Goal: Task Accomplishment & Management: Manage account settings

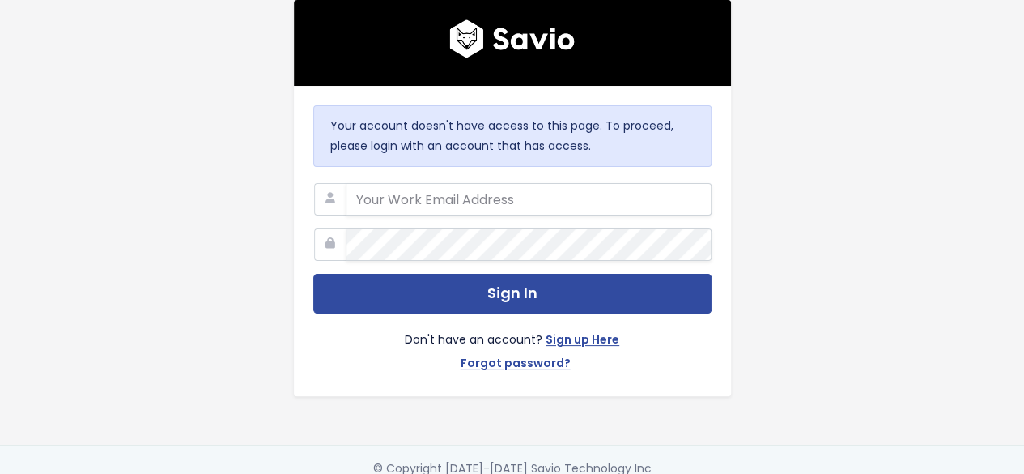
type input "[EMAIL_ADDRESS][DOMAIN_NAME]"
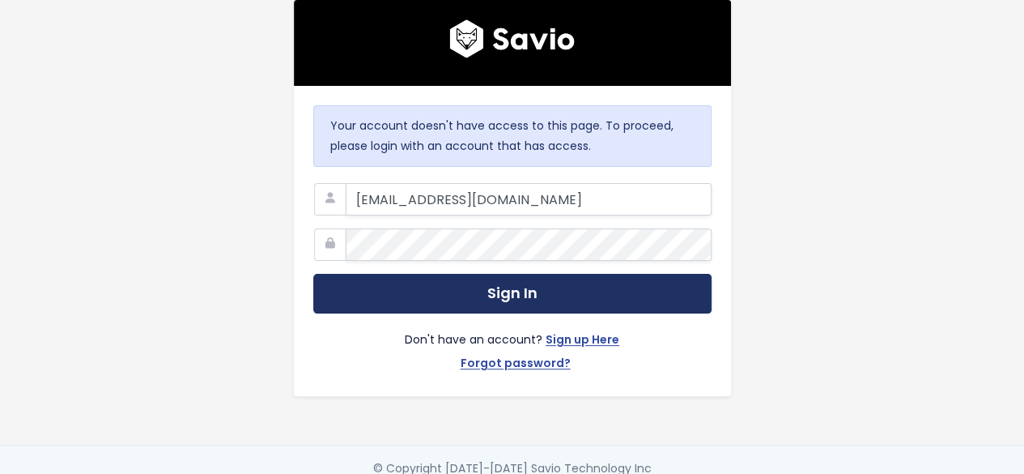
click at [490, 291] on button "Sign In" at bounding box center [512, 294] width 398 height 40
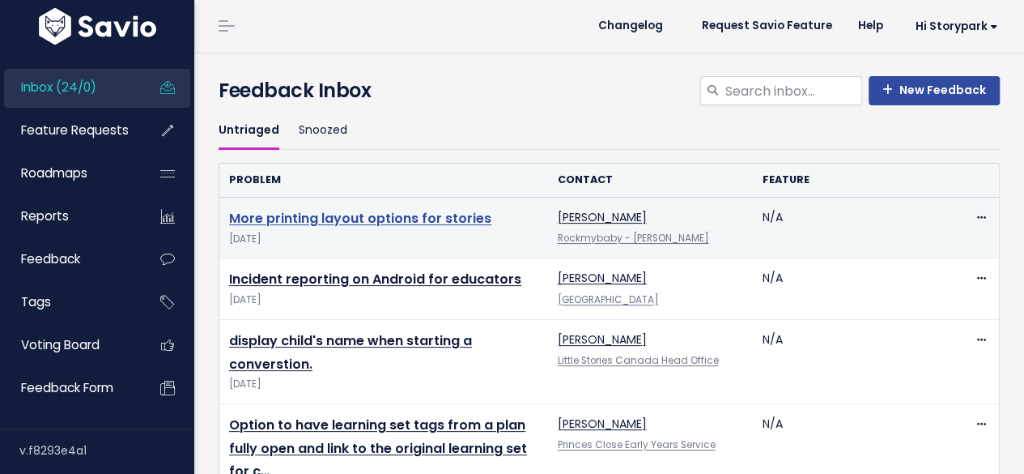
click at [436, 211] on link "More printing layout options for stories" at bounding box center [360, 218] width 262 height 19
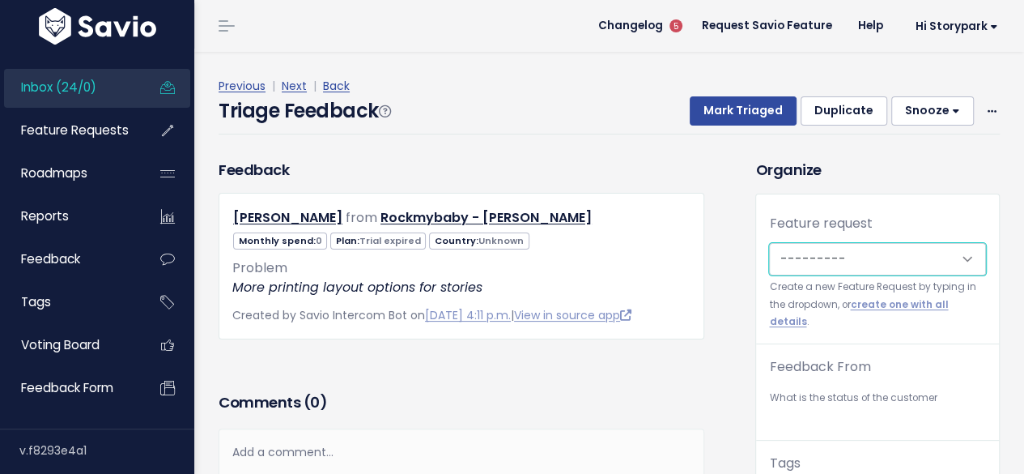
click at [891, 256] on select "---------" at bounding box center [877, 259] width 217 height 32
click at [952, 261] on select "---------" at bounding box center [877, 259] width 217 height 32
click at [963, 257] on select "---------" at bounding box center [877, 259] width 217 height 32
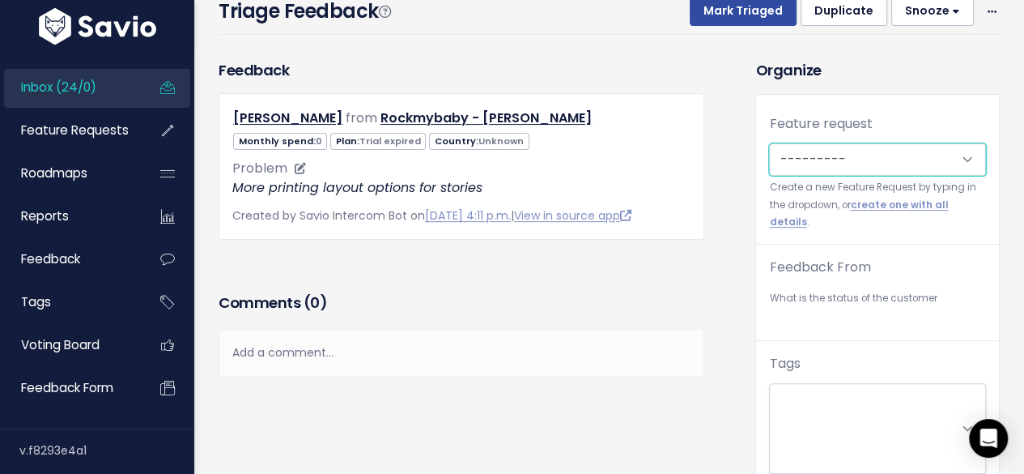
scroll to position [81, 0]
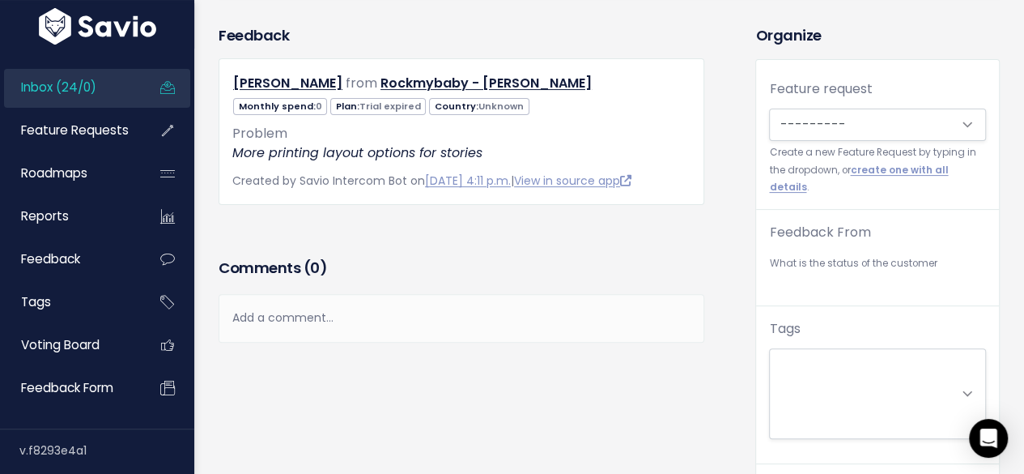
click at [827, 262] on div "Feedback From --------- Active customer Churned customer Internal user Lost dea…" at bounding box center [877, 264] width 243 height 83
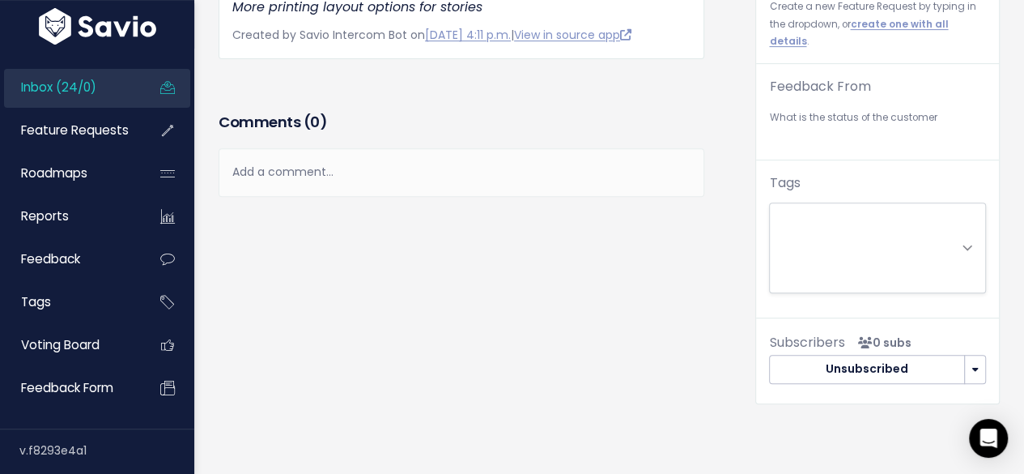
scroll to position [243, 0]
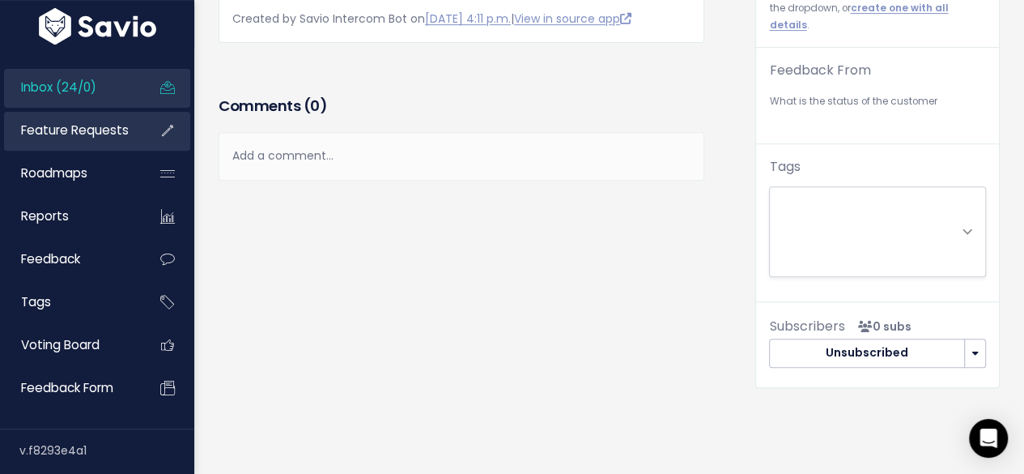
click at [102, 129] on span "Feature Requests" at bounding box center [75, 129] width 108 height 17
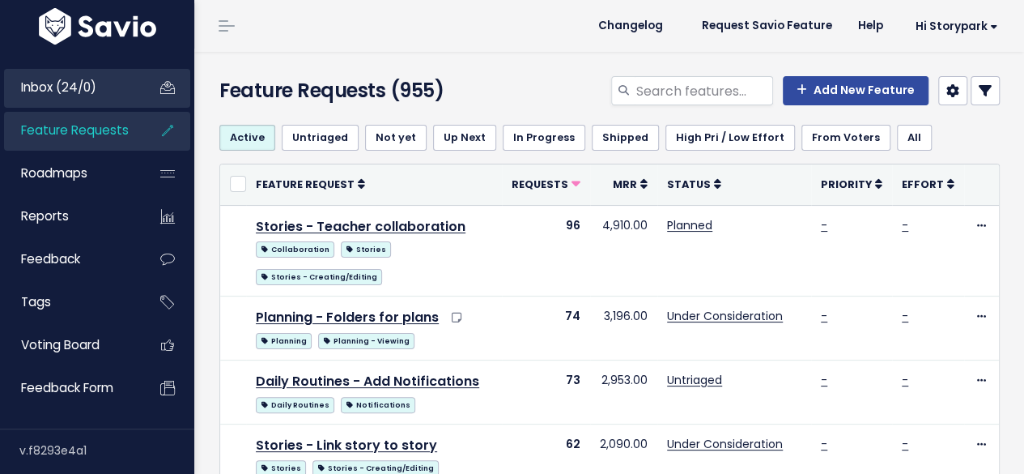
click at [79, 91] on span "Inbox (24/0)" at bounding box center [58, 87] width 75 height 17
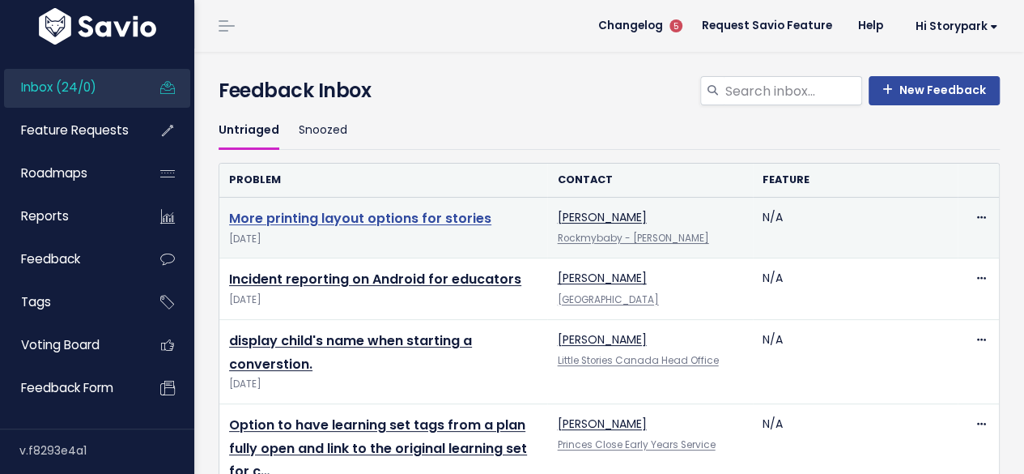
click at [394, 214] on link "More printing layout options for stories" at bounding box center [360, 218] width 262 height 19
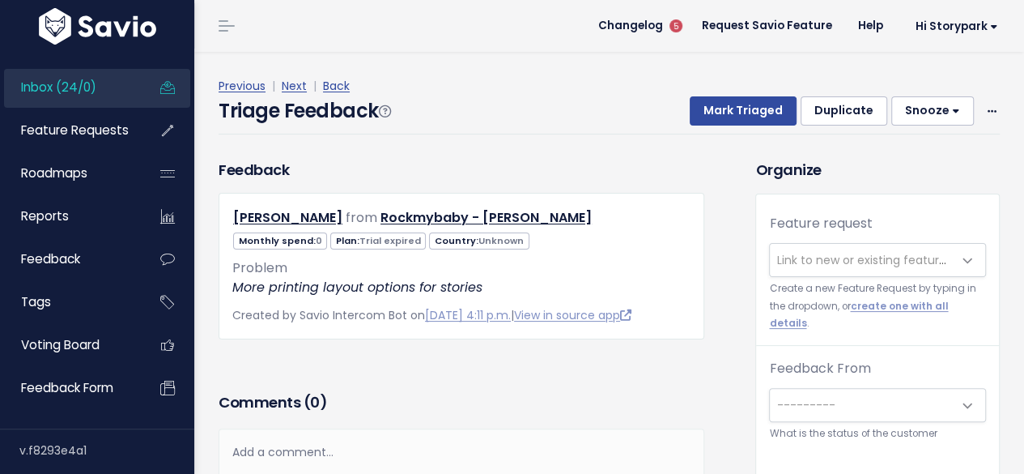
click at [891, 258] on span "Link to new or existing feature request..." at bounding box center [887, 260] width 223 height 16
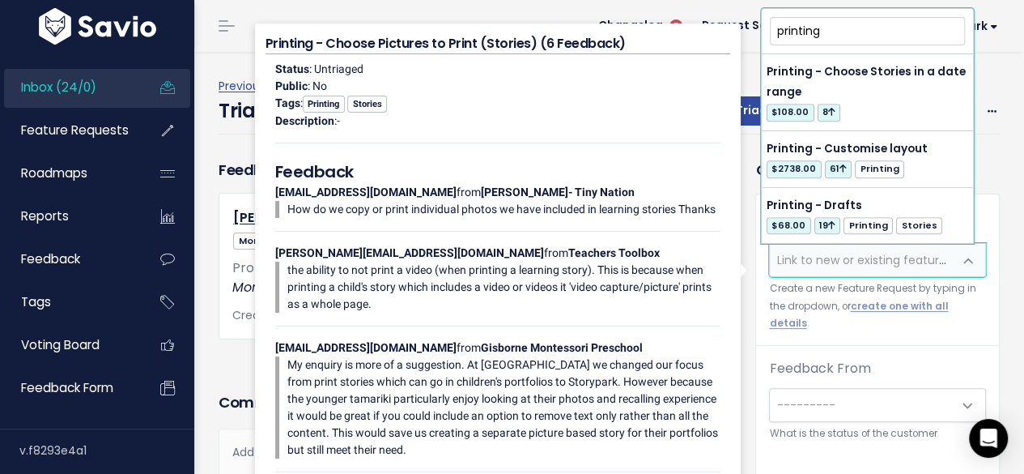
scroll to position [729, 0]
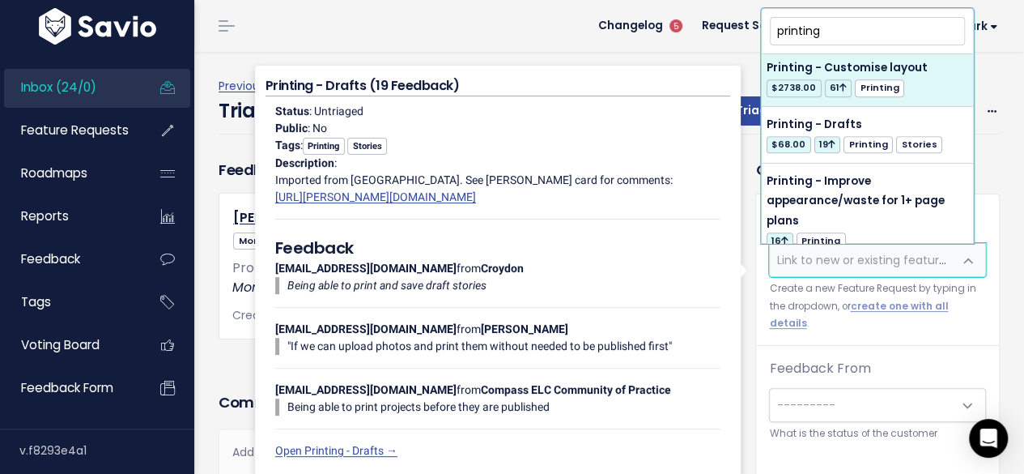
type input "printing"
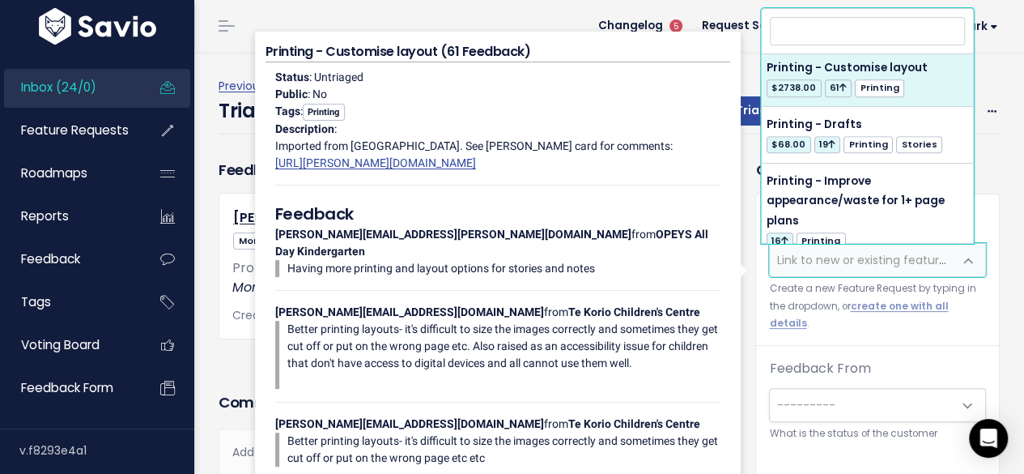
select select "3052"
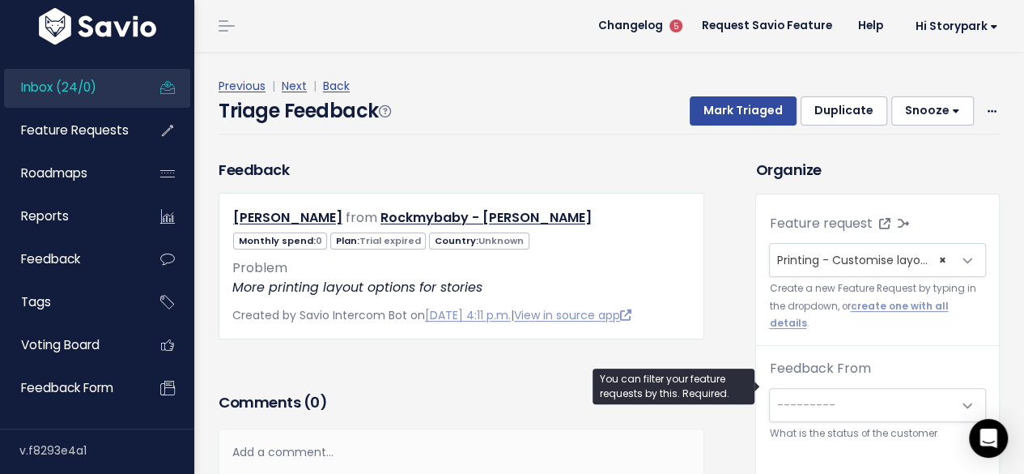
click at [780, 397] on span "---------" at bounding box center [805, 405] width 58 height 16
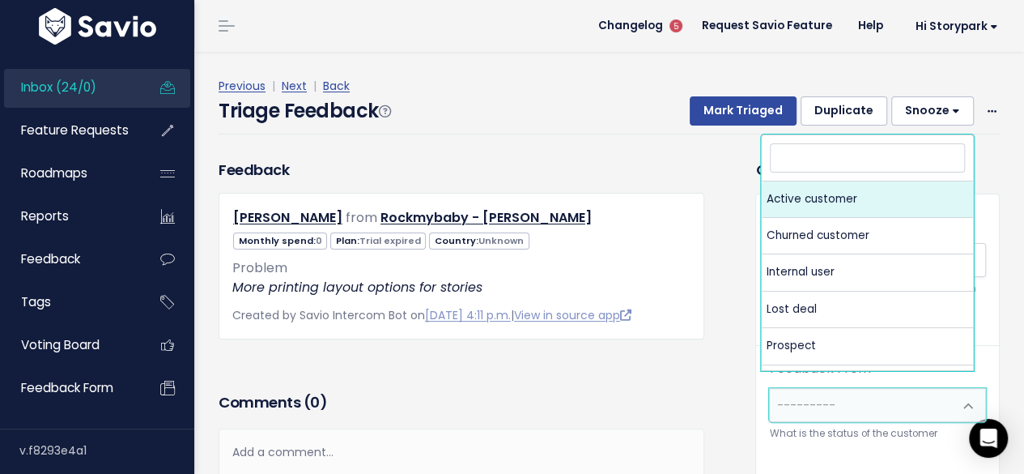
select select "ACTIVE"
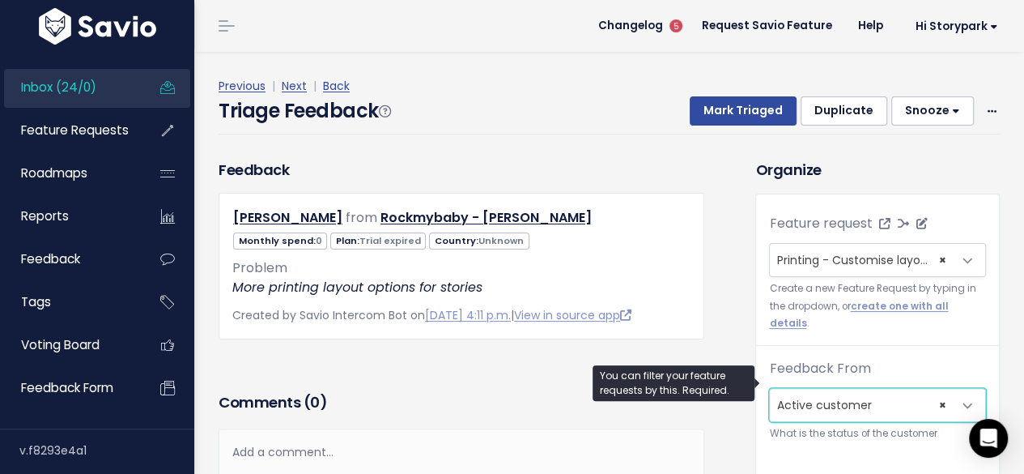
scroll to position [53, 0]
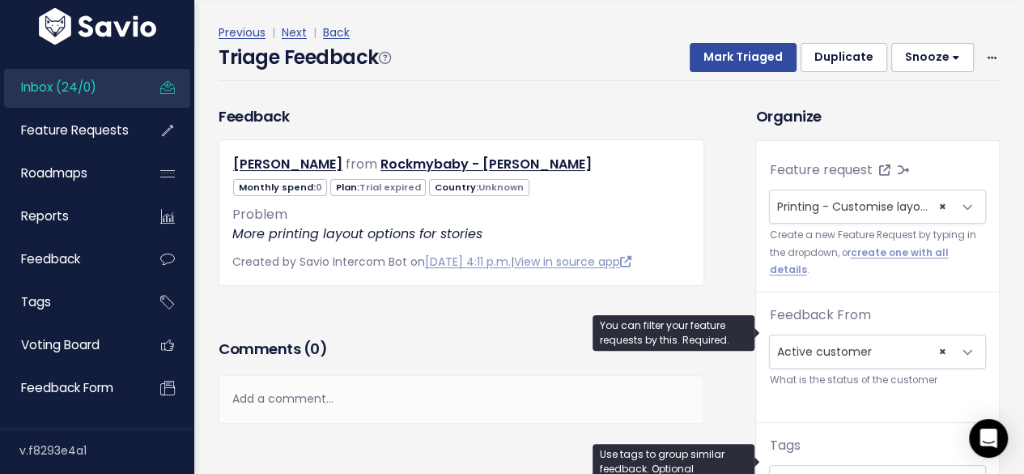
click at [808, 472] on input "search" at bounding box center [880, 480] width 212 height 17
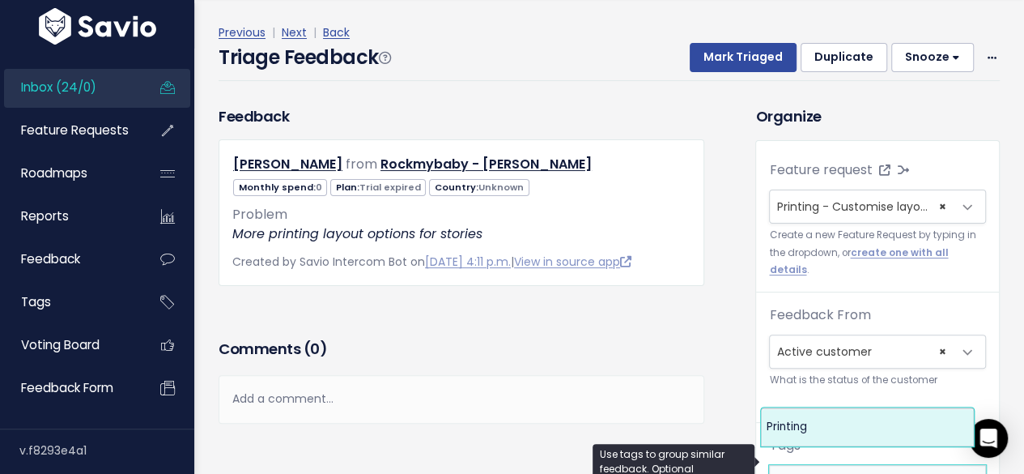
type input "printing"
select select "642"
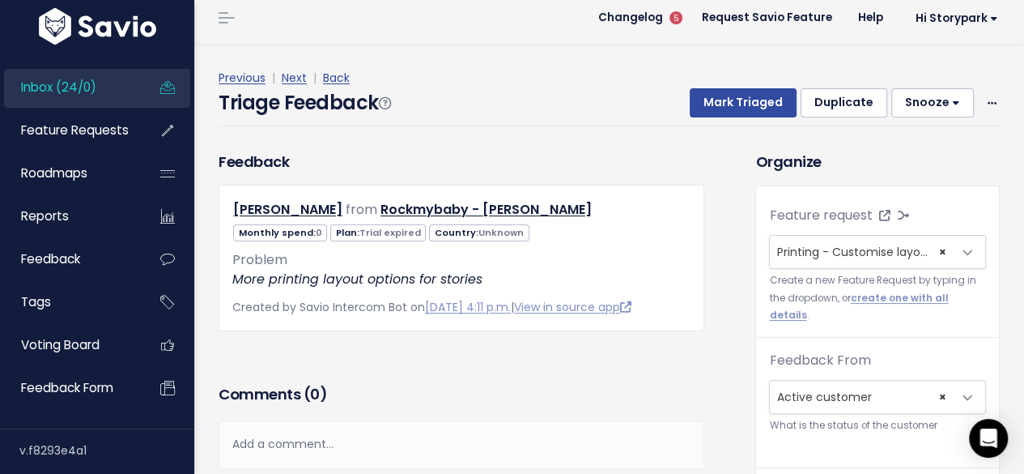
scroll to position [6, 0]
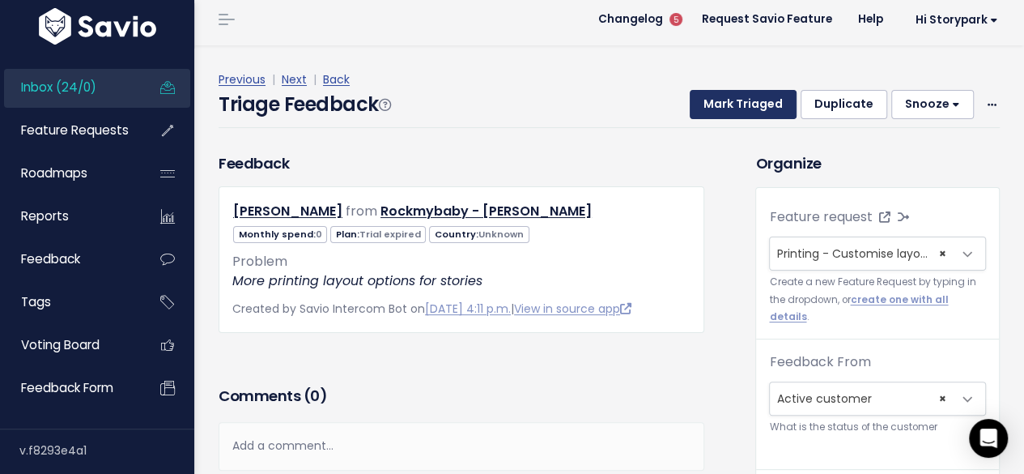
click at [720, 106] on button "Mark Triaged" at bounding box center [743, 104] width 107 height 29
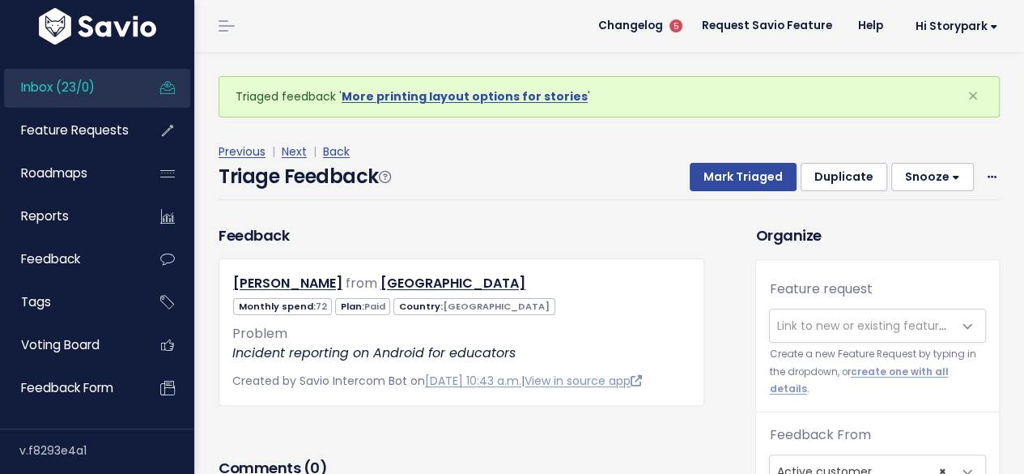
click at [795, 333] on span "Link to new or existing feature request..." at bounding box center [861, 325] width 183 height 32
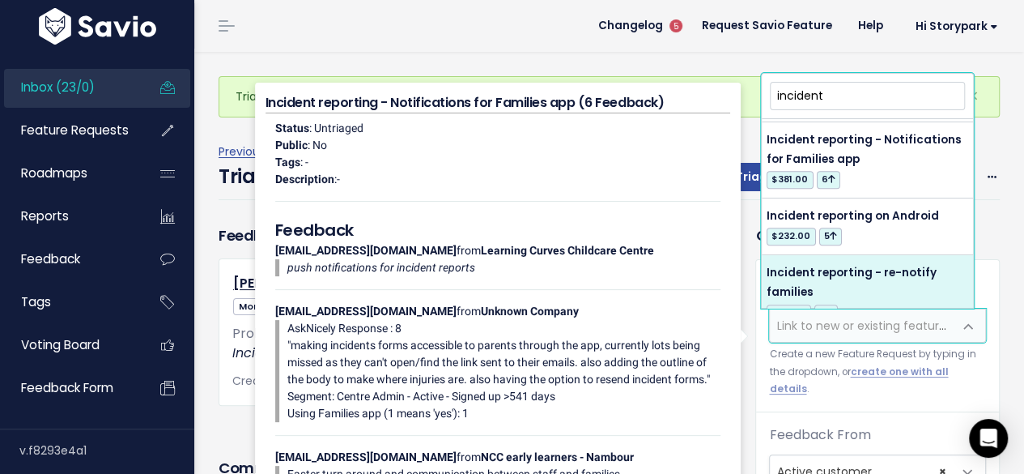
scroll to position [648, 0]
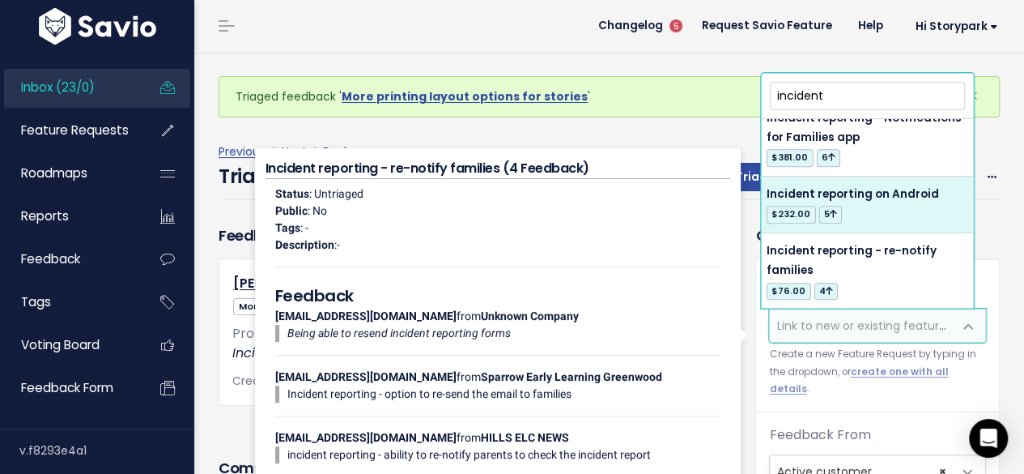
type input "incident"
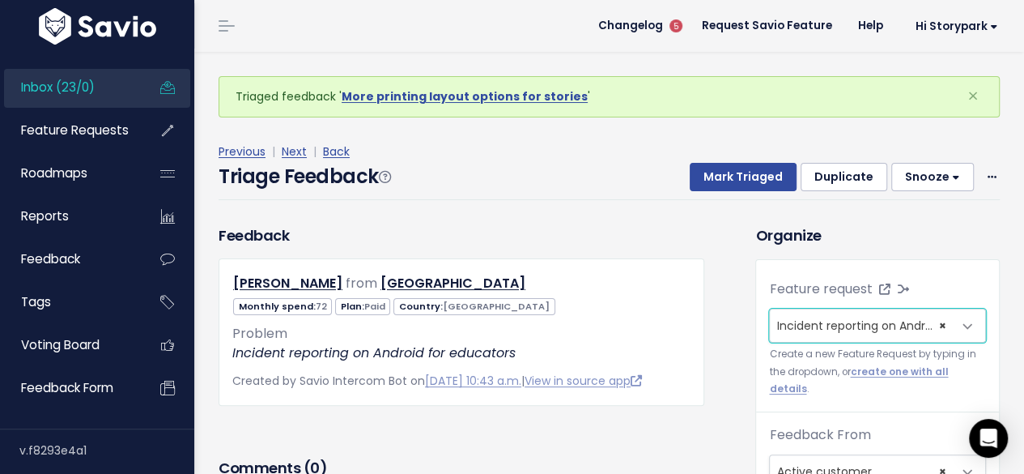
select select "51456"
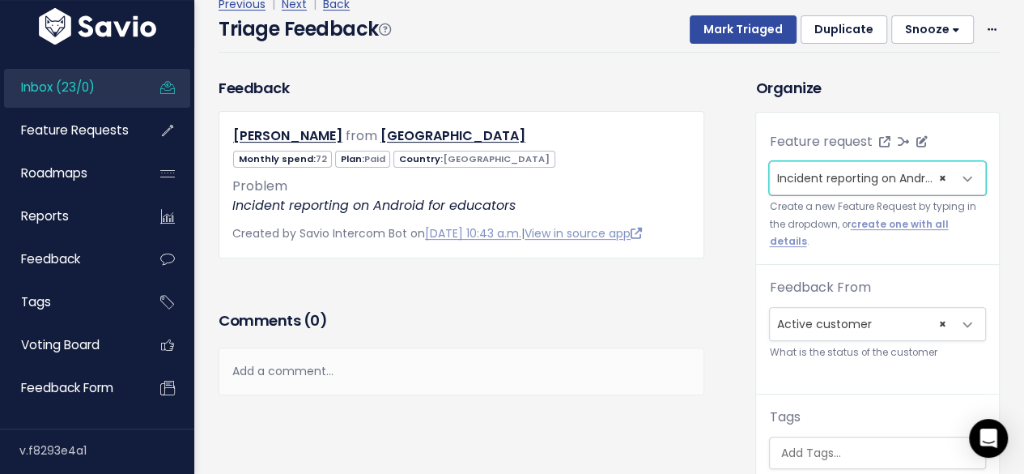
scroll to position [243, 0]
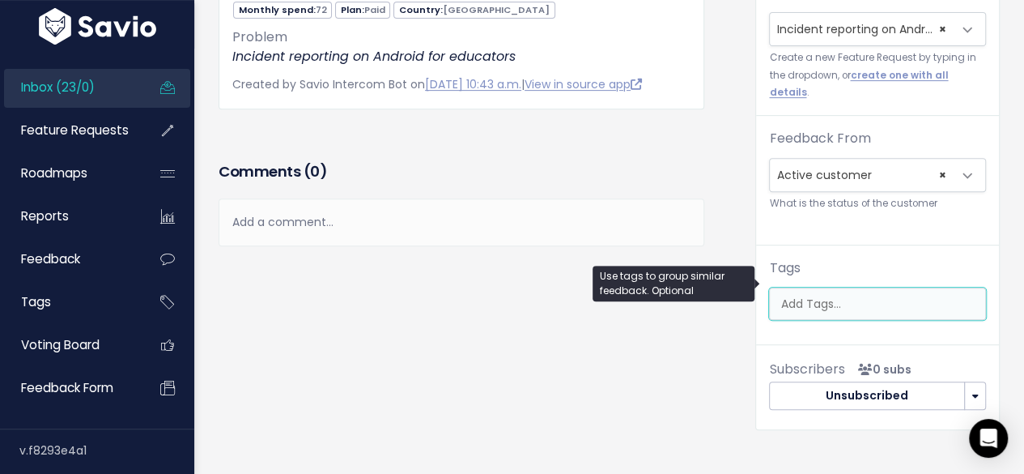
click at [791, 295] on input "search" at bounding box center [880, 303] width 212 height 17
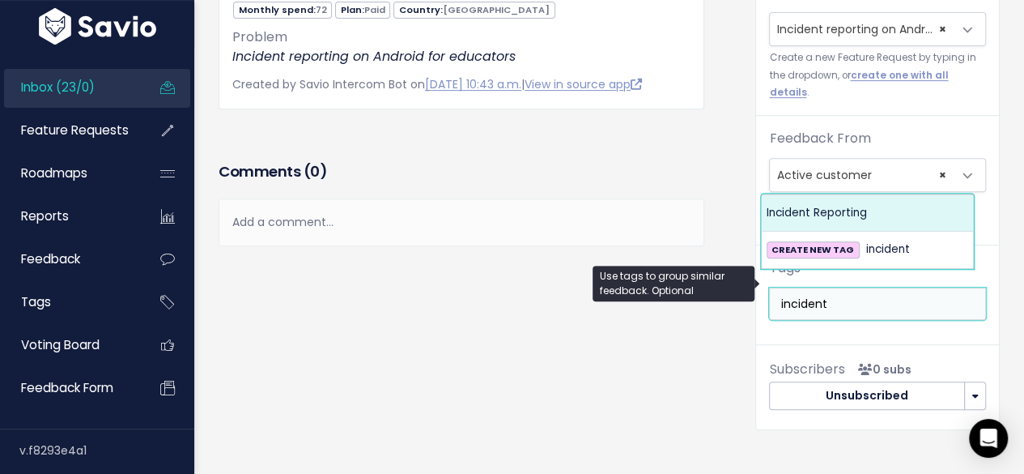
type input "incident"
select select "12495"
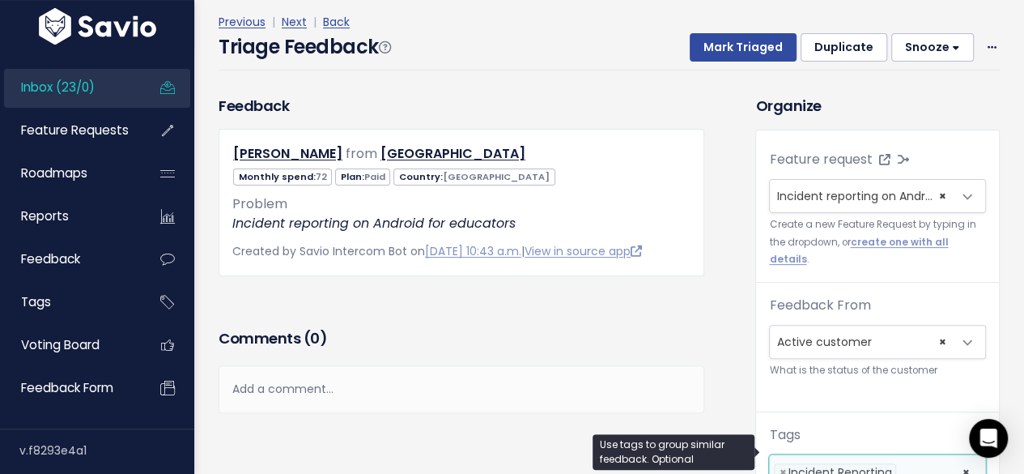
scroll to position [0, 0]
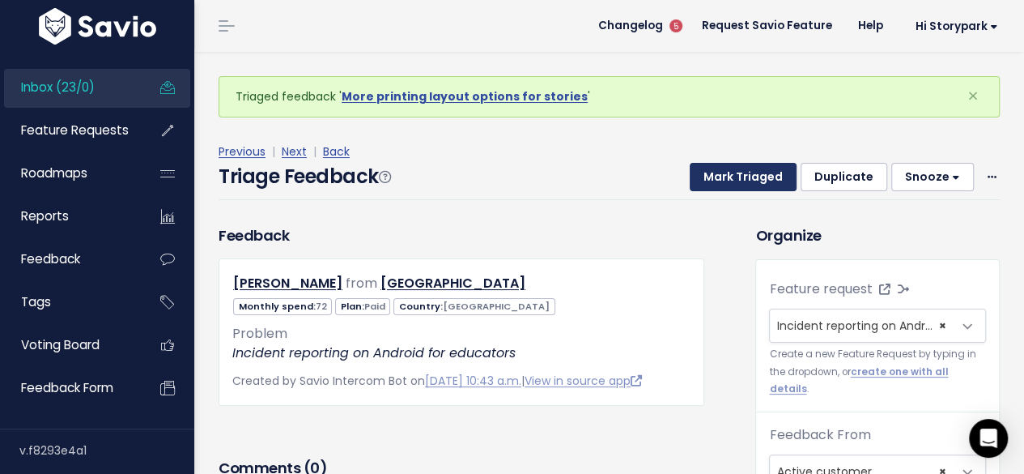
click at [738, 185] on button "Mark Triaged" at bounding box center [743, 177] width 107 height 29
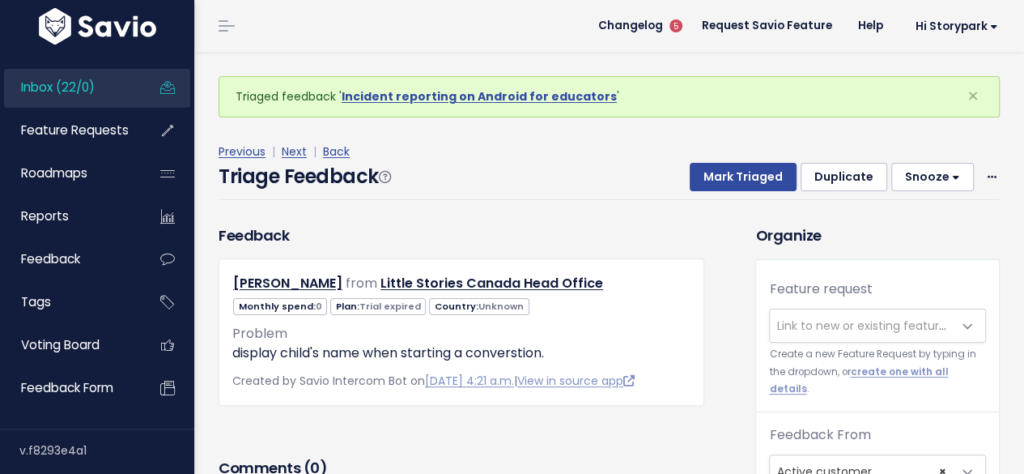
click at [790, 322] on span "Link to new or existing feature request..." at bounding box center [887, 325] width 223 height 16
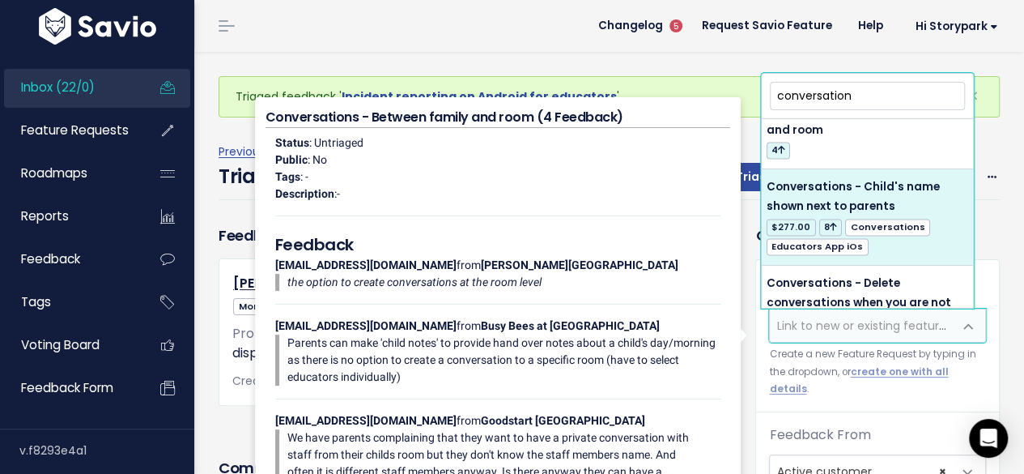
scroll to position [1295, 0]
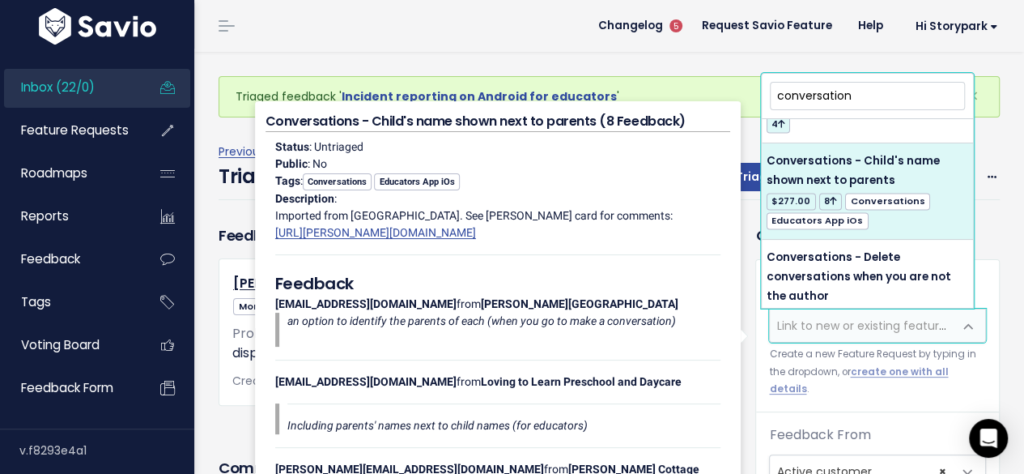
type input "conversation"
select select "3008"
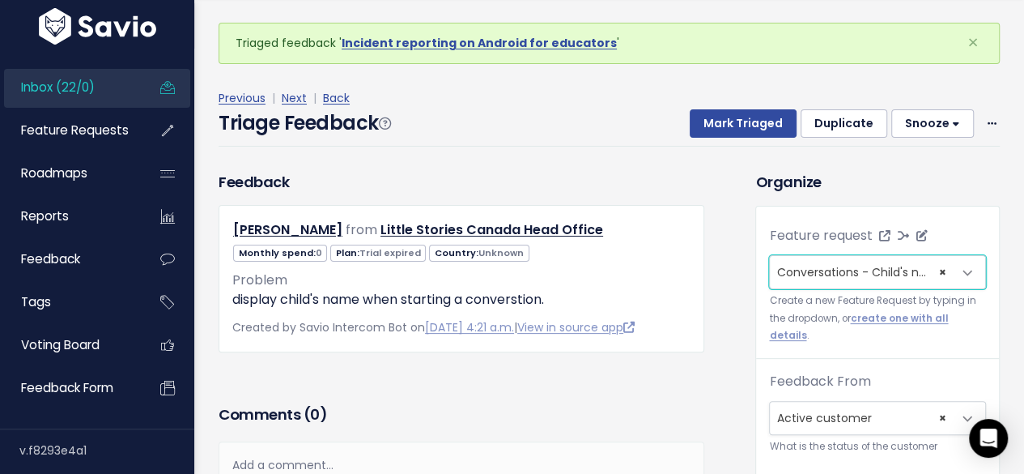
scroll to position [162, 0]
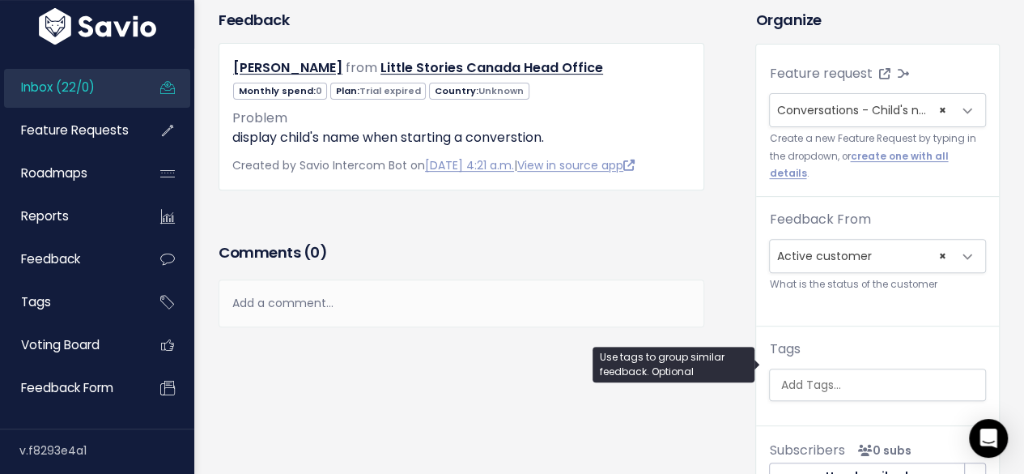
click at [810, 376] on input "search" at bounding box center [880, 384] width 212 height 17
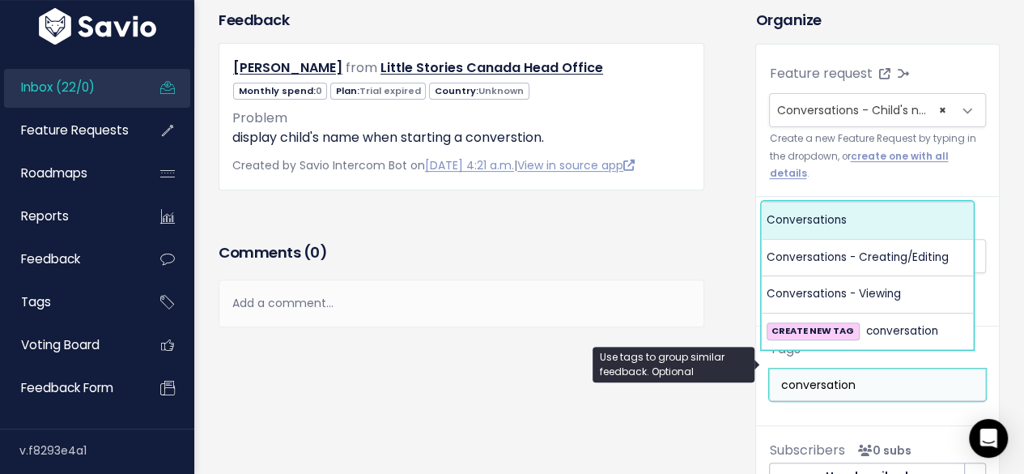
type input "conversation"
select select "618"
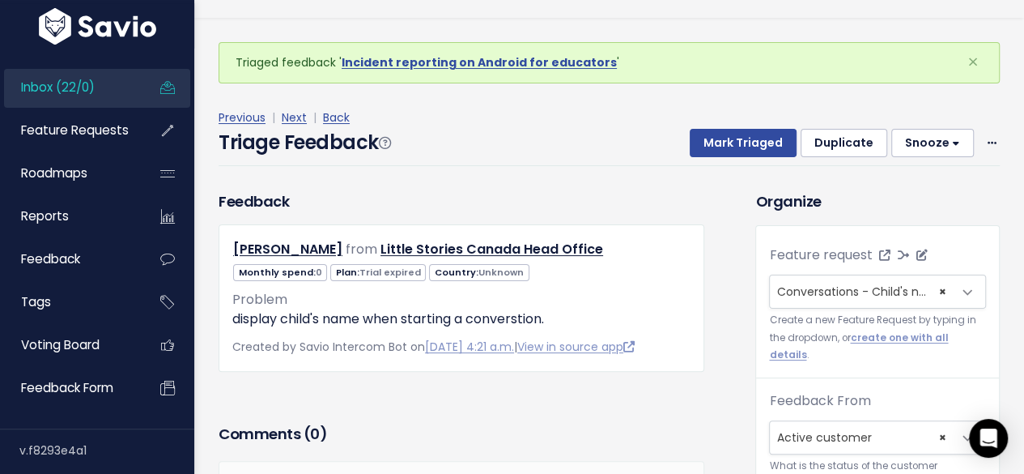
scroll to position [5, 0]
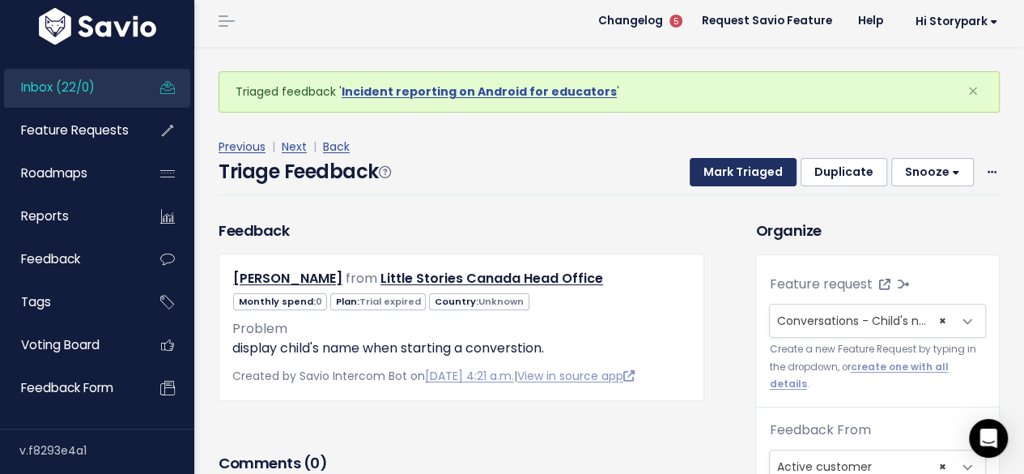
click at [751, 178] on button "Mark Triaged" at bounding box center [743, 172] width 107 height 29
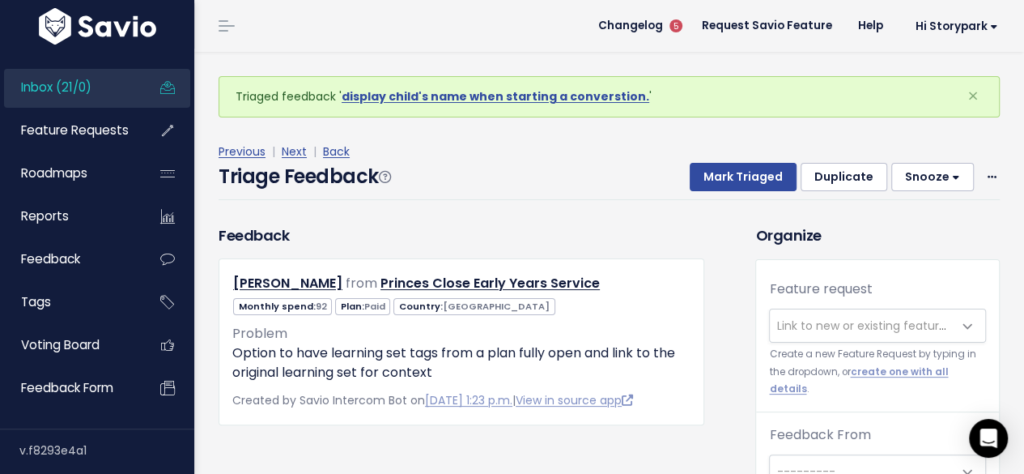
click at [785, 330] on span "Link to new or existing feature request..." at bounding box center [887, 325] width 223 height 16
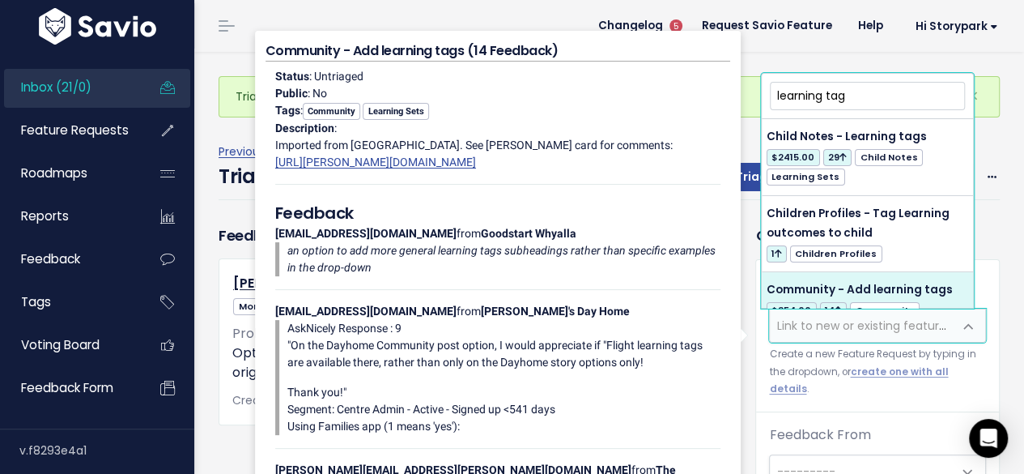
type input "learning tag"
click at [237, 359] on p "Option to have learning set tags from a plan fully open and link to the origina…" at bounding box center [461, 362] width 458 height 39
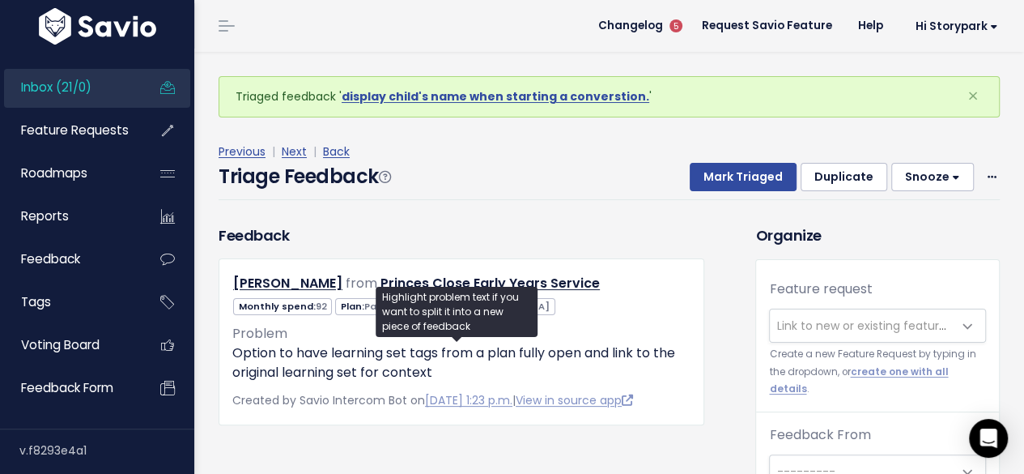
click at [812, 317] on span "Link to new or existing feature request..." at bounding box center [887, 325] width 223 height 16
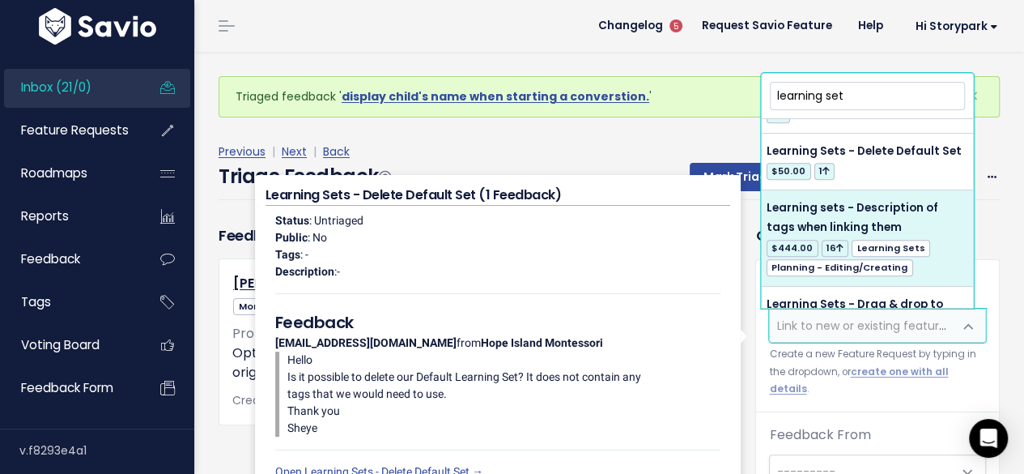
scroll to position [486, 0]
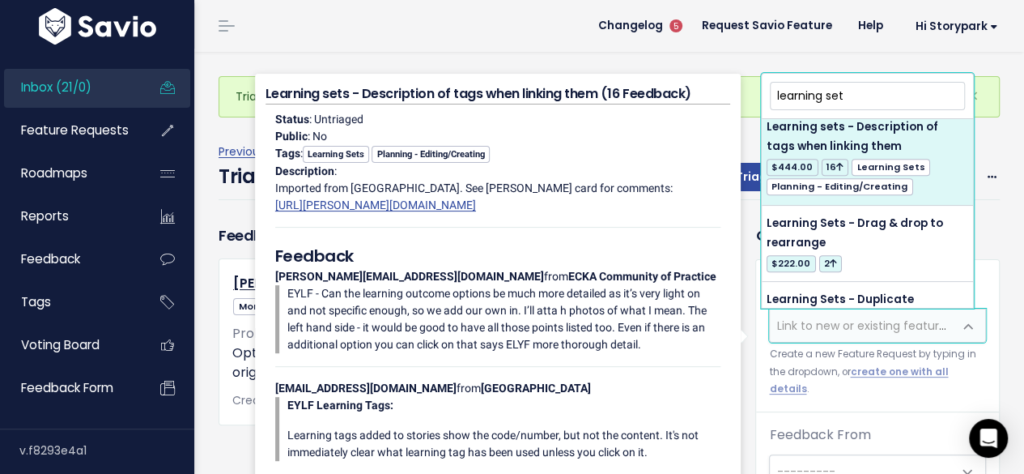
type input "learning set"
select select "3092"
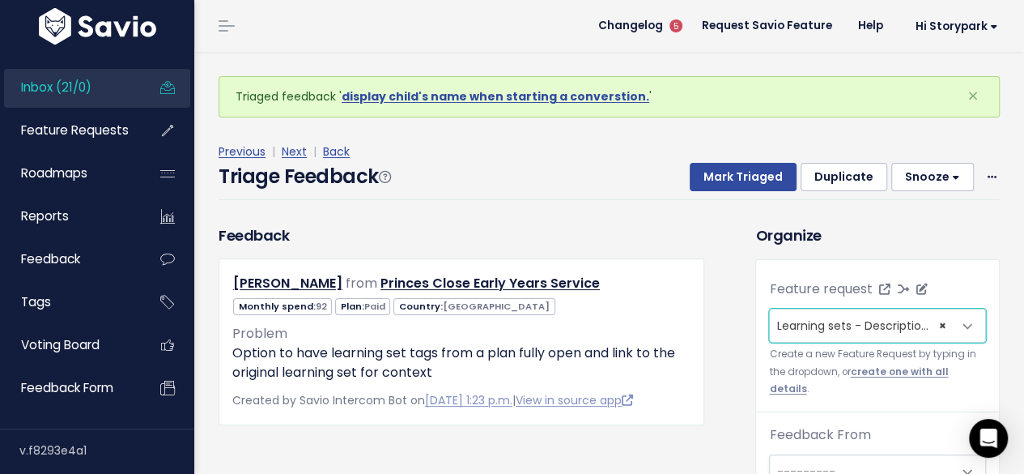
scroll to position [53, 0]
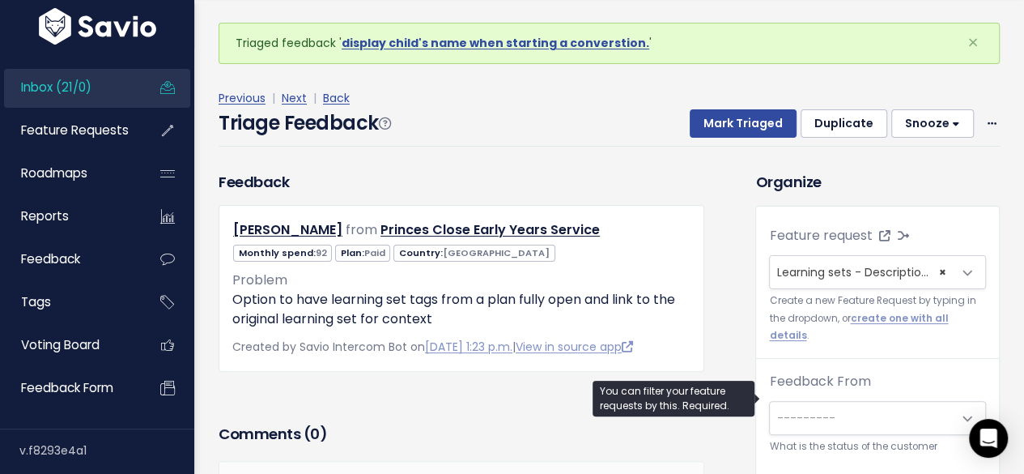
click at [952, 402] on span at bounding box center [968, 418] width 32 height 32
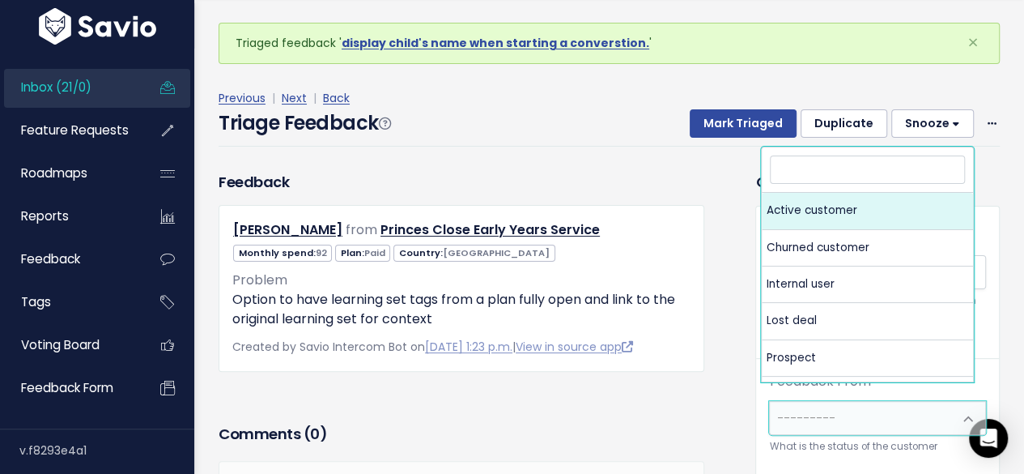
select select "ACTIVE"
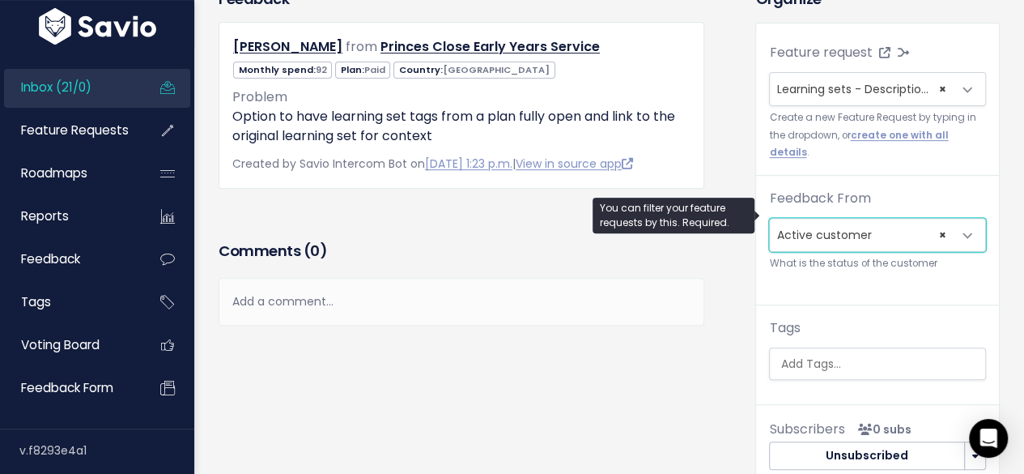
scroll to position [243, 0]
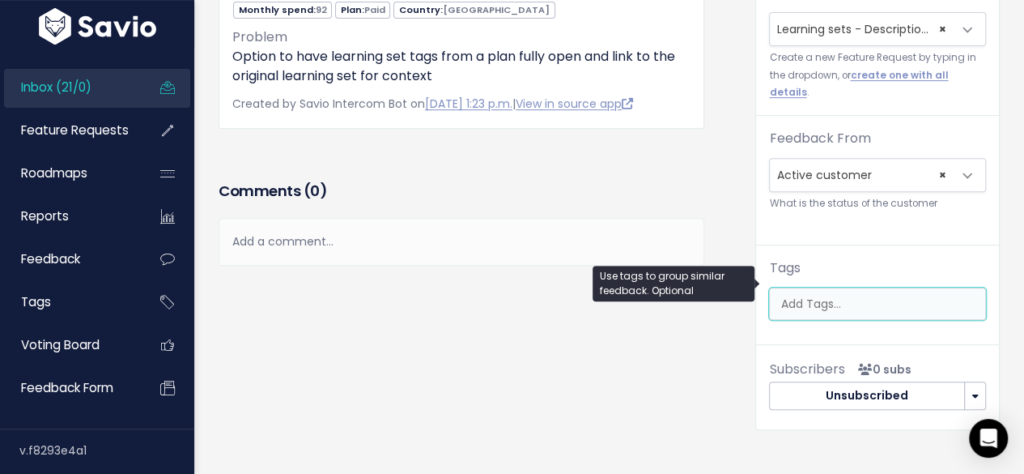
click at [819, 295] on input "search" at bounding box center [880, 303] width 212 height 17
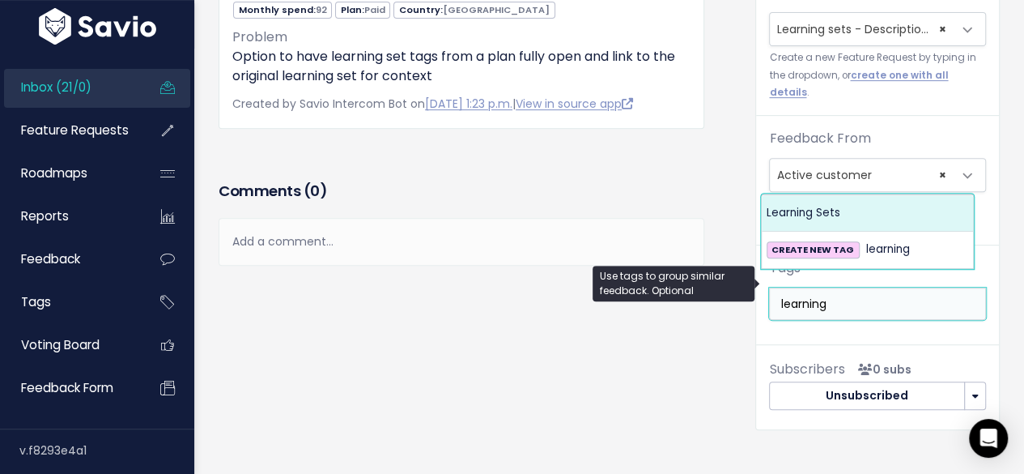
type input "learning"
select select "640"
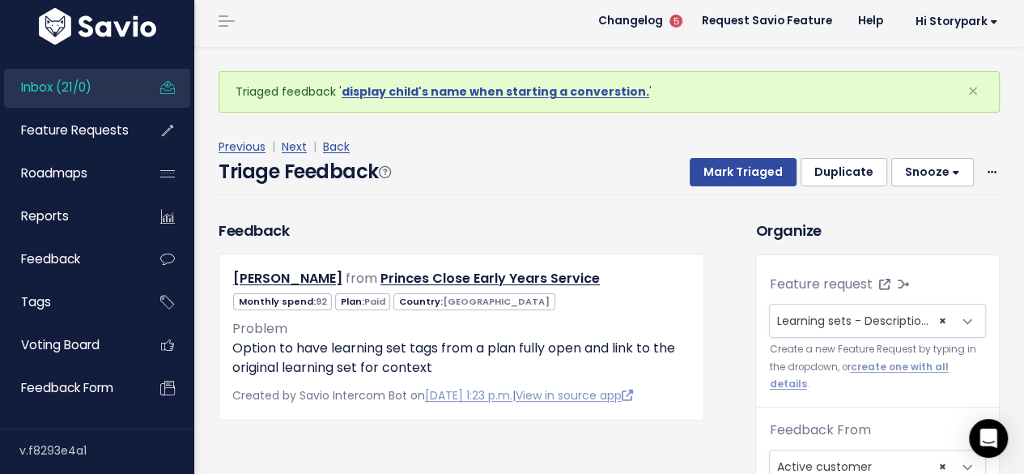
scroll to position [0, 0]
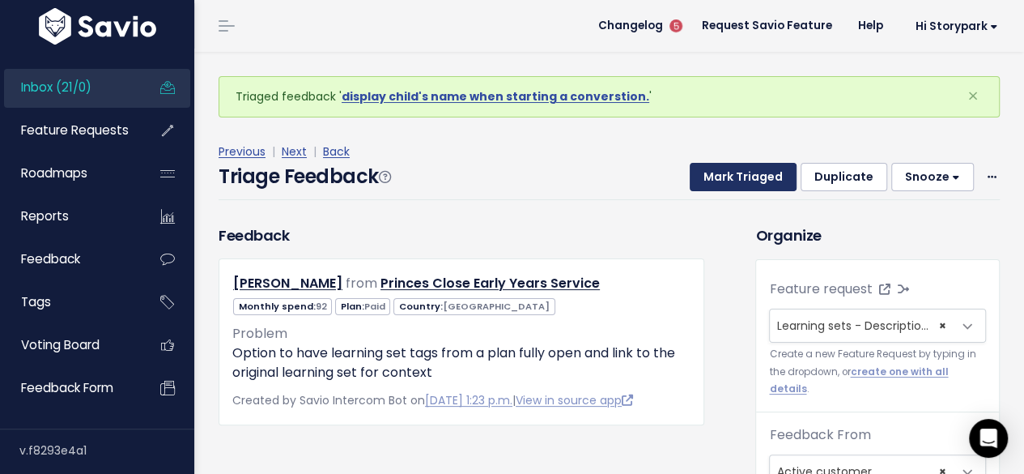
click at [742, 179] on button "Mark Triaged" at bounding box center [743, 177] width 107 height 29
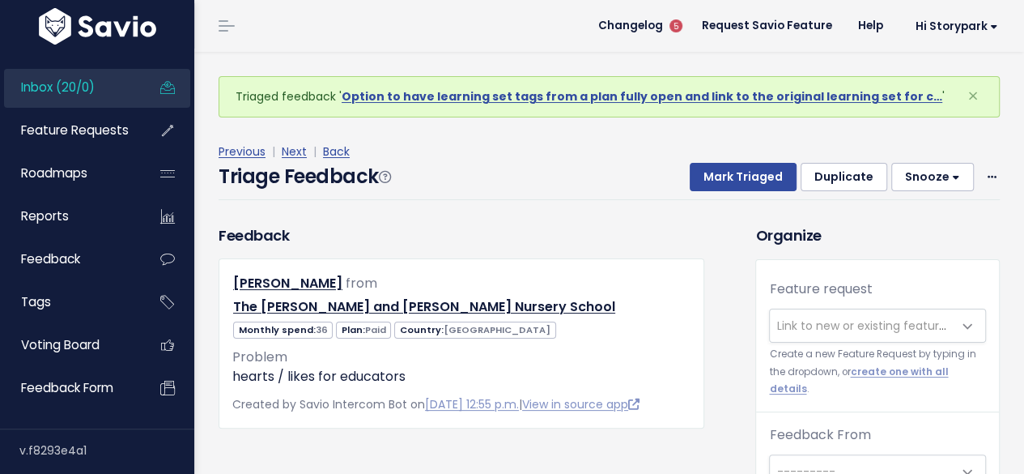
click at [814, 338] on span "Link to new or existing feature request..." at bounding box center [861, 325] width 183 height 32
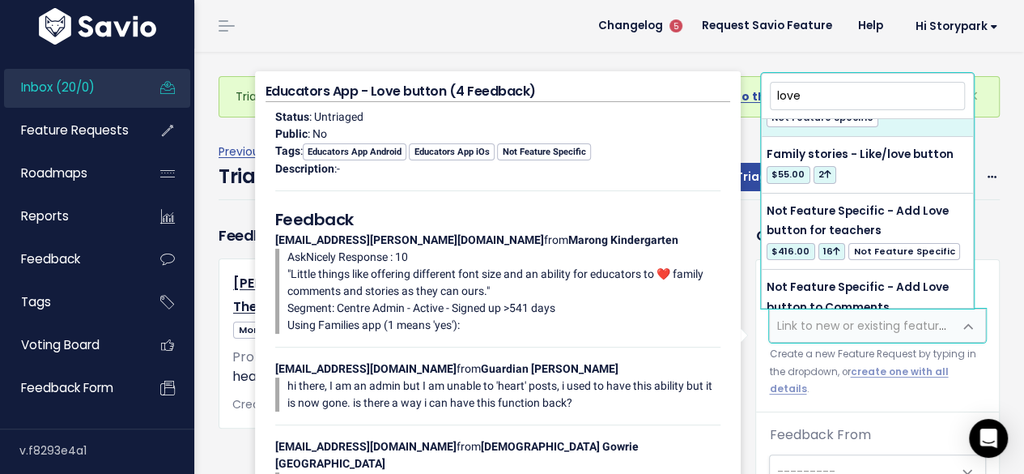
scroll to position [243, 0]
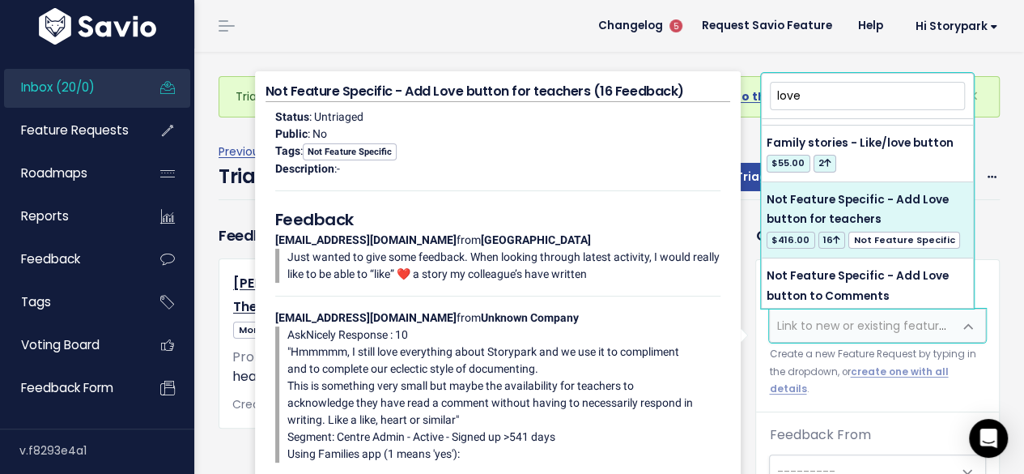
type input "love"
select select "3784"
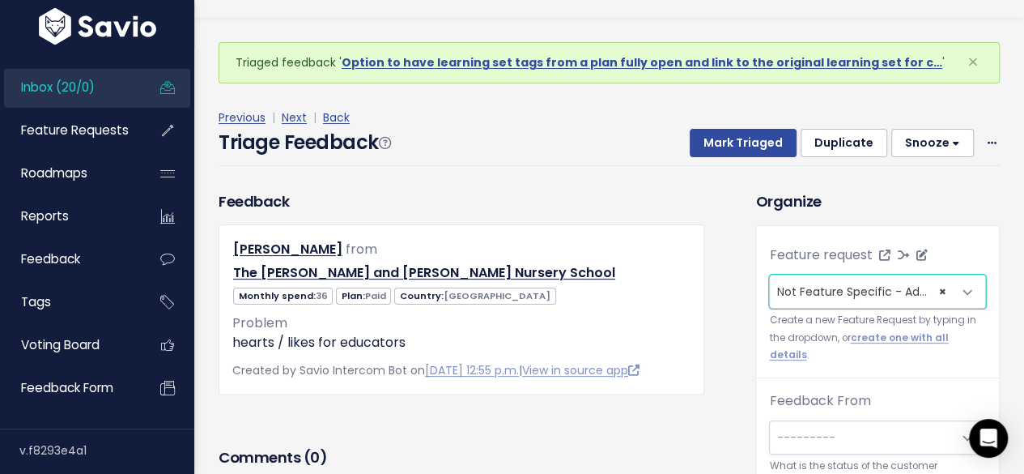
scroll to position [53, 0]
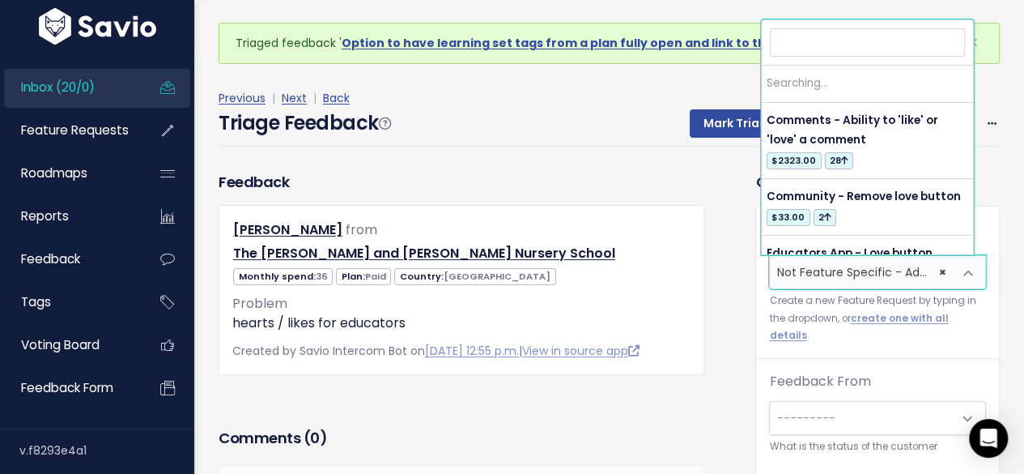
click at [959, 270] on span at bounding box center [968, 273] width 32 height 32
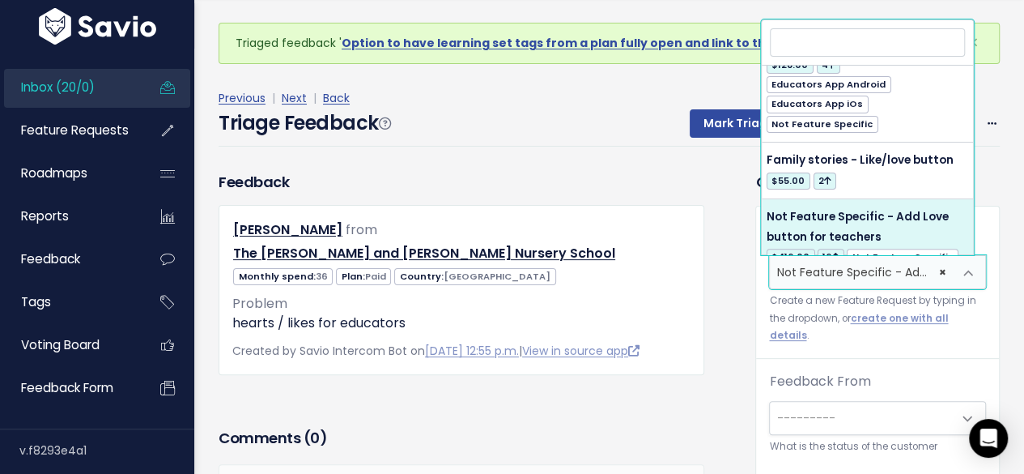
scroll to position [0, 0]
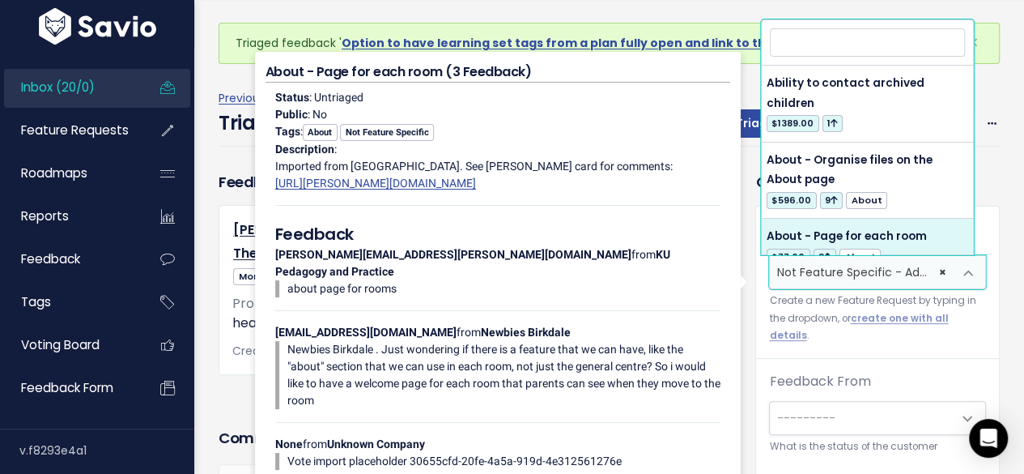
click at [818, 410] on span "---------" at bounding box center [805, 418] width 58 height 16
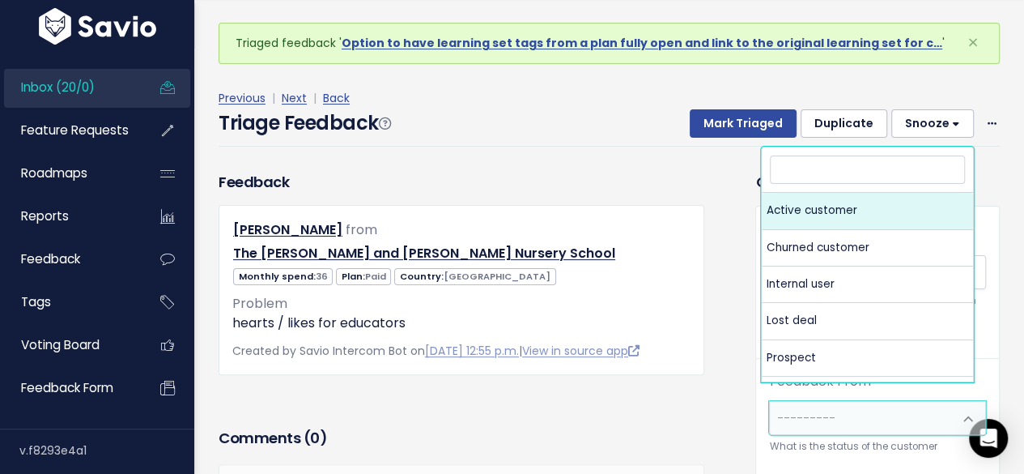
select select "ACTIVE"
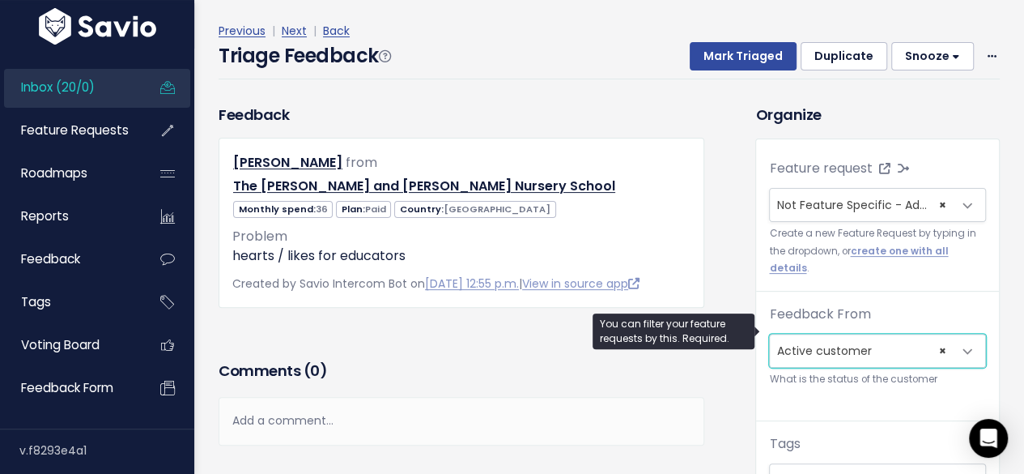
scroll to position [162, 0]
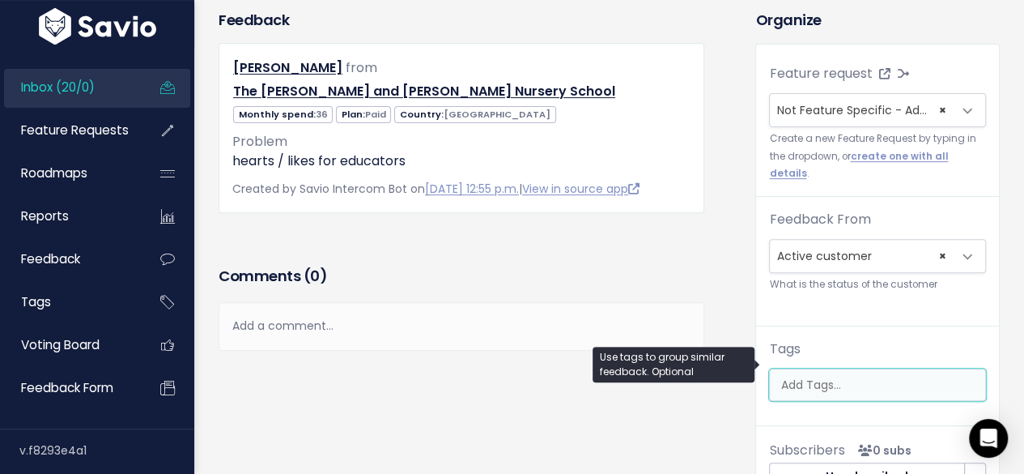
click at [795, 376] on input "search" at bounding box center [880, 384] width 212 height 17
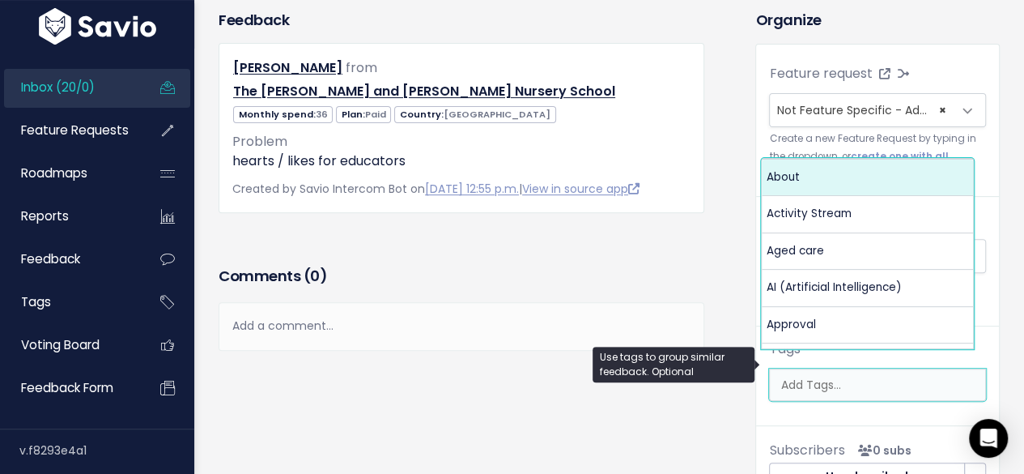
click at [460, 407] on div "Feedback Jacqueline Marks from The Saul and Carole Zabar Nursery School 36 Paid…" at bounding box center [474, 272] width 537 height 526
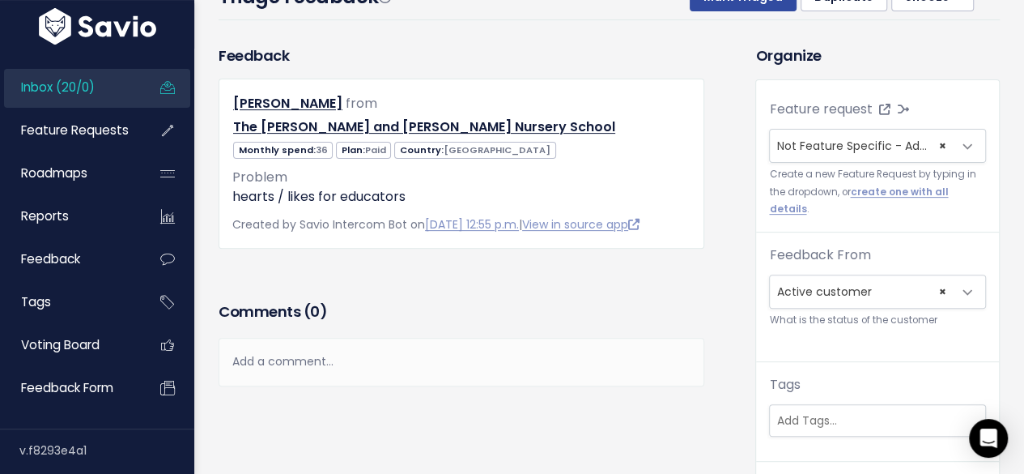
scroll to position [0, 0]
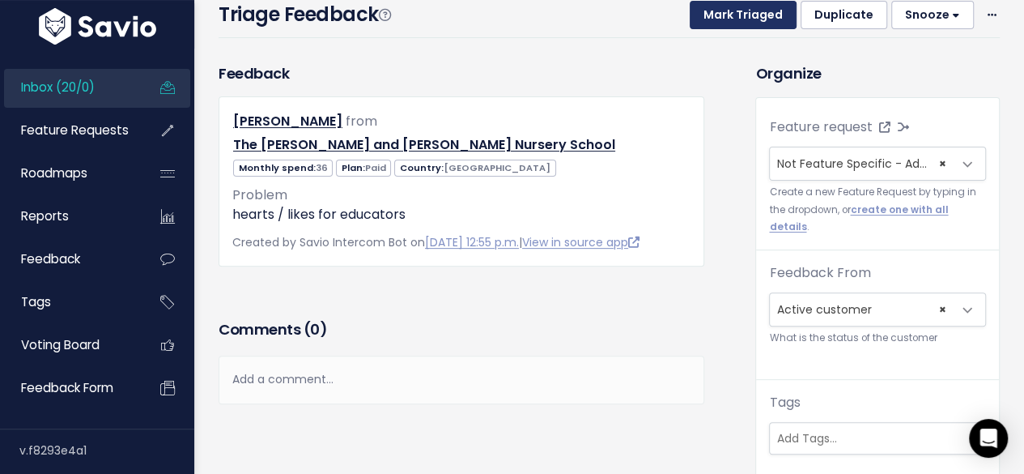
click at [757, 23] on button "Mark Triaged" at bounding box center [743, 15] width 107 height 29
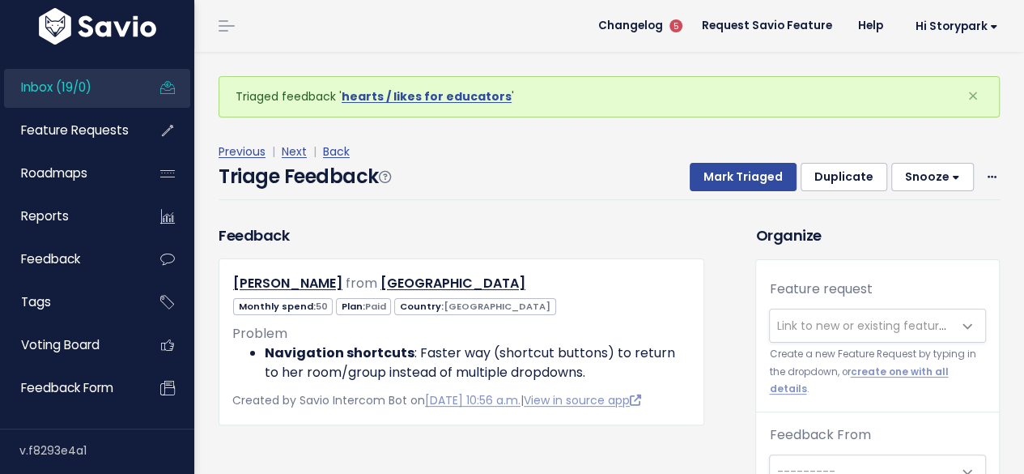
click at [783, 328] on span "Link to new or existing feature request..." at bounding box center [887, 325] width 223 height 16
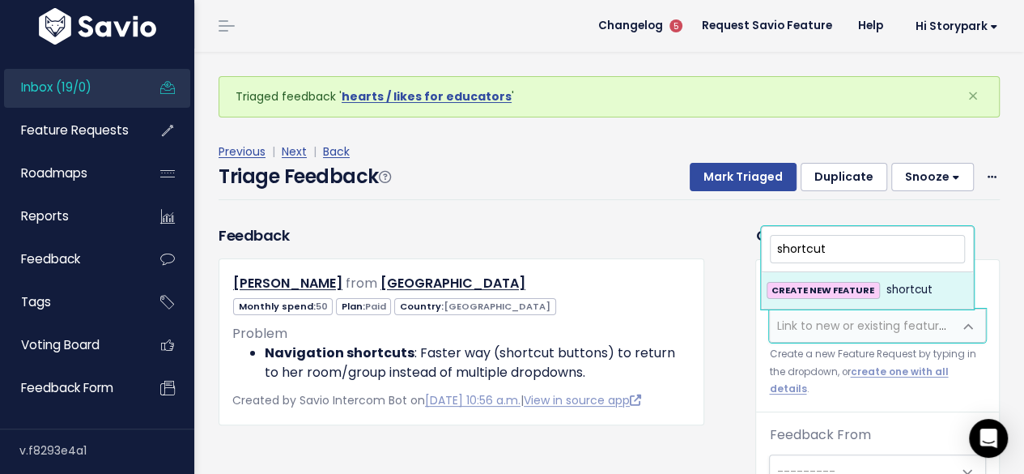
drag, startPoint x: 837, startPoint y: 251, endPoint x: 756, endPoint y: 253, distance: 81.0
click at [756, 253] on body "Inbox (19/0) Feature Requests Roadmaps ×" at bounding box center [512, 404] width 1024 height 809
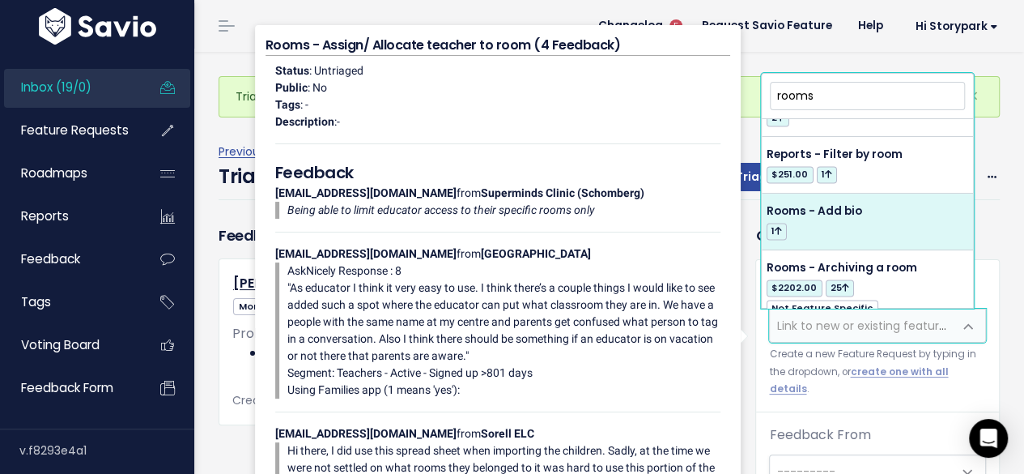
scroll to position [1125, 0]
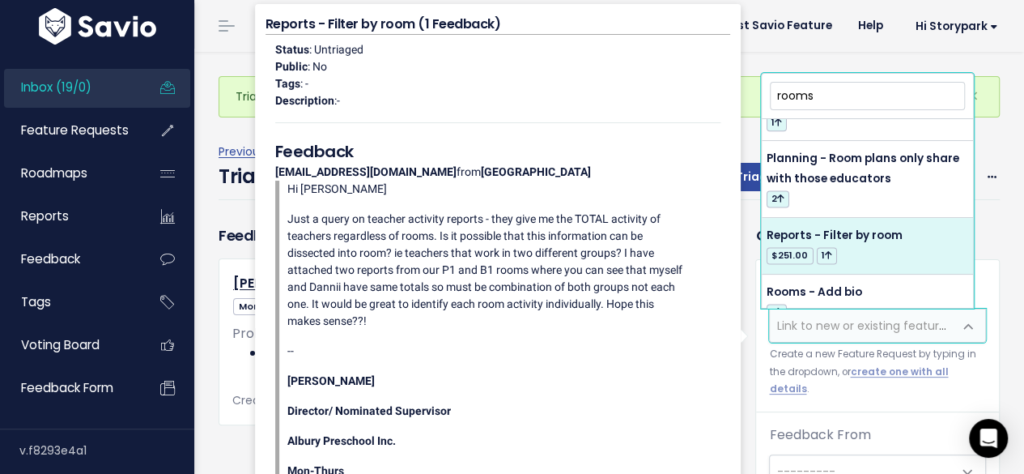
type input "rooms"
select select "6905"
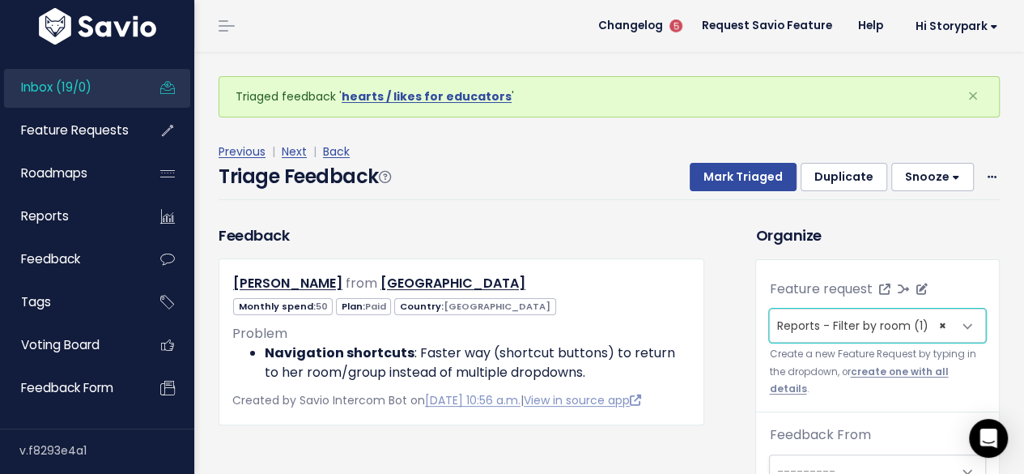
scroll to position [53, 0]
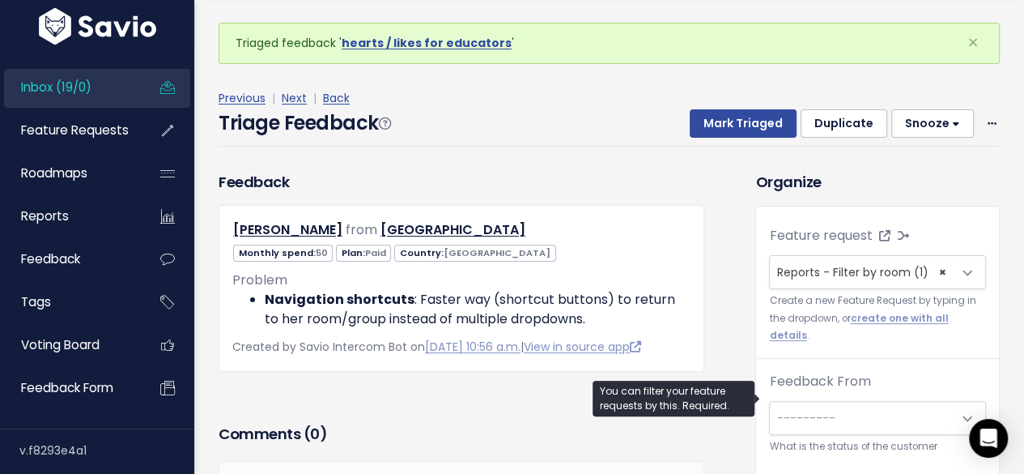
click at [811, 410] on span "---------" at bounding box center [805, 418] width 58 height 16
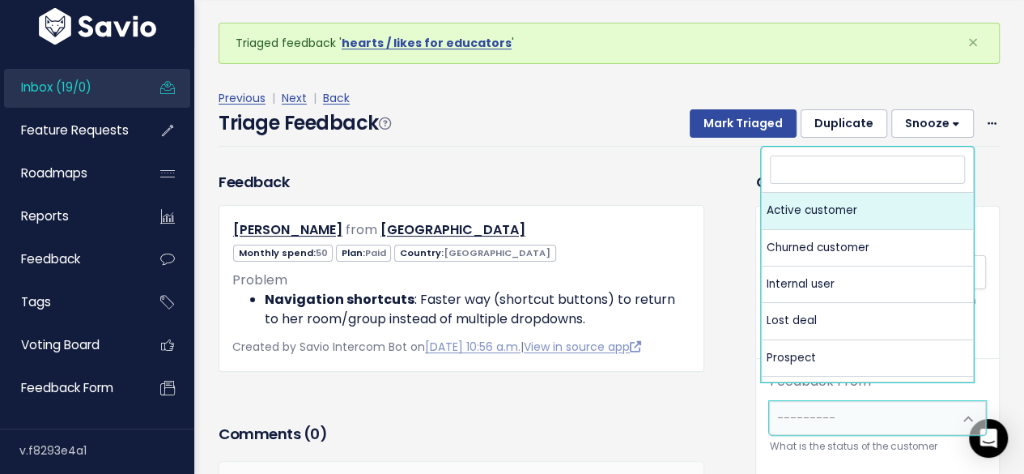
select select "ACTIVE"
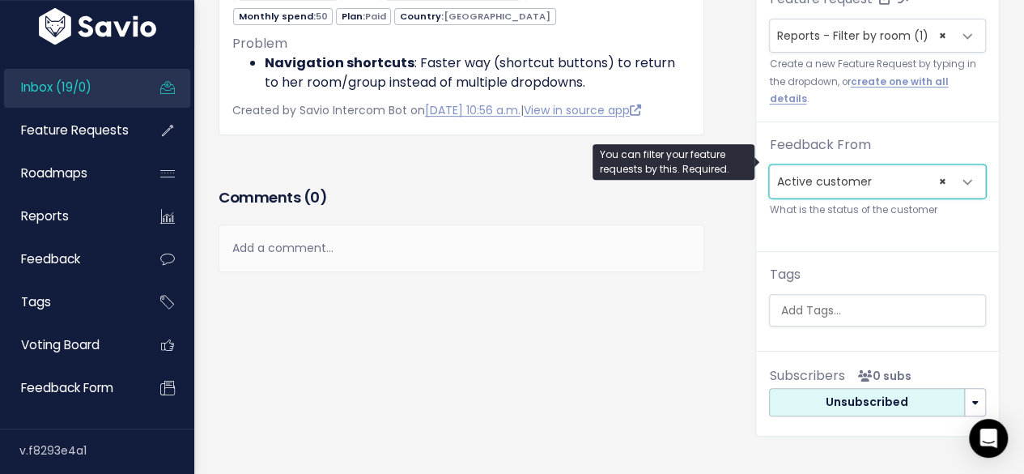
scroll to position [243, 0]
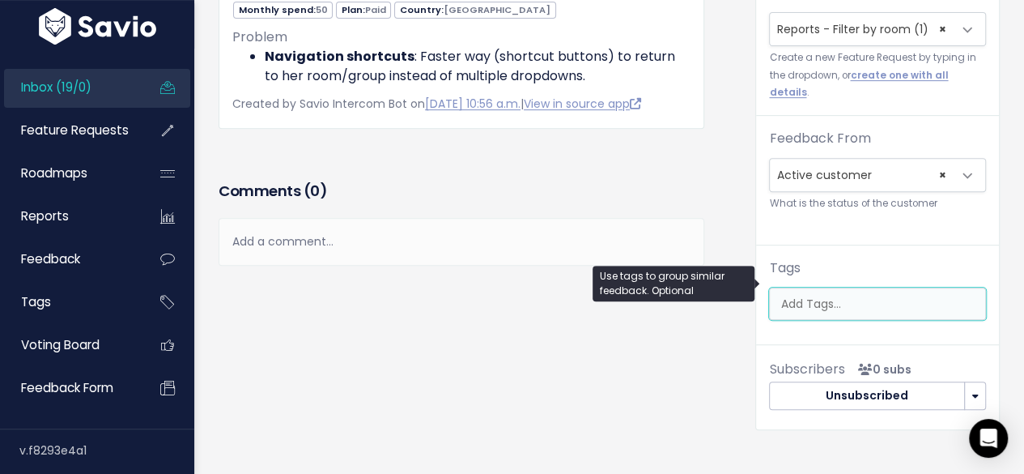
click at [814, 292] on ul at bounding box center [877, 303] width 215 height 31
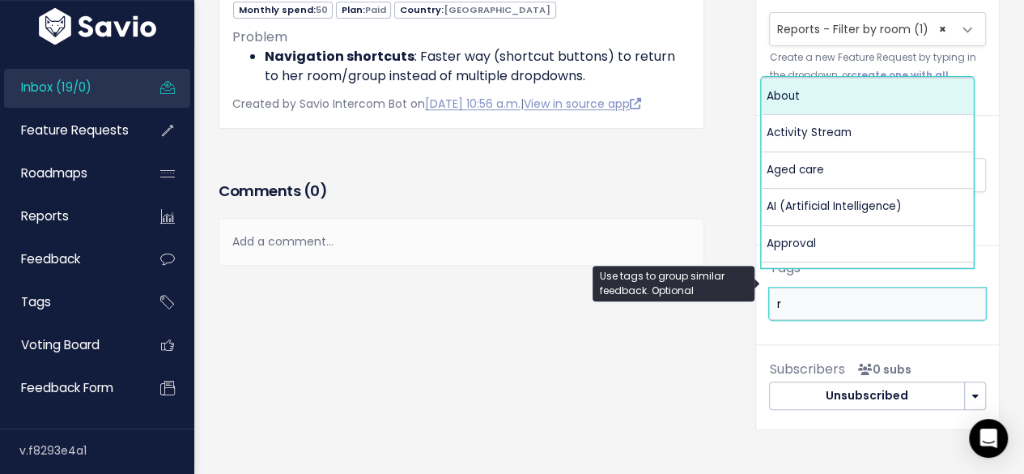
scroll to position [0, 0]
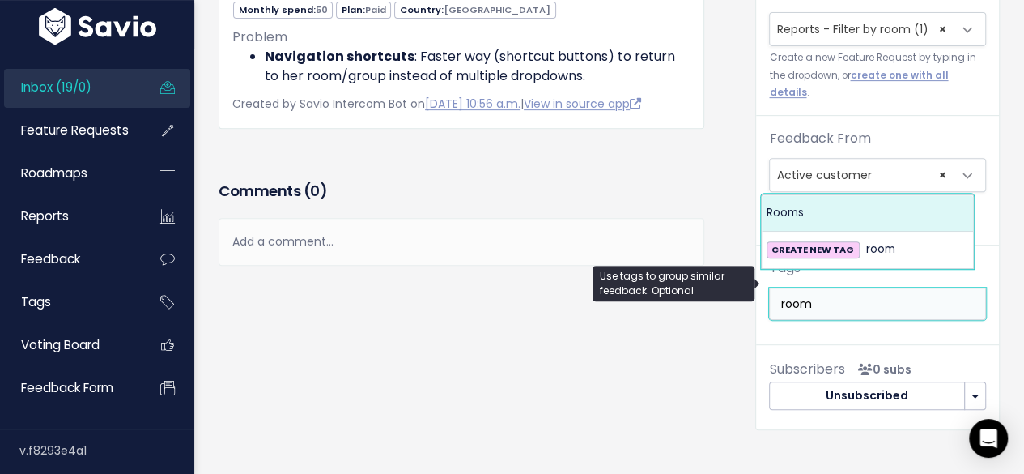
type input "room"
select select "843"
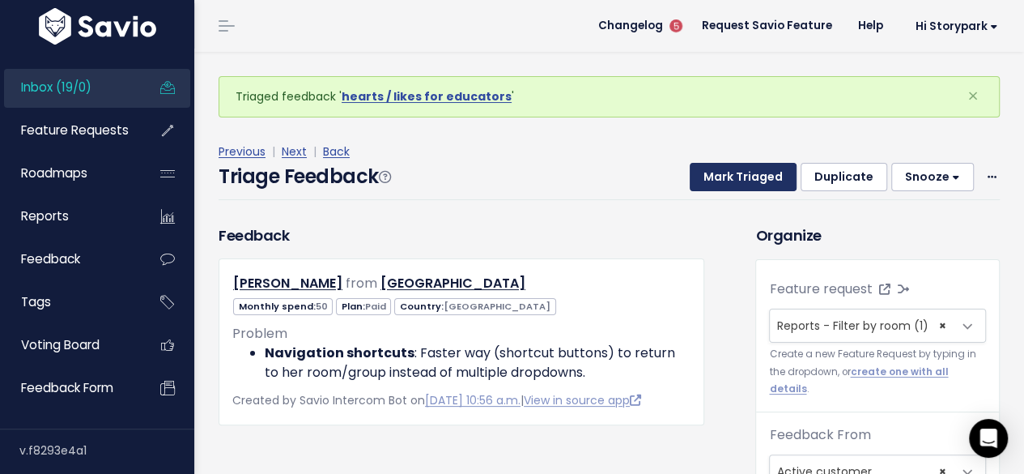
click at [733, 177] on button "Mark Triaged" at bounding box center [743, 177] width 107 height 29
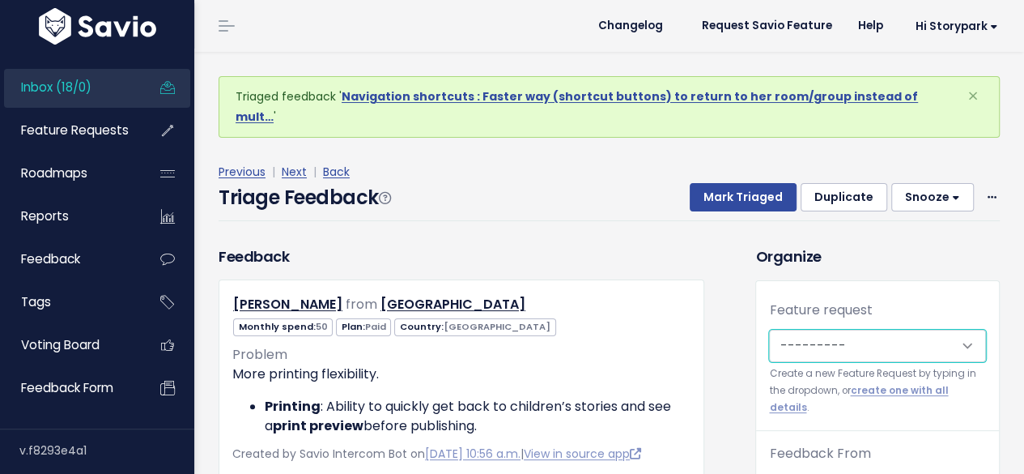
click at [784, 330] on select "---------" at bounding box center [877, 346] width 217 height 32
click at [780, 338] on span "Link to new or existing feature request..." at bounding box center [887, 346] width 223 height 16
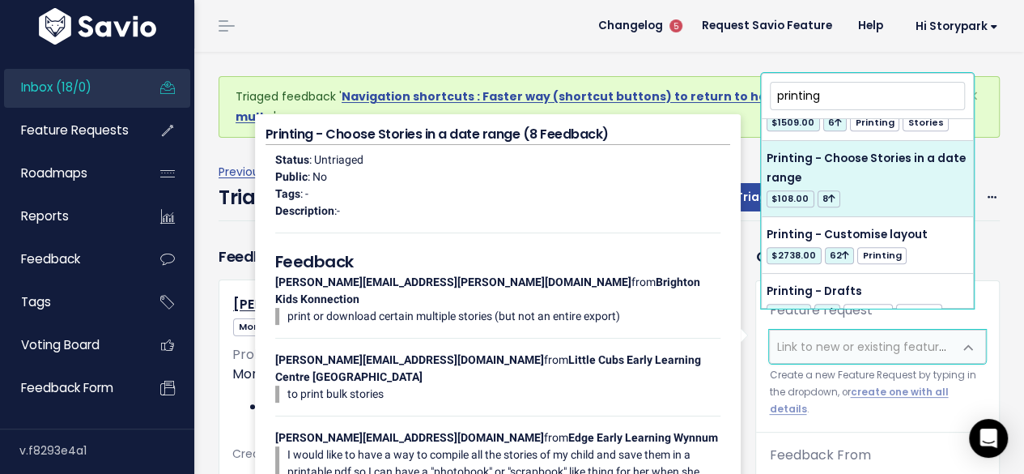
scroll to position [648, 0]
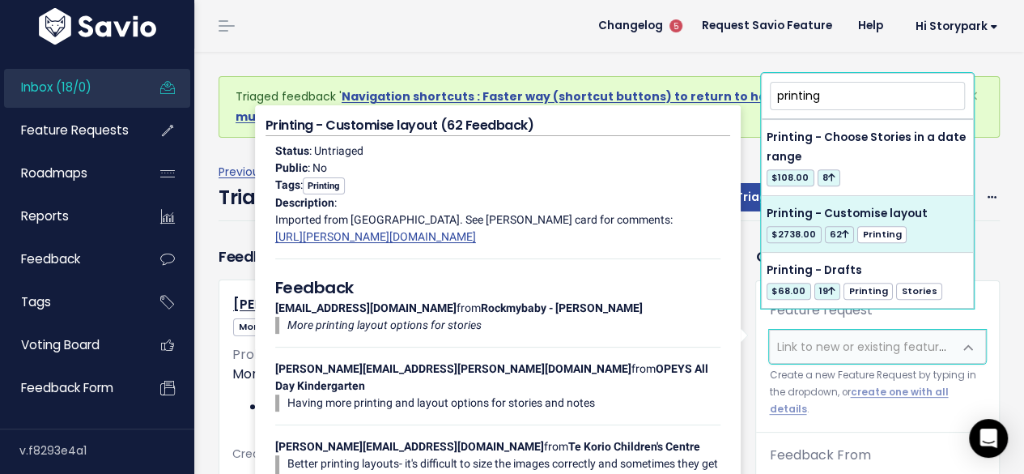
type input "printing"
select select "3052"
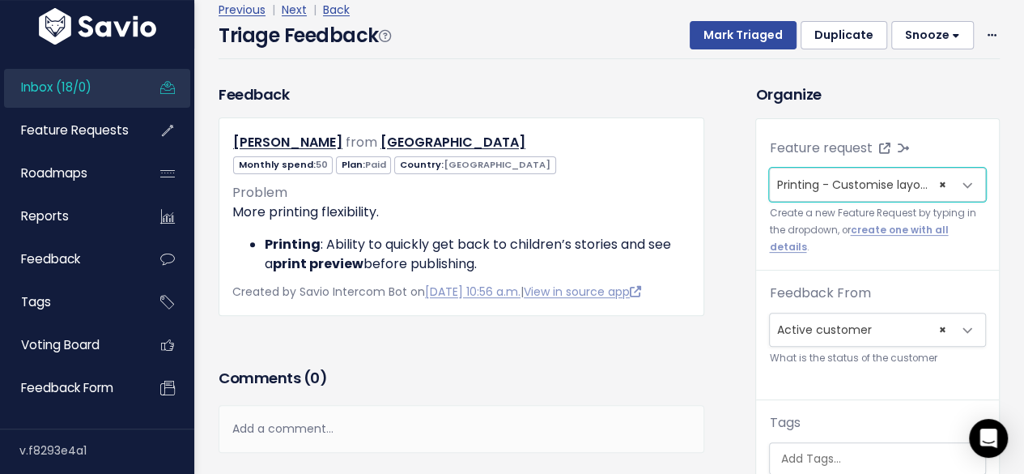
scroll to position [162, 0]
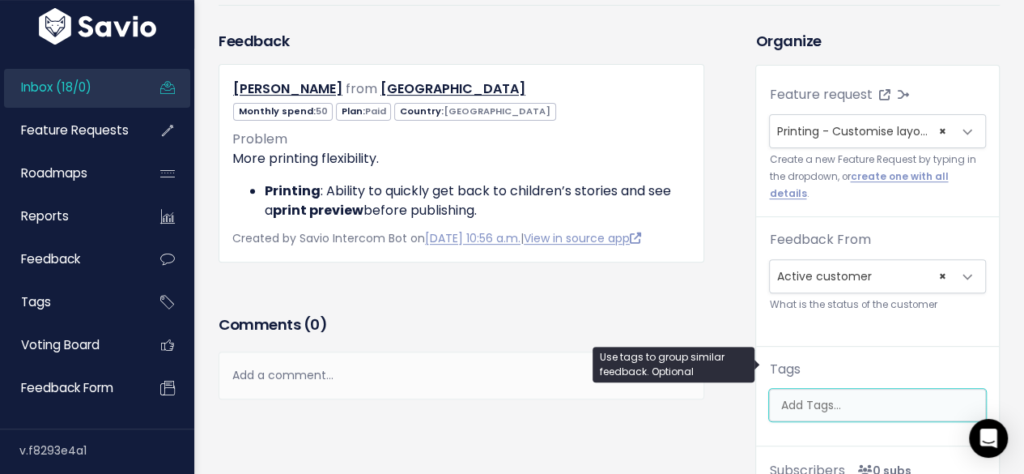
click at [803, 397] on input "search" at bounding box center [880, 405] width 212 height 17
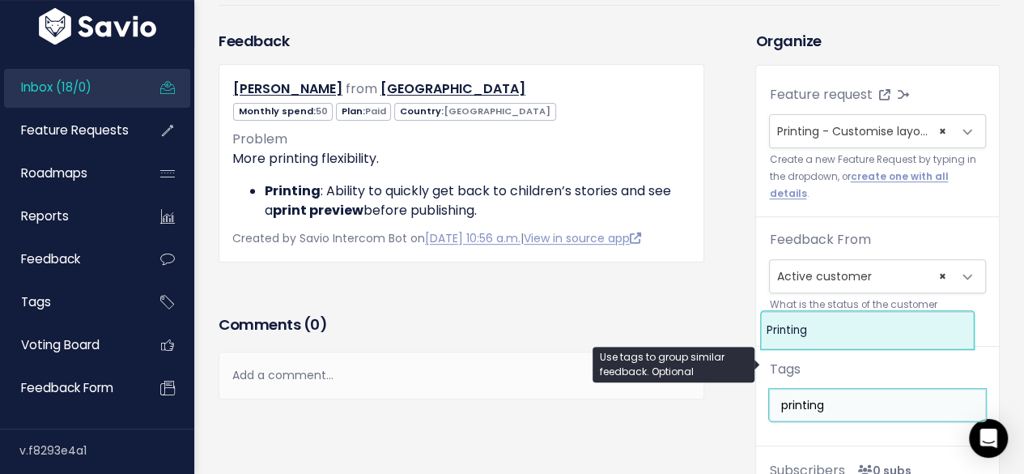
type input "printing"
select select "642"
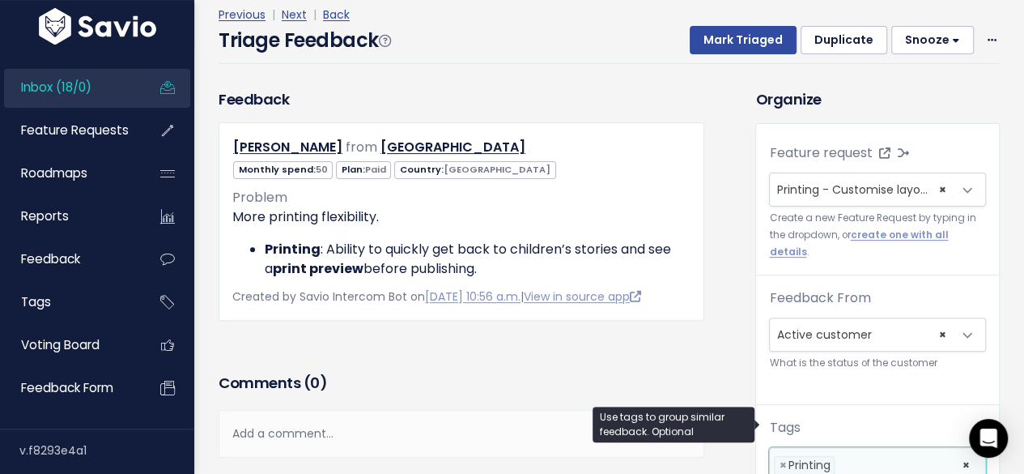
scroll to position [0, 0]
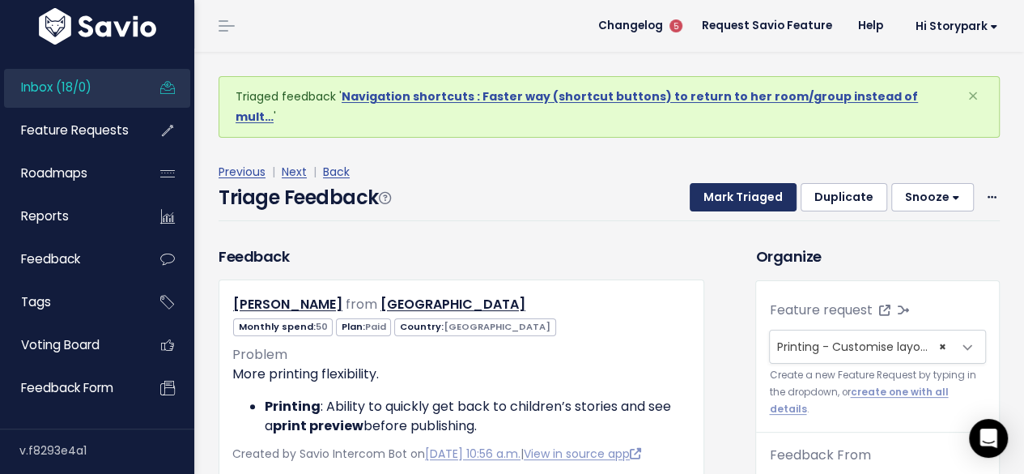
click at [743, 183] on button "Mark Triaged" at bounding box center [743, 197] width 107 height 29
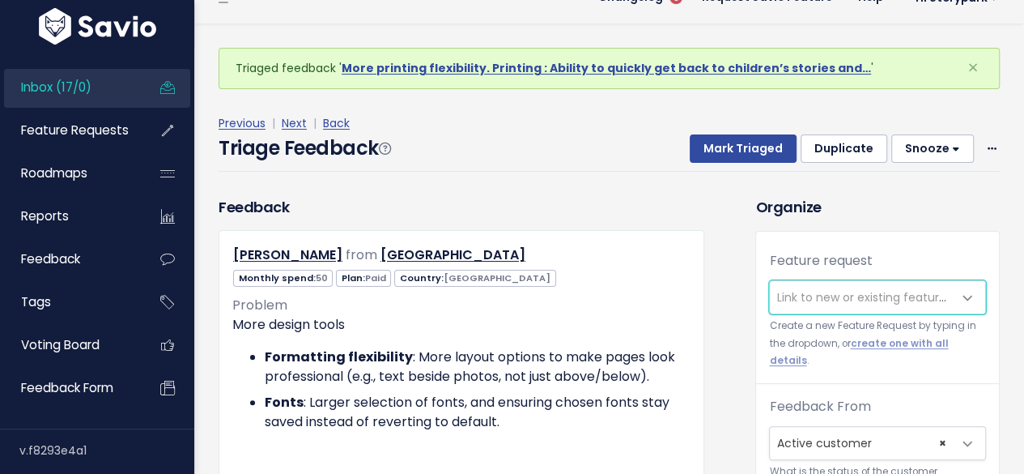
scroll to position [44, 0]
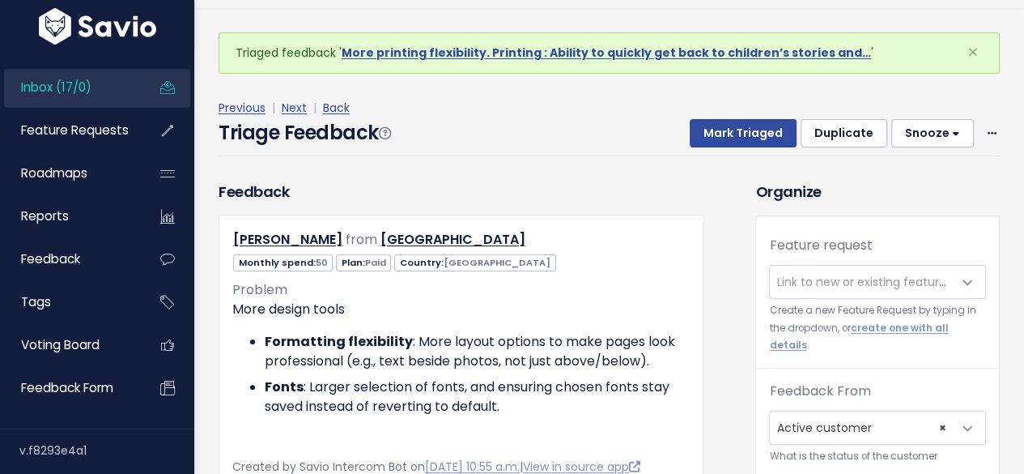
click at [817, 274] on span "Link to new or existing feature request..." at bounding box center [887, 282] width 223 height 16
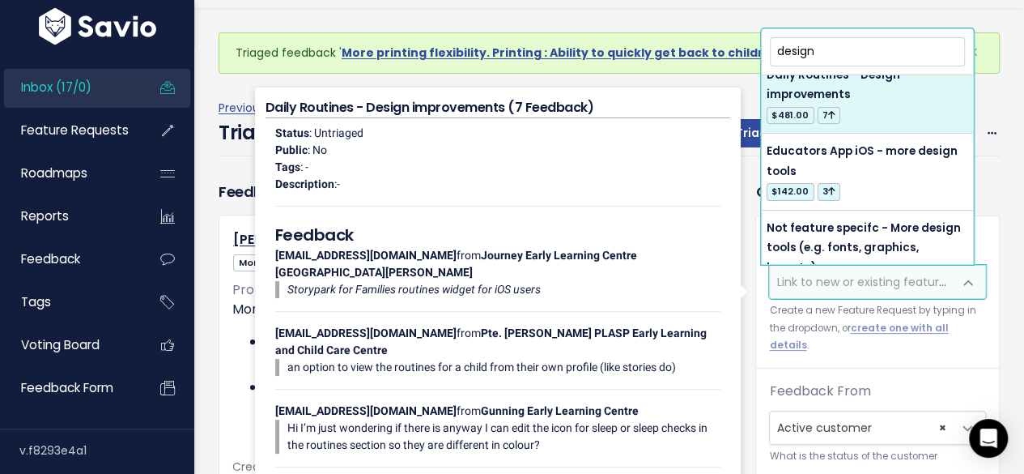
scroll to position [162, 0]
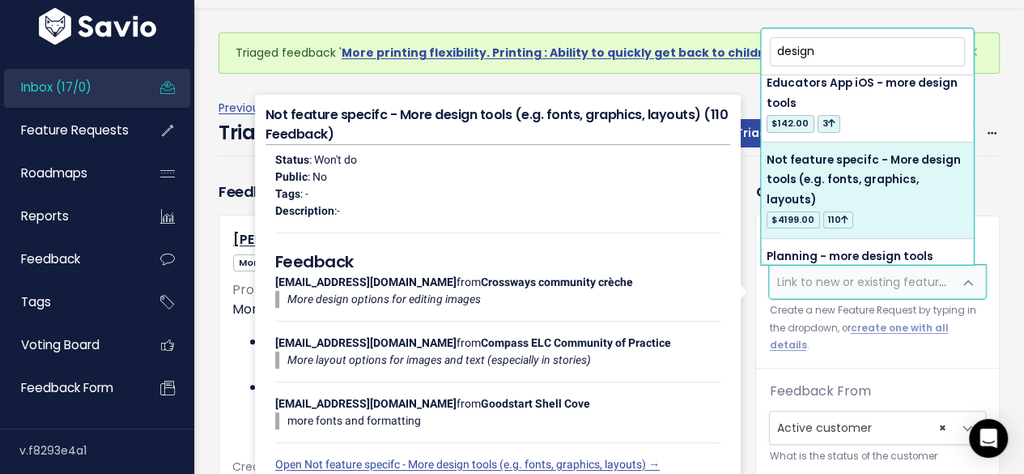
type input "design"
select select "6831"
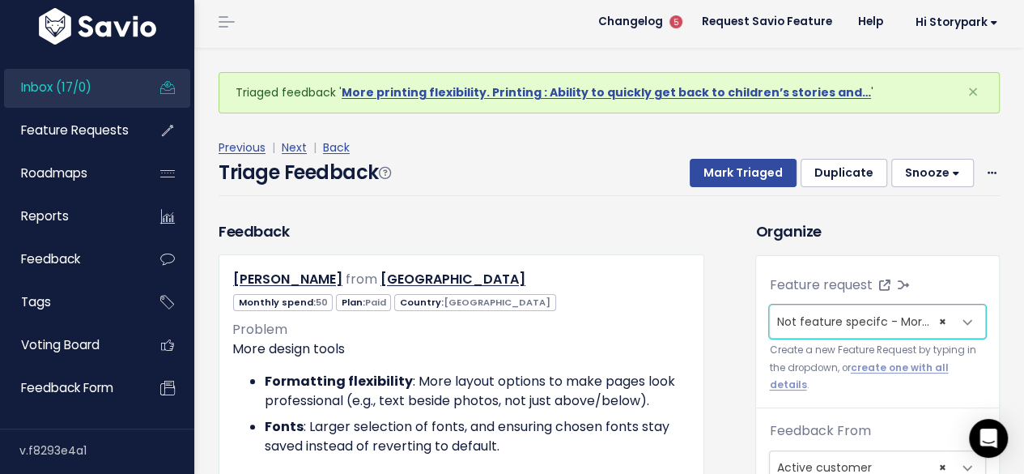
scroll to position [0, 0]
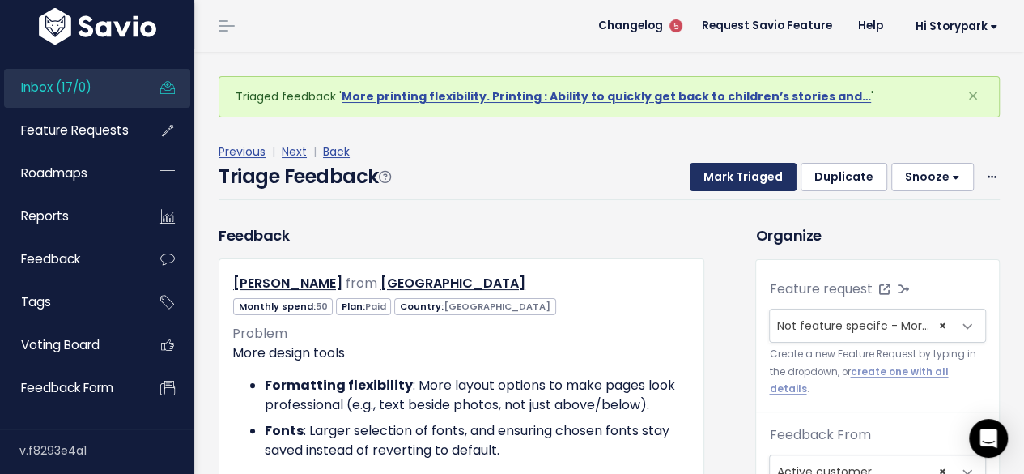
click at [740, 176] on button "Mark Triaged" at bounding box center [743, 177] width 107 height 29
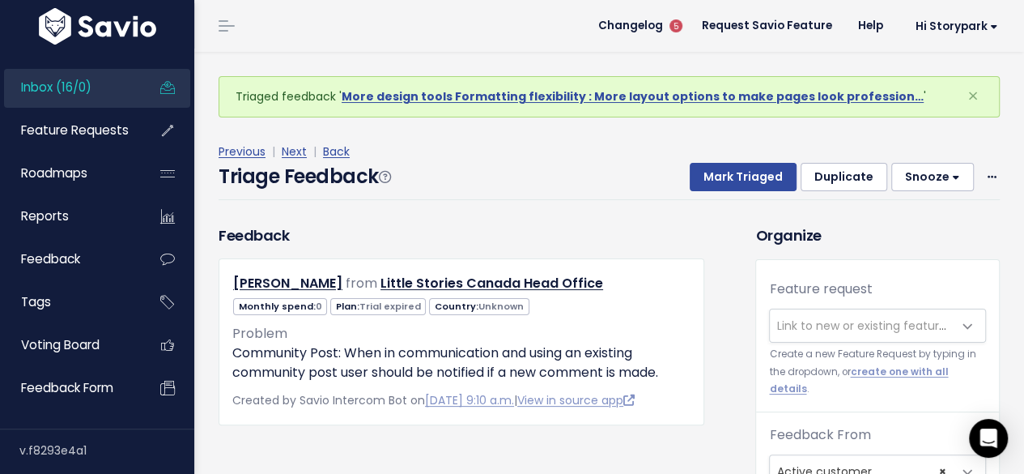
click at [797, 314] on span "Link to new or existing feature request..." at bounding box center [861, 325] width 183 height 32
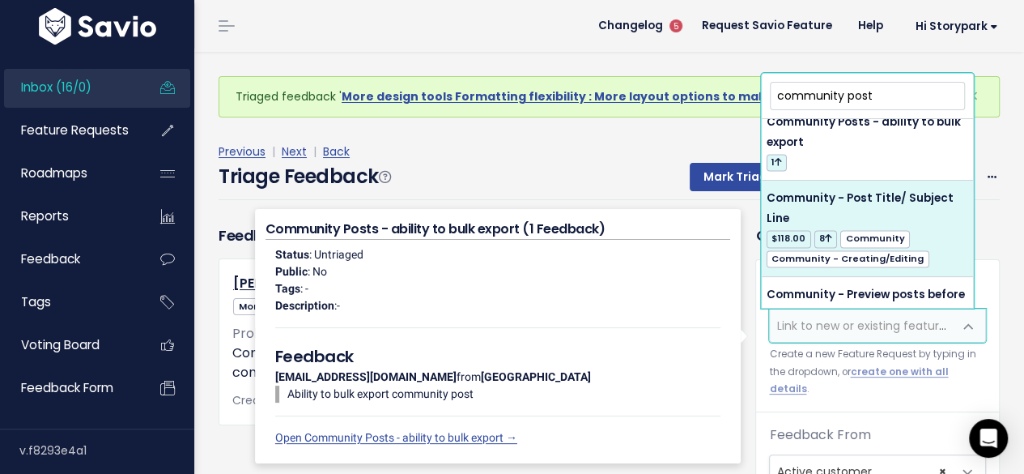
scroll to position [1457, 0]
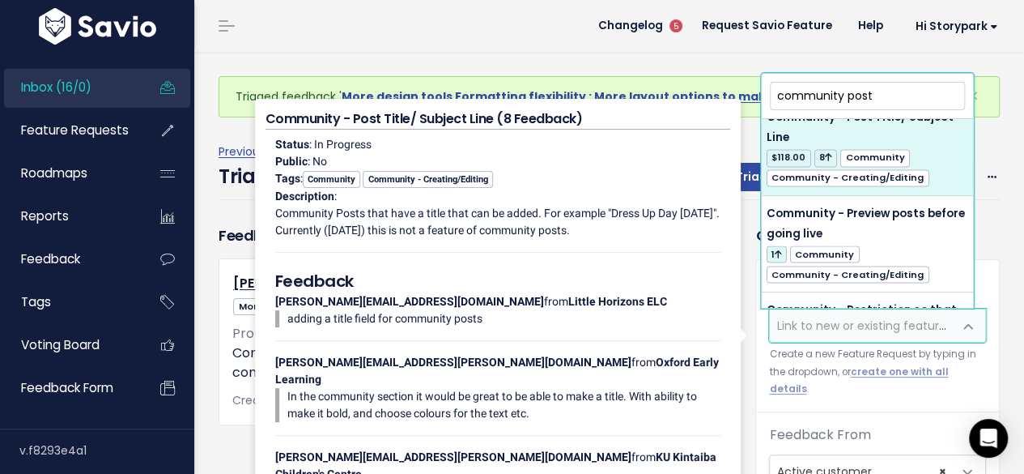
drag, startPoint x: 878, startPoint y: 91, endPoint x: 839, endPoint y: 96, distance: 39.3
click at [839, 96] on input "community post" at bounding box center [867, 96] width 195 height 28
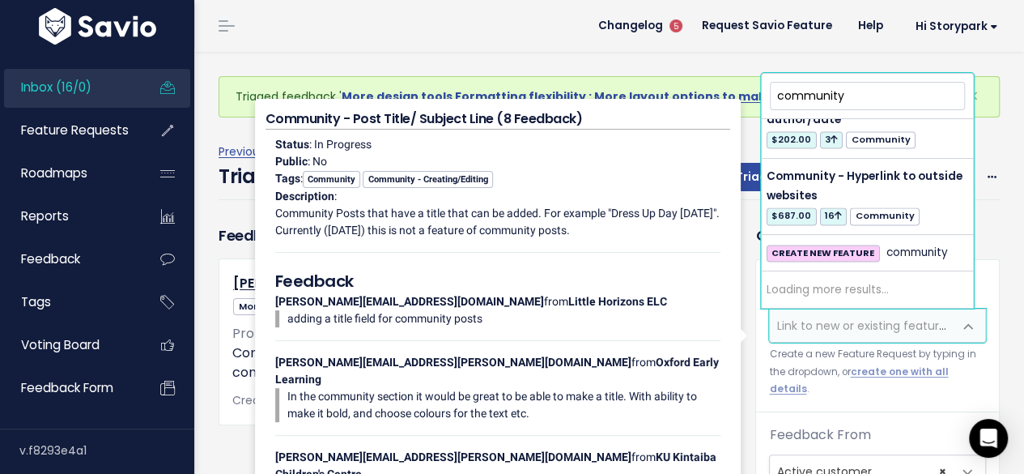
scroll to position [0, 0]
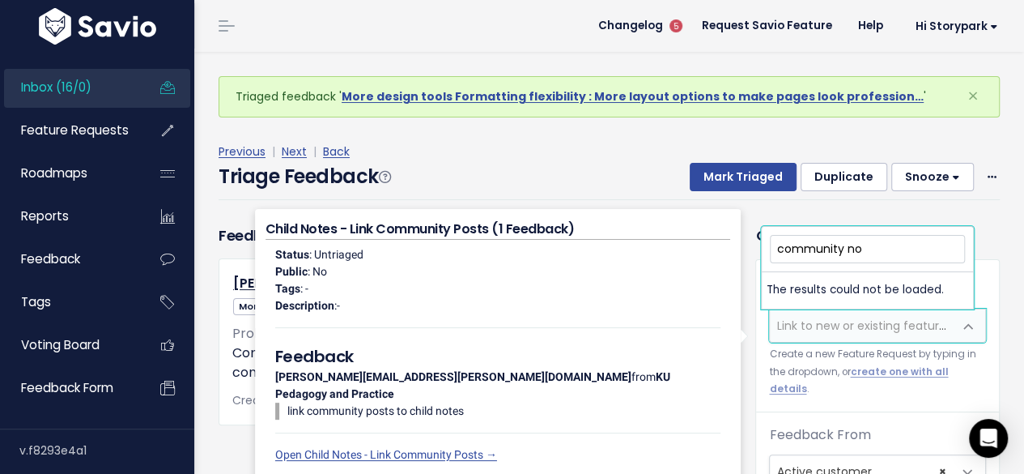
type input "community not"
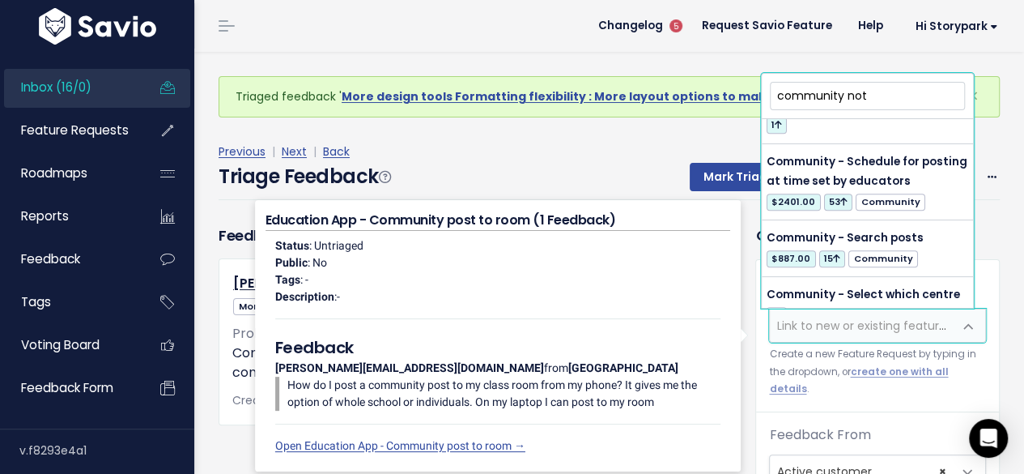
scroll to position [3807, 0]
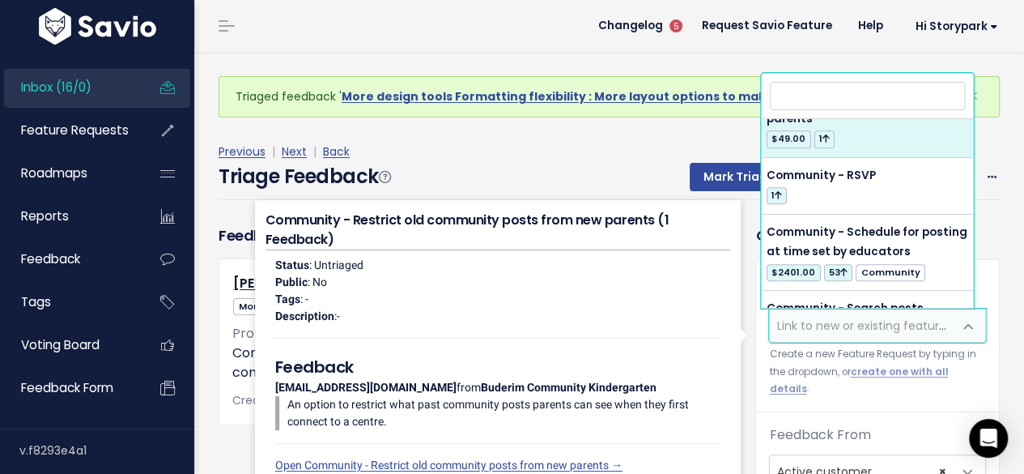
click at [227, 318] on div "Danielle Serceau from Little Stories Canada Head Office 0 Trial expired Unknown" at bounding box center [462, 341] width 486 height 166
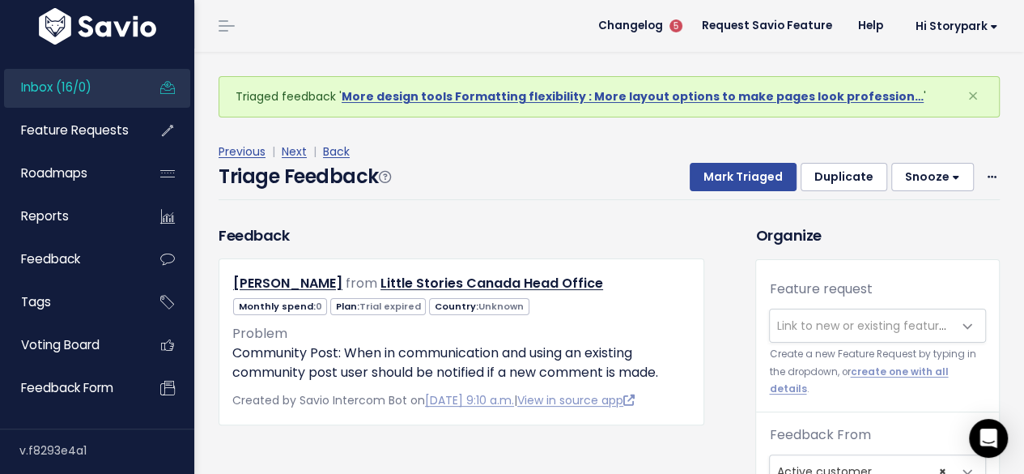
click at [838, 321] on span "Link to new or existing feature request..." at bounding box center [887, 325] width 223 height 16
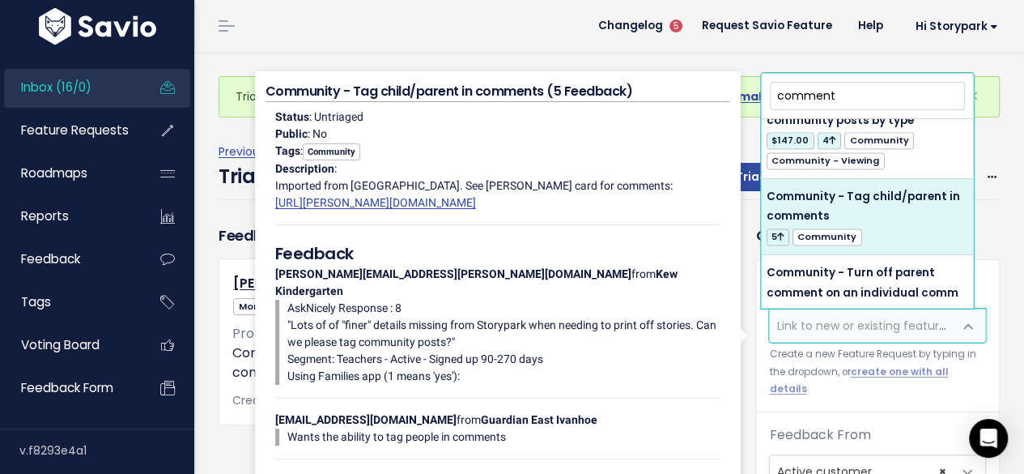
scroll to position [4122, 0]
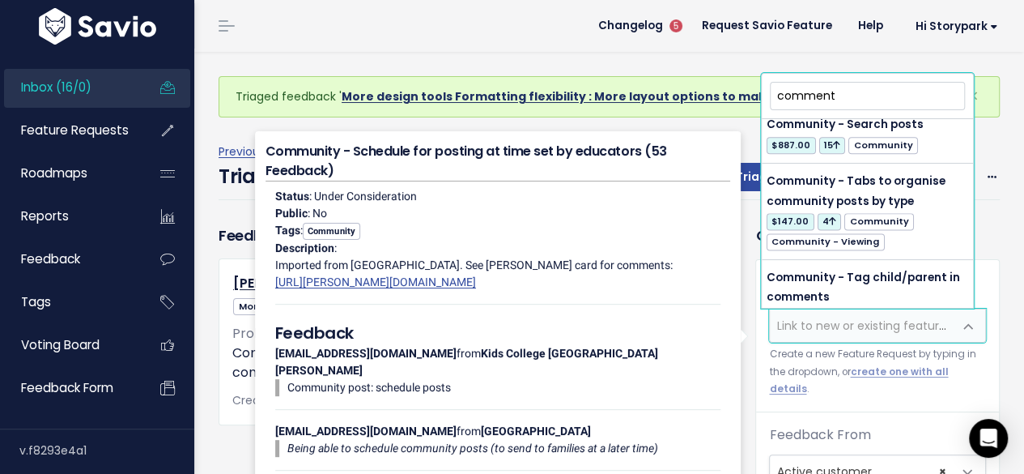
drag, startPoint x: 837, startPoint y: 96, endPoint x: 744, endPoint y: 97, distance: 93.1
click at [744, 97] on body "Inbox (16/0) Feature Requests Roadmaps ×" at bounding box center [512, 404] width 1024 height 809
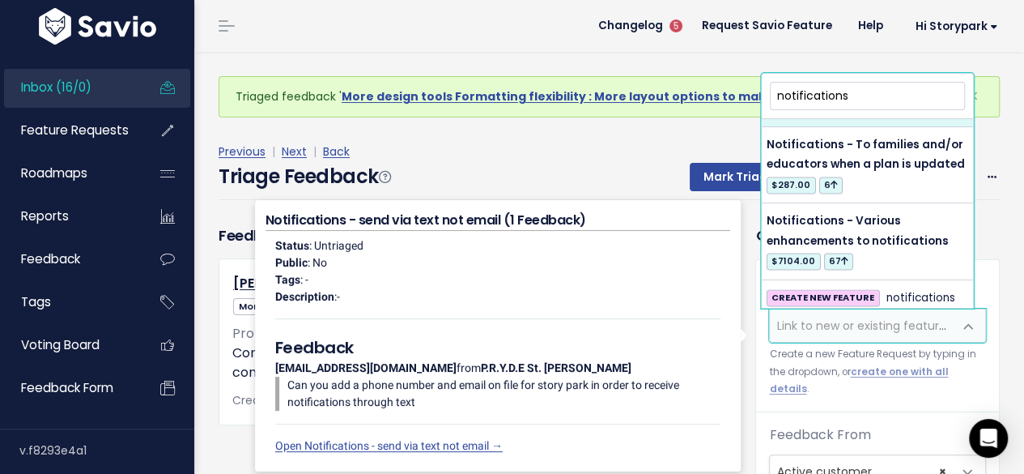
scroll to position [1198, 0]
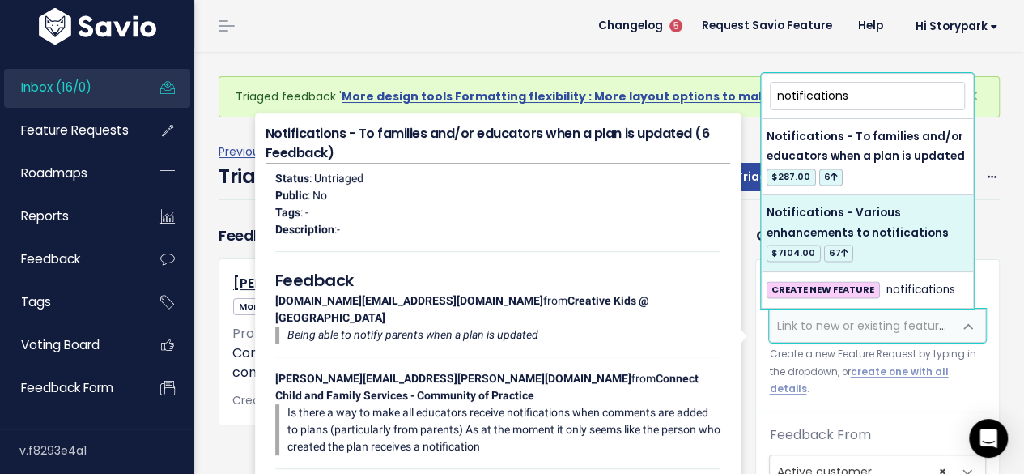
type input "notifications"
select select "26682"
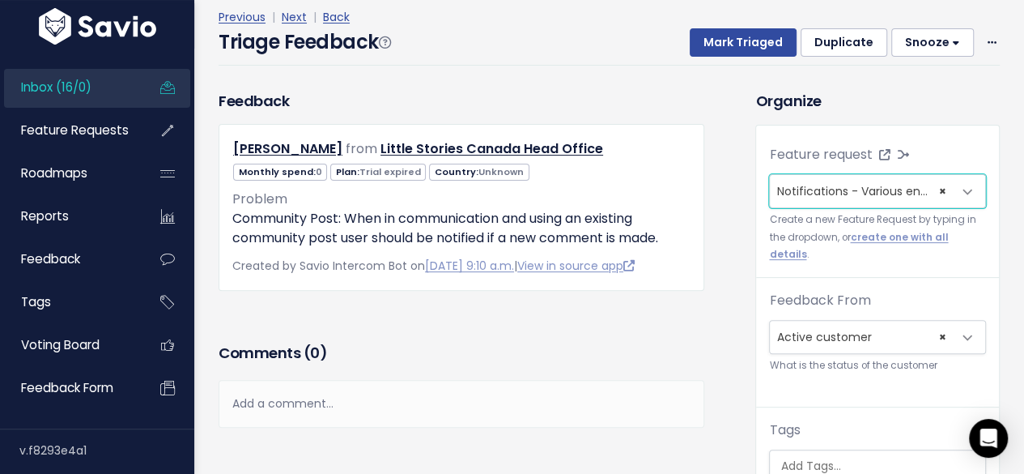
scroll to position [162, 0]
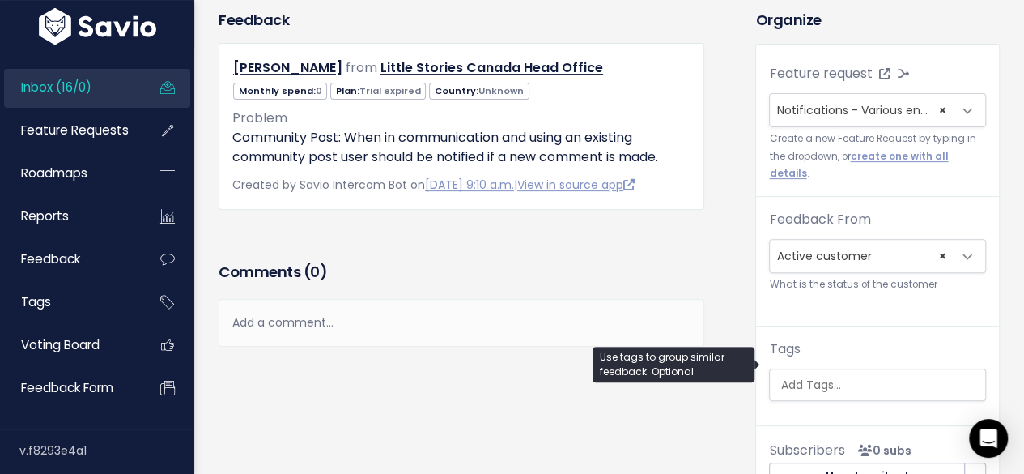
click at [811, 376] on input "search" at bounding box center [880, 384] width 212 height 17
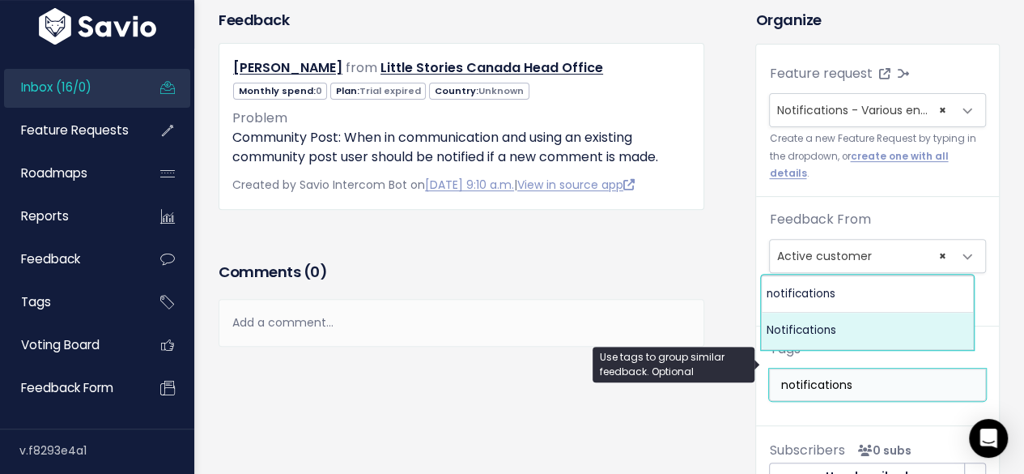
type input "notifications"
select select "628"
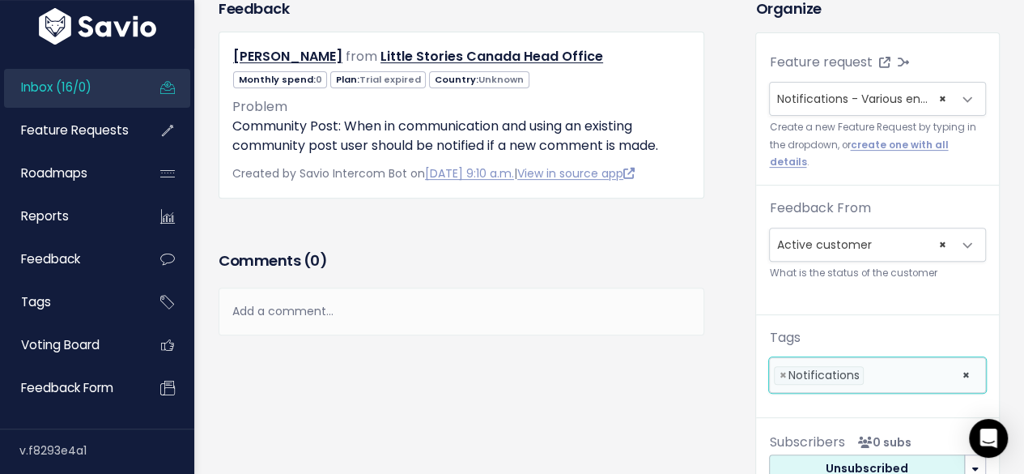
scroll to position [0, 0]
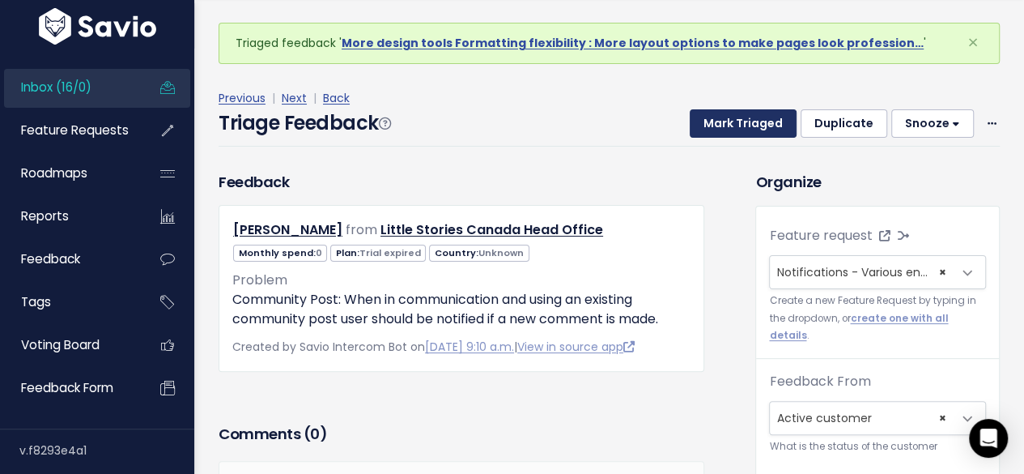
click at [748, 119] on button "Mark Triaged" at bounding box center [743, 123] width 107 height 29
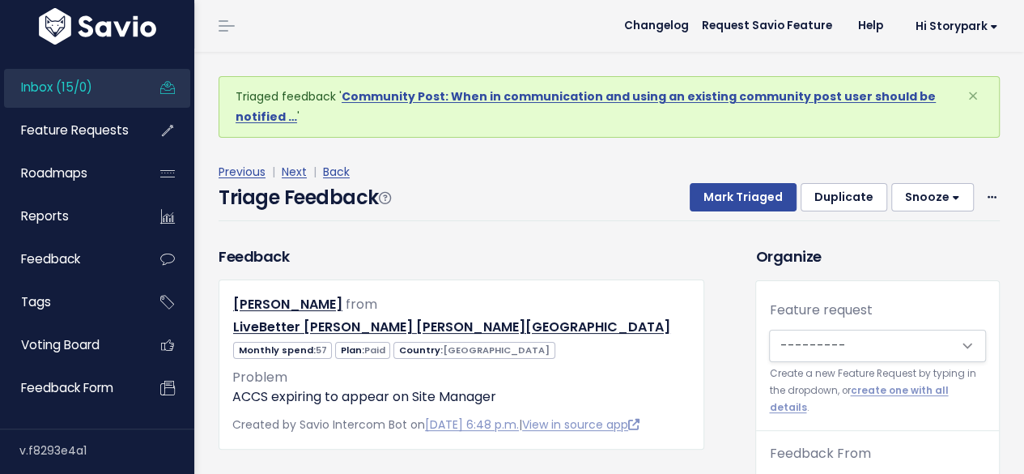
scroll to position [53, 0]
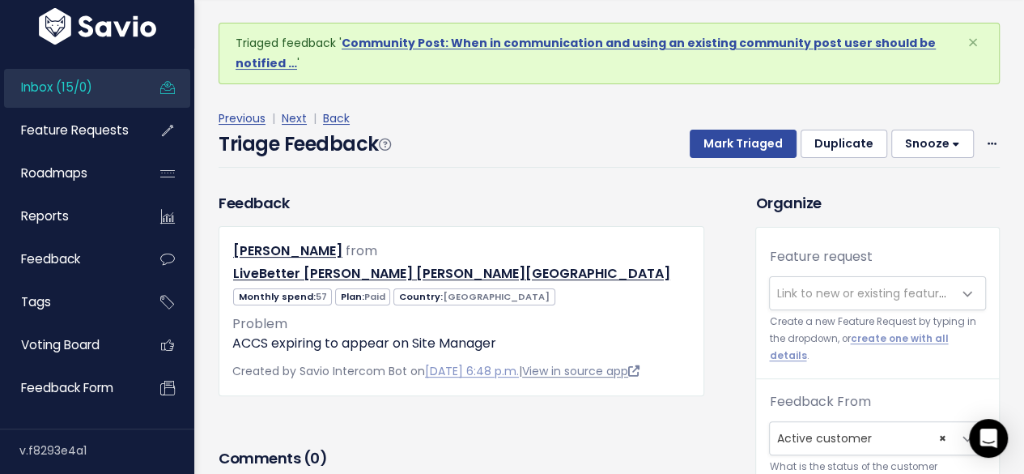
click at [577, 363] on link "View in source app" at bounding box center [580, 371] width 117 height 16
click at [801, 295] on span "Link to new or existing feature request..." at bounding box center [887, 293] width 223 height 16
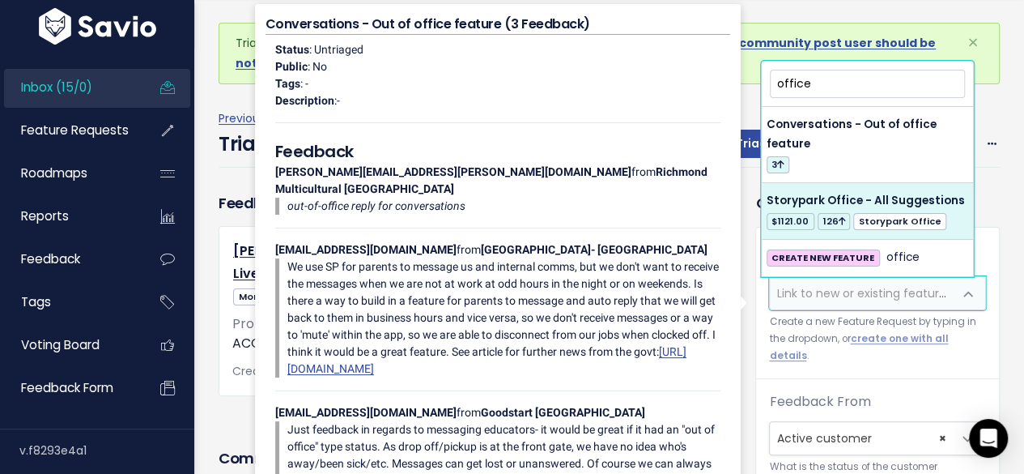
type input "office"
select select "60557"
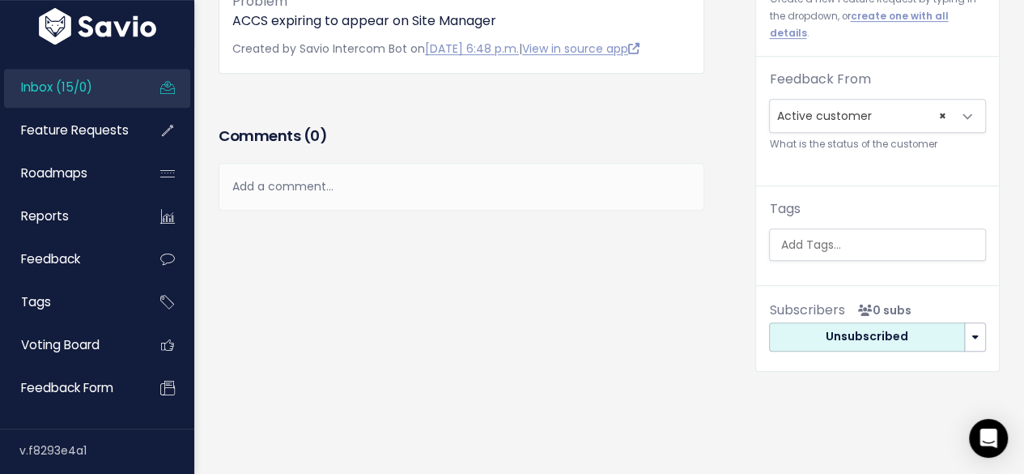
scroll to position [324, 0]
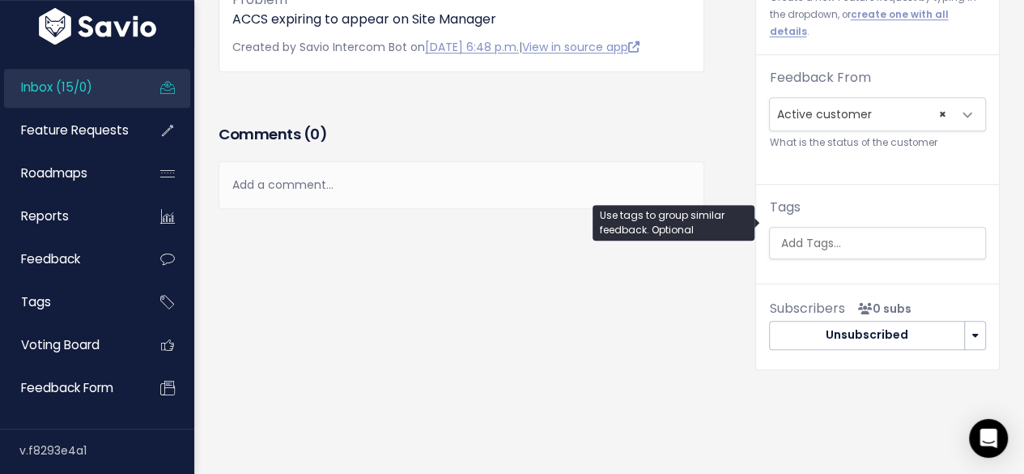
click at [801, 235] on input "search" at bounding box center [880, 243] width 212 height 17
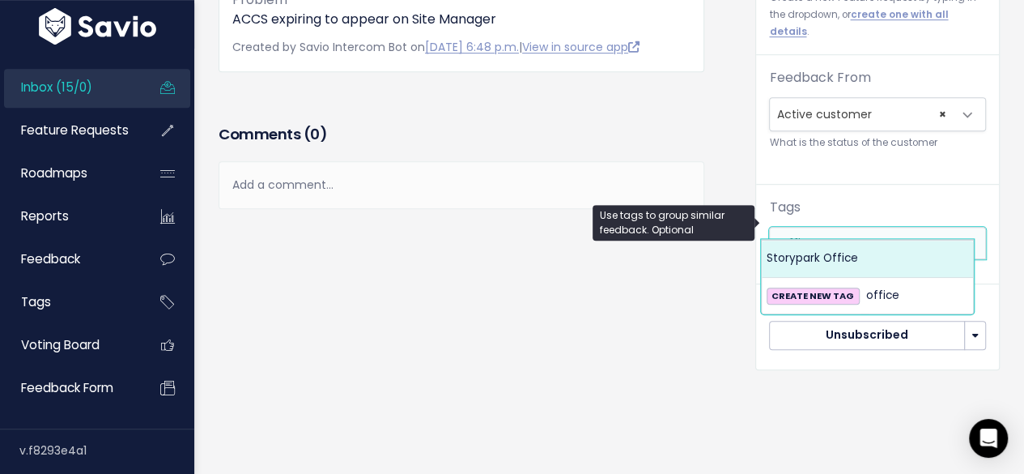
type input "office"
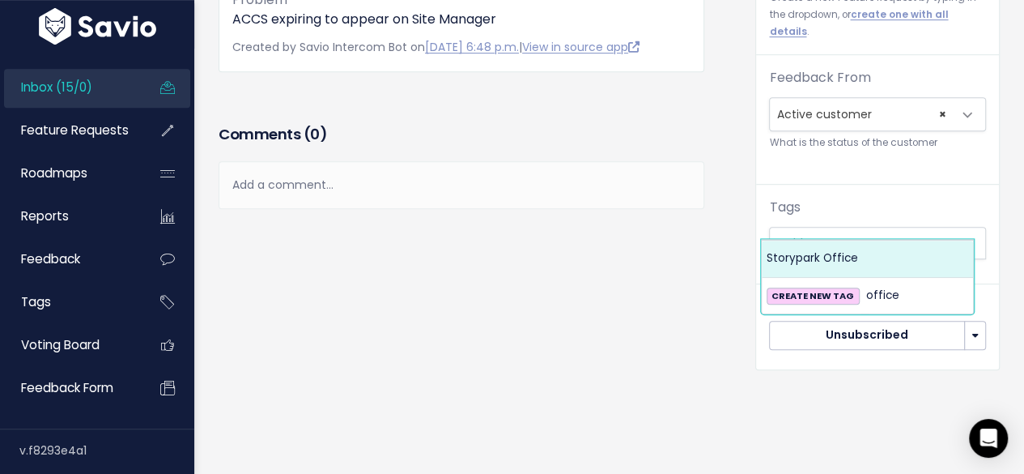
select select "13542"
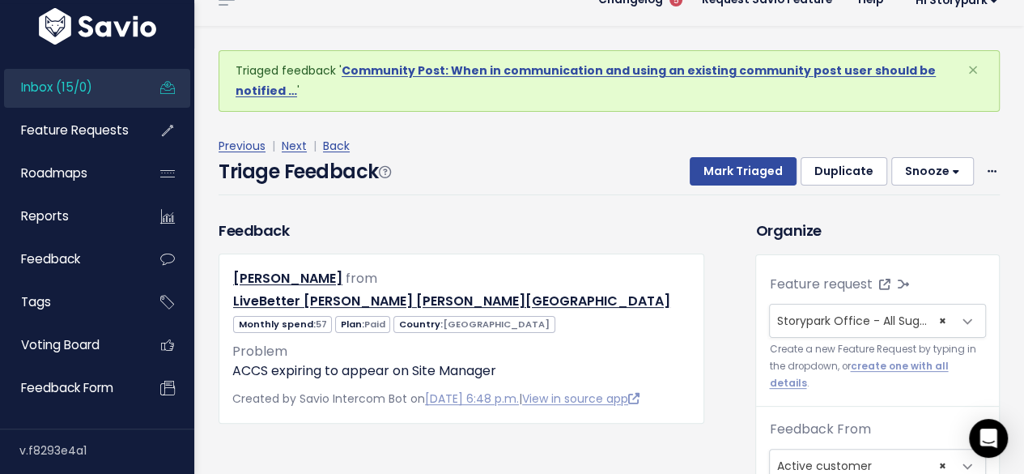
scroll to position [0, 0]
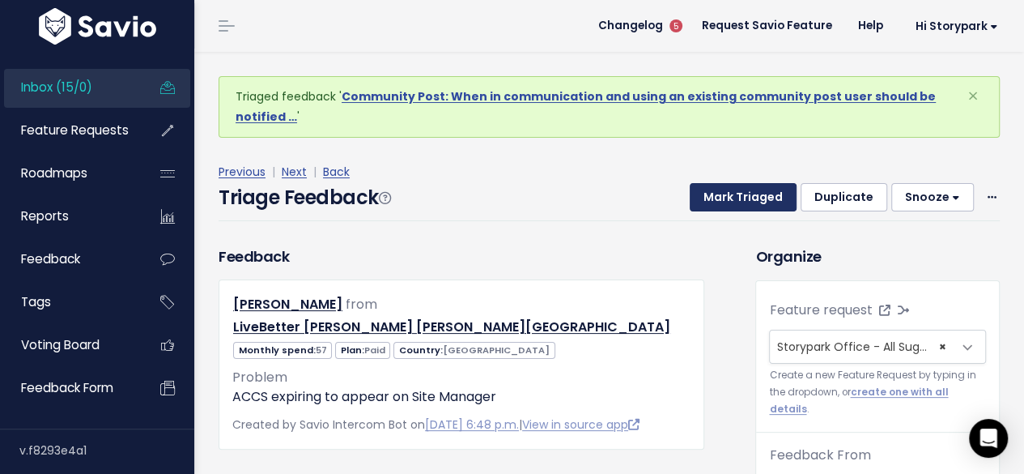
click at [730, 206] on button "Mark Triaged" at bounding box center [743, 197] width 107 height 29
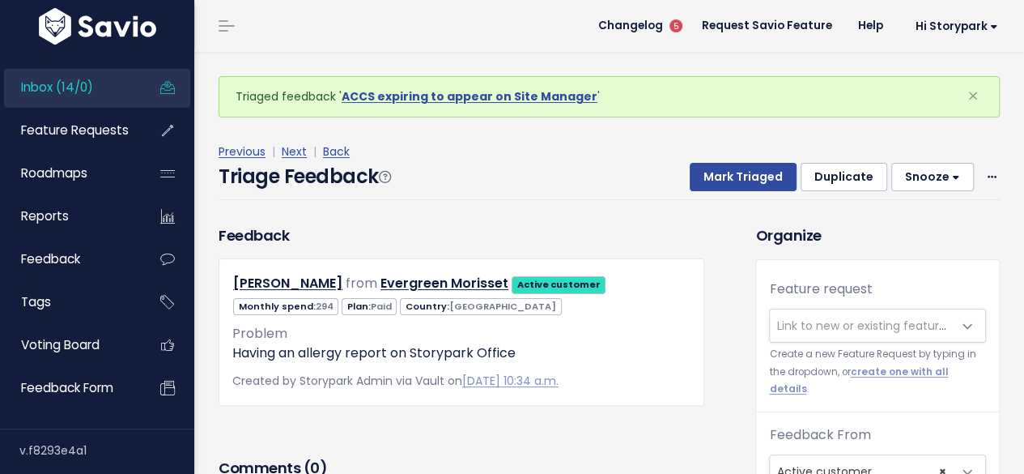
click at [835, 334] on span "Link to new or existing feature request..." at bounding box center [861, 325] width 183 height 32
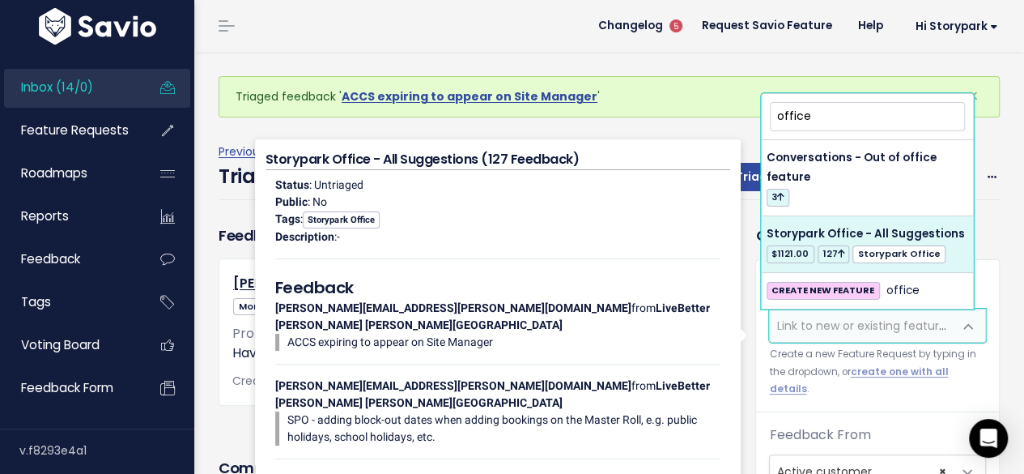
type input "office"
select select "60557"
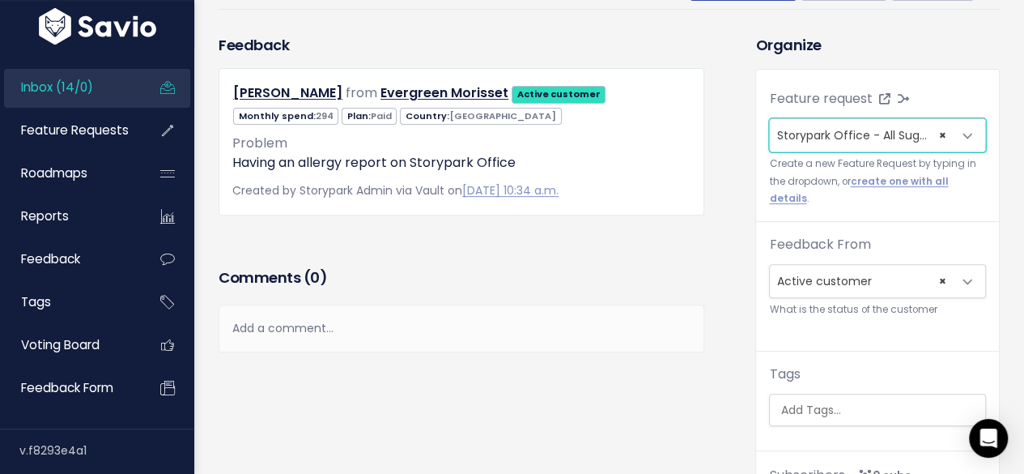
scroll to position [162, 0]
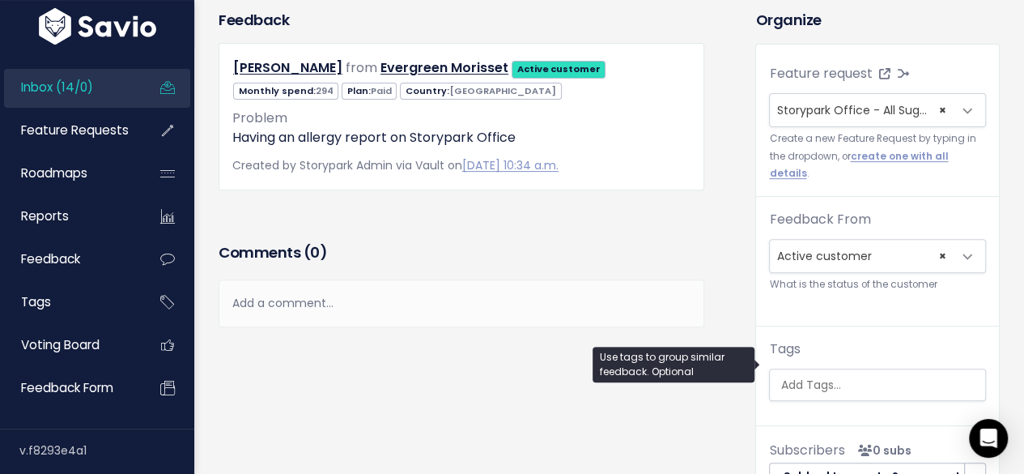
click at [789, 376] on input "search" at bounding box center [880, 384] width 212 height 17
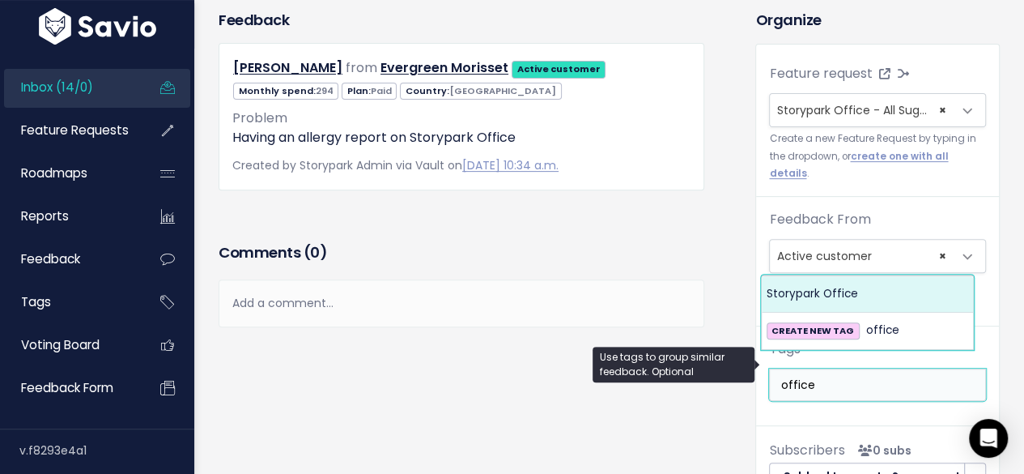
type input "office"
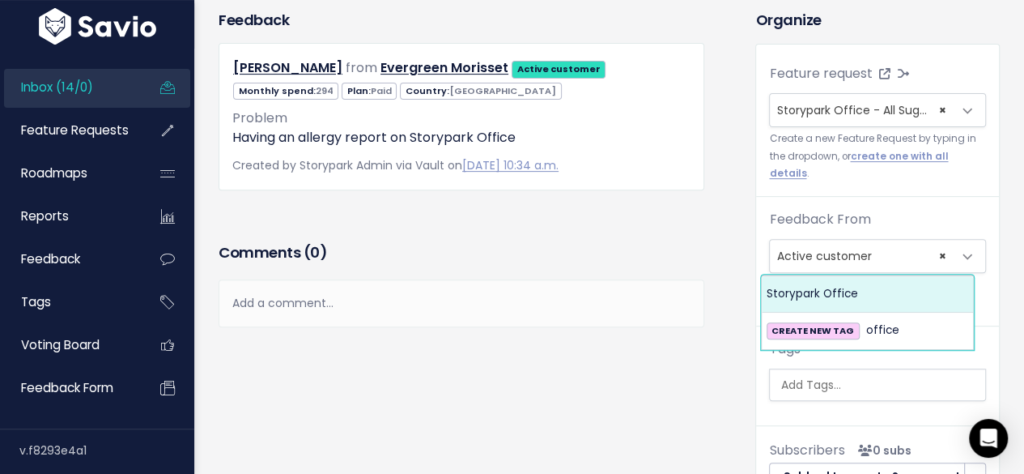
select select "13542"
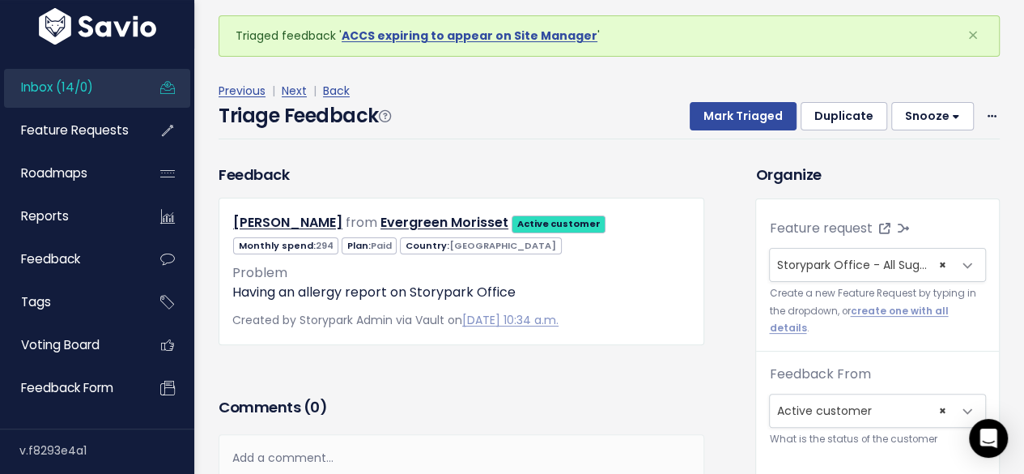
scroll to position [5, 0]
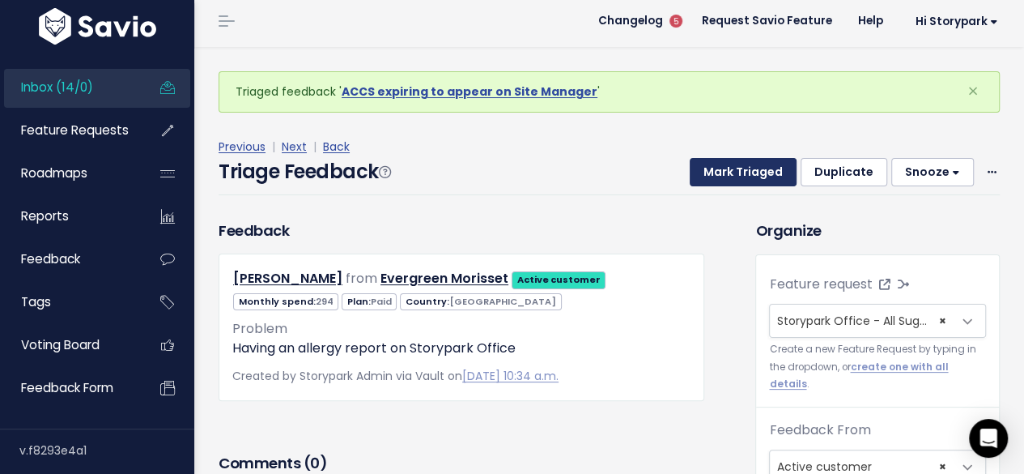
click at [755, 176] on button "Mark Triaged" at bounding box center [743, 172] width 107 height 29
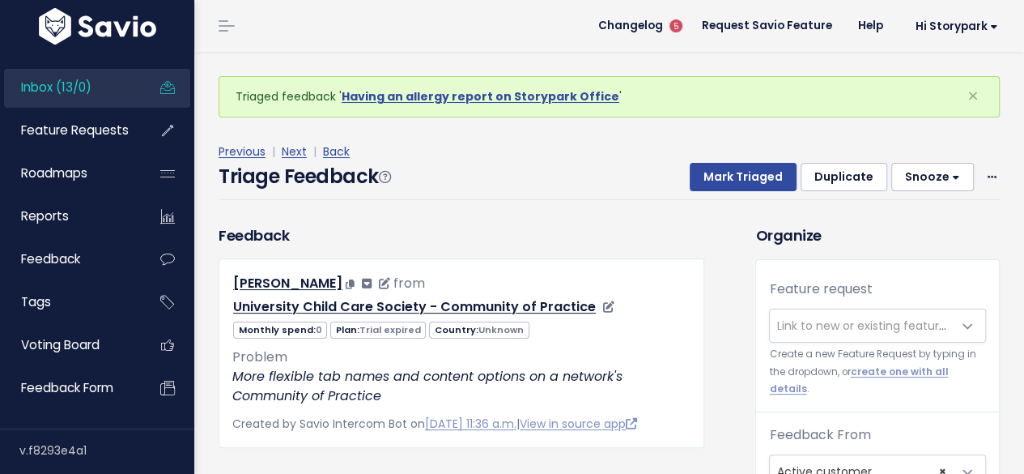
scroll to position [53, 0]
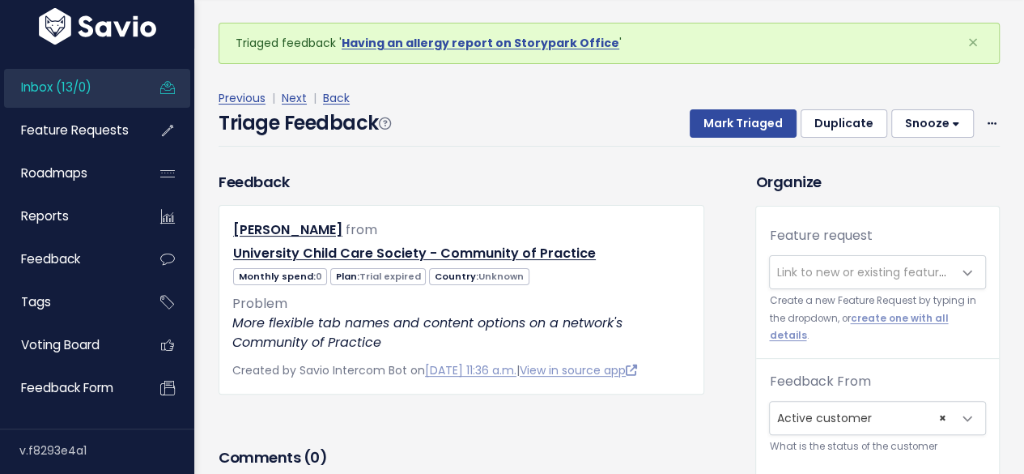
click at [807, 267] on span "Link to new or existing feature request..." at bounding box center [887, 272] width 223 height 16
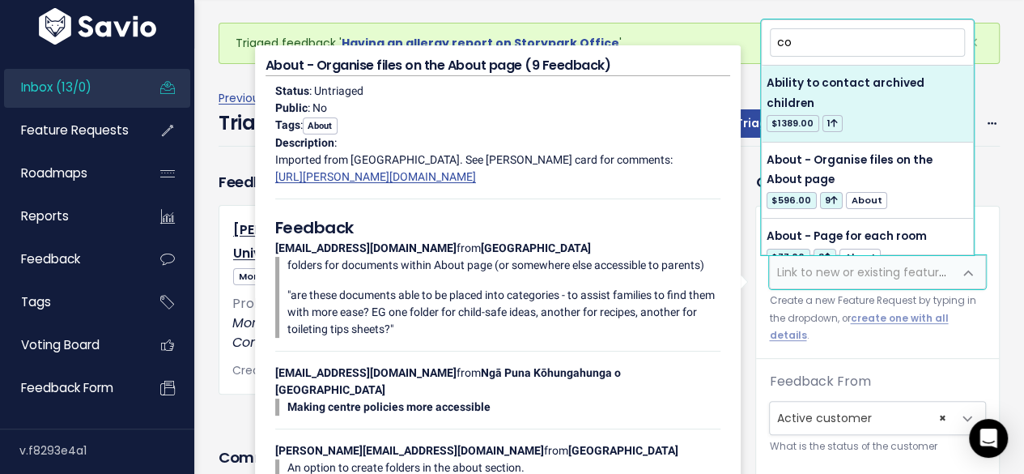
type input "c"
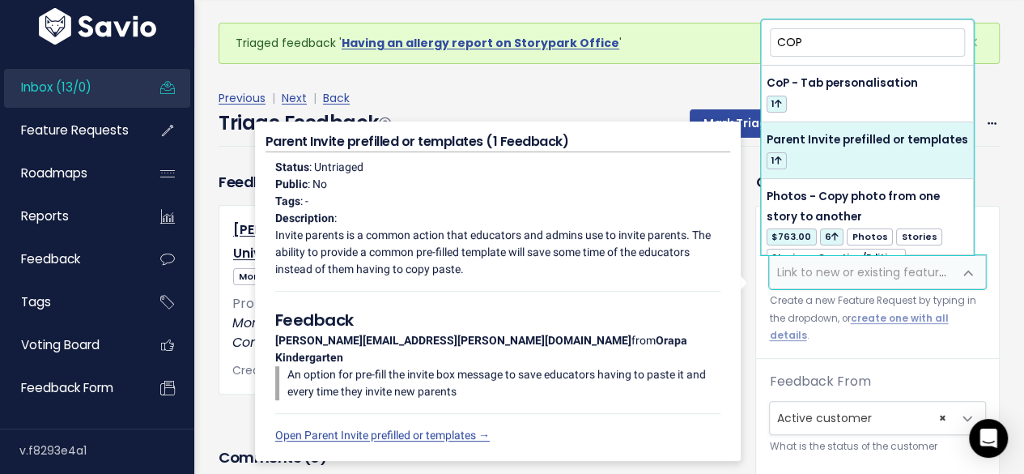
type input "COP"
click at [232, 330] on div "[PERSON_NAME] from University Child Care Society - Community of Practice 0 Unkn…" at bounding box center [462, 299] width 486 height 189
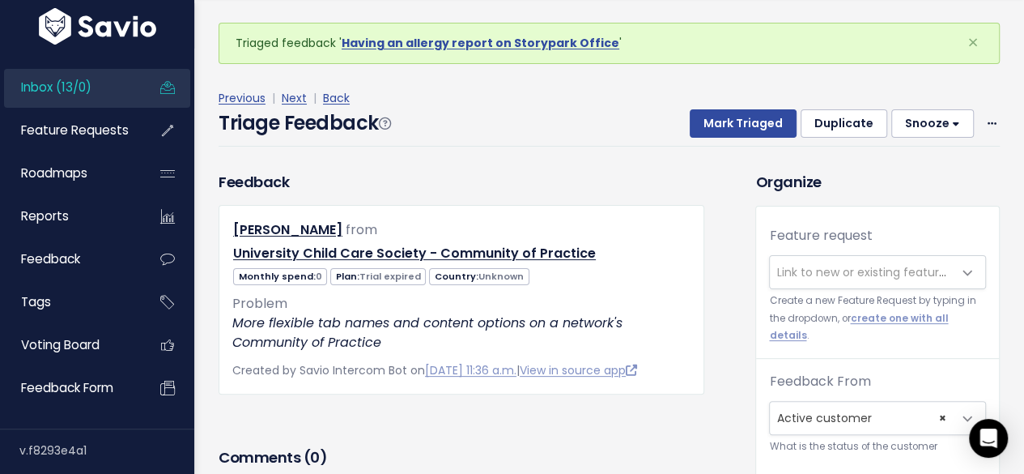
click at [808, 264] on span "Link to new or existing feature request..." at bounding box center [887, 272] width 223 height 16
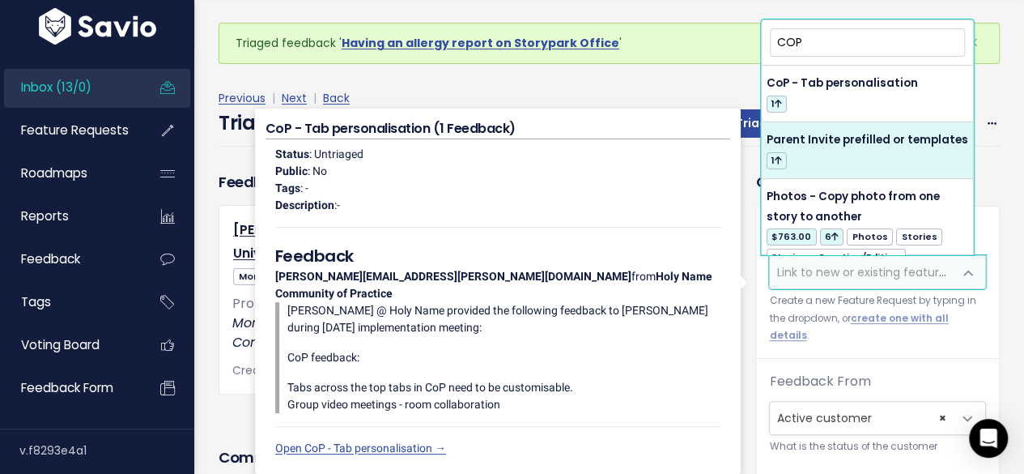
type input "COP"
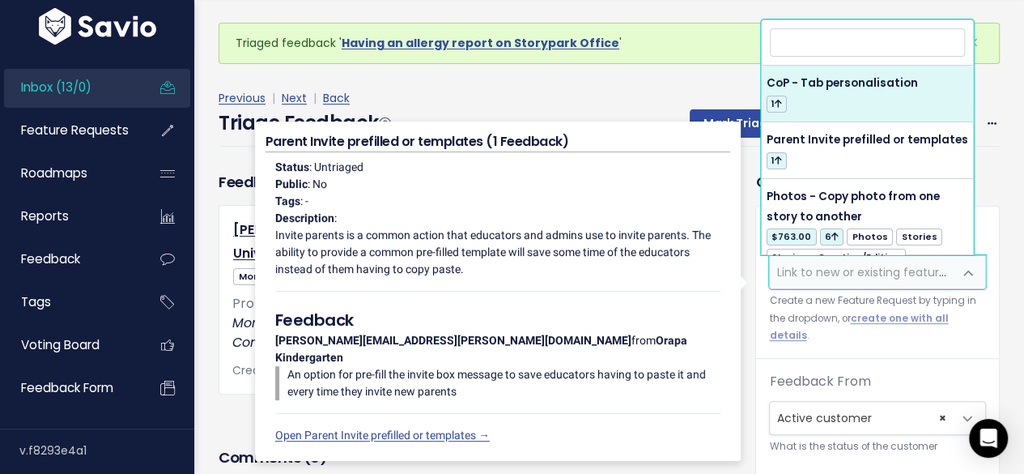
select select "22847"
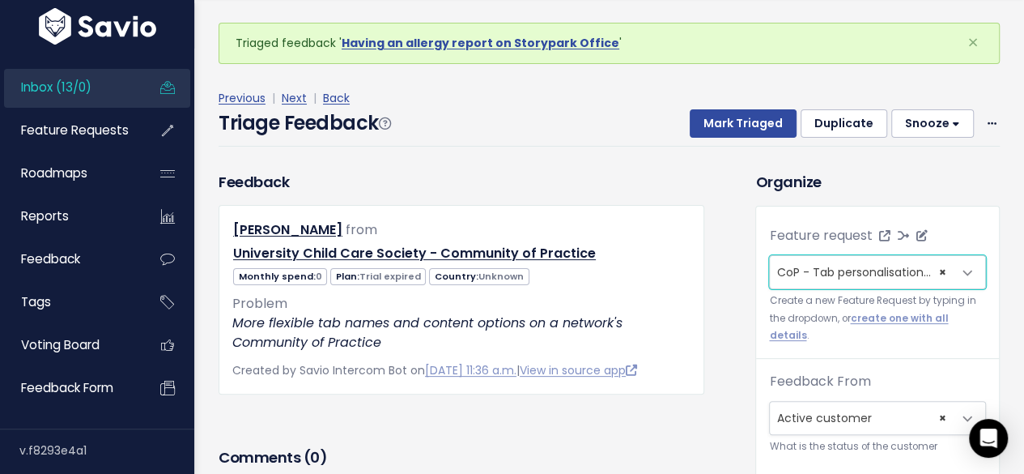
scroll to position [243, 0]
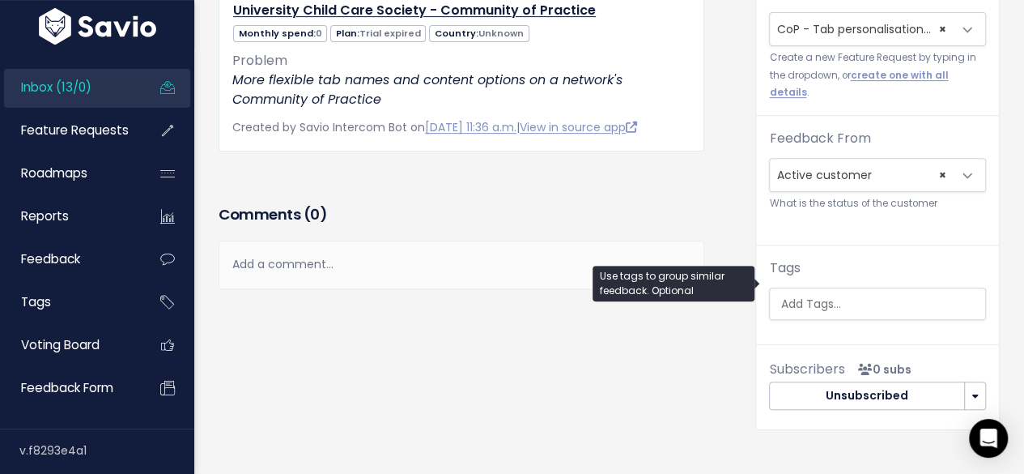
click at [790, 295] on input "search" at bounding box center [880, 303] width 212 height 17
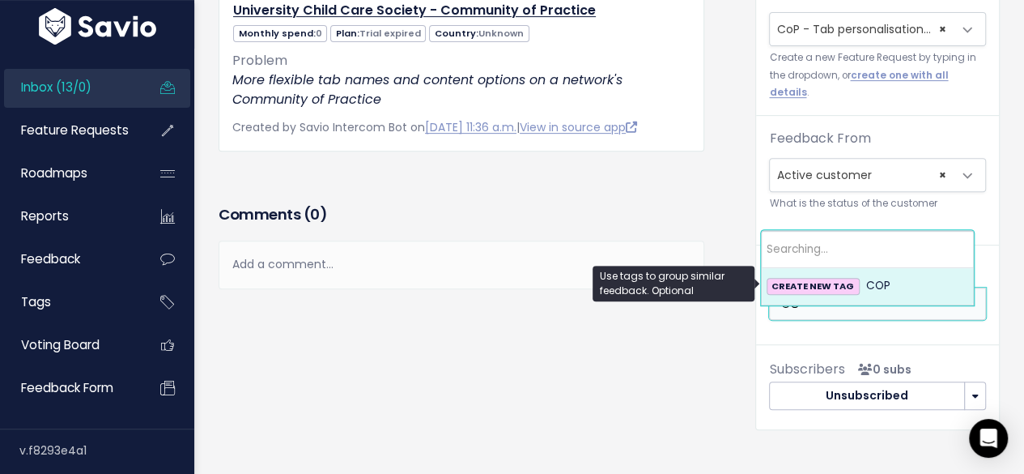
type input "C"
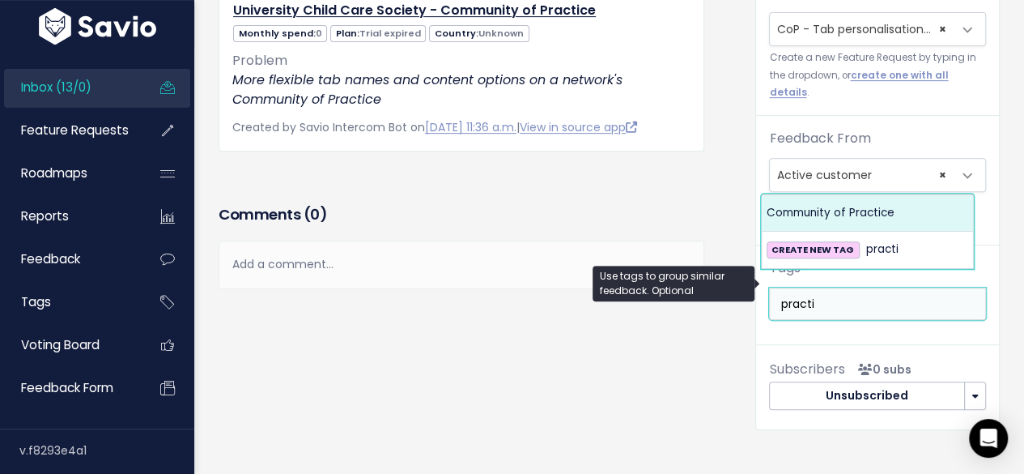
type input "practi"
select select "1730"
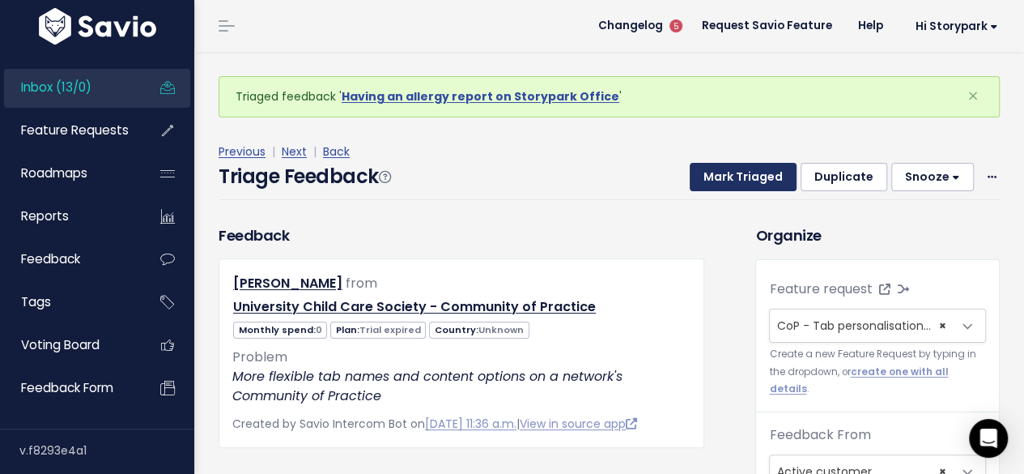
click at [729, 184] on button "Mark Triaged" at bounding box center [743, 177] width 107 height 29
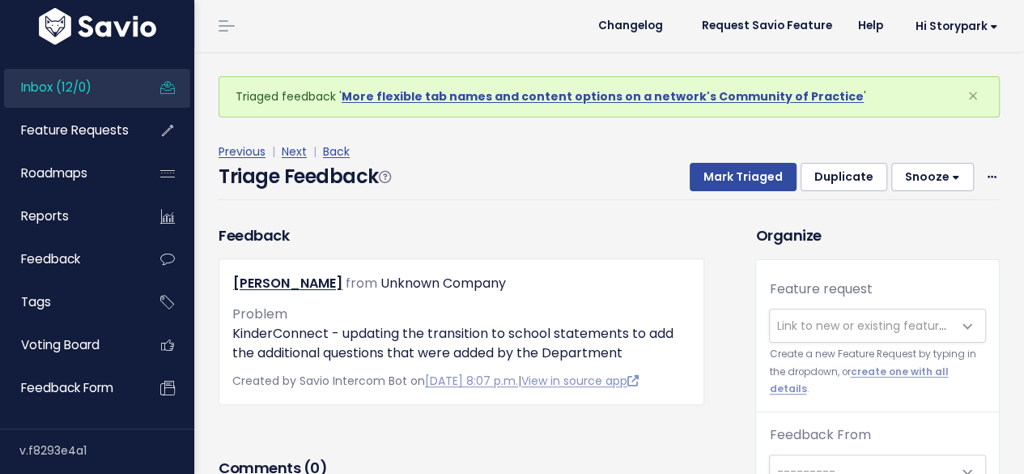
click at [777, 321] on span "Link to new or existing feature request..." at bounding box center [887, 325] width 223 height 16
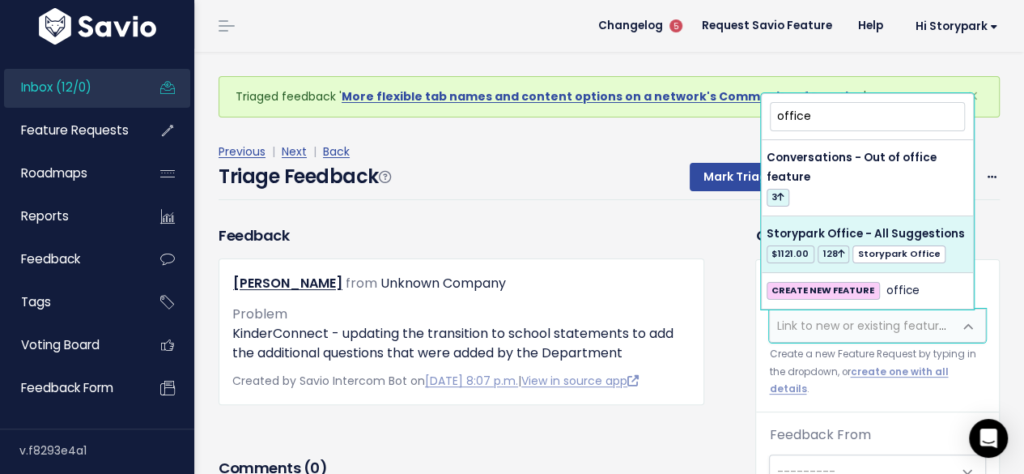
type input "office"
select select "60557"
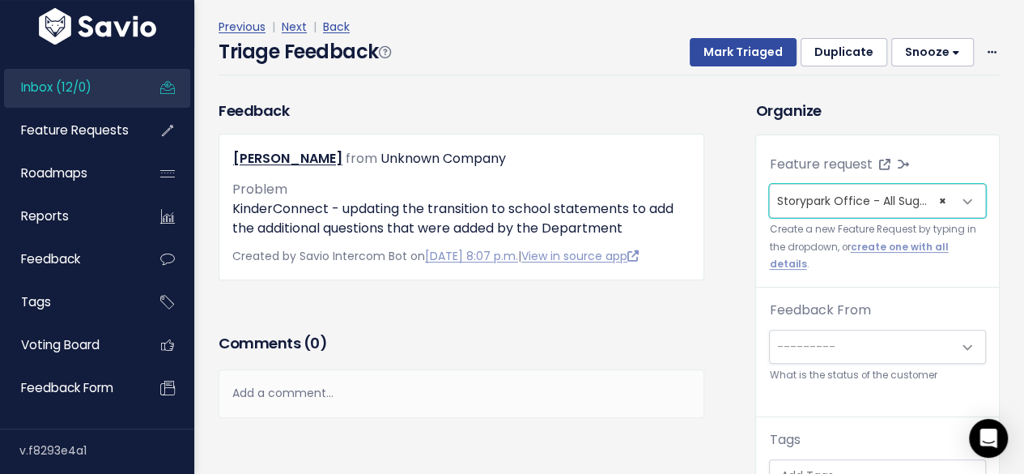
scroll to position [162, 0]
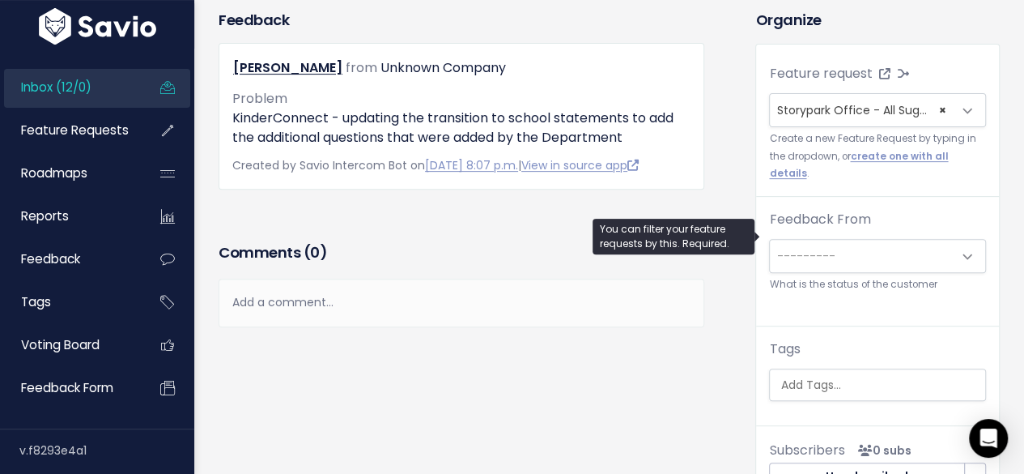
click at [833, 240] on span "---------" at bounding box center [861, 256] width 183 height 32
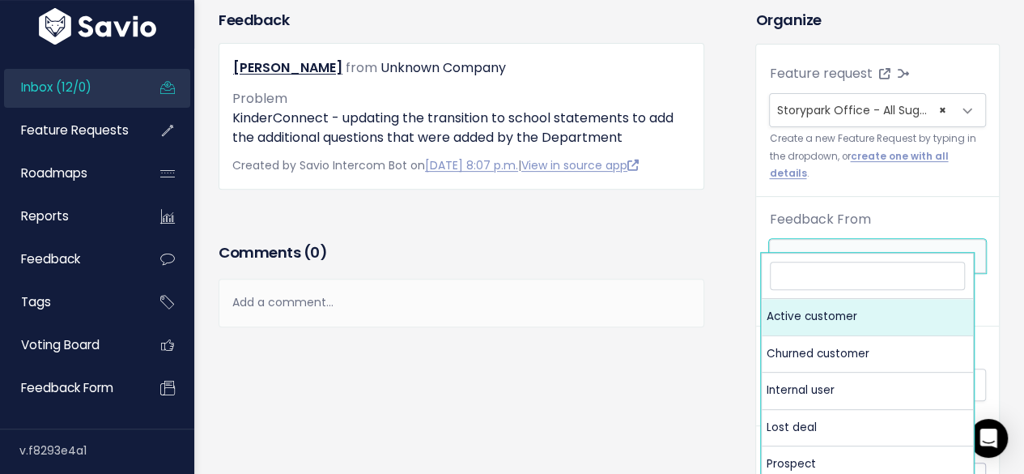
select select "ACTIVE"
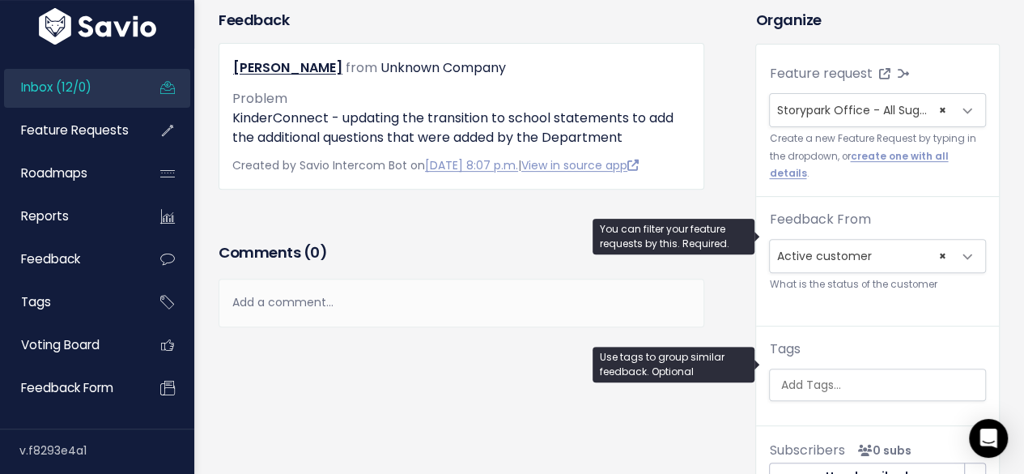
click at [803, 376] on input "search" at bounding box center [880, 384] width 212 height 17
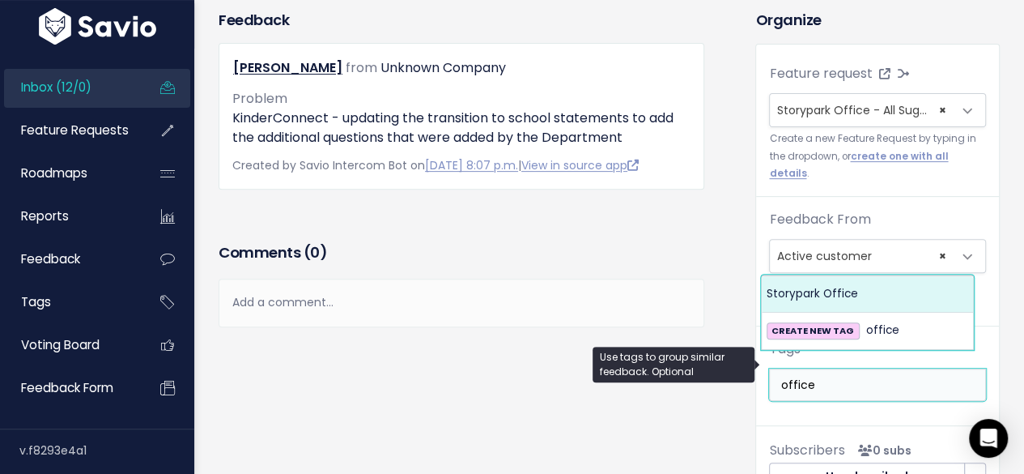
type input "office"
select select "13542"
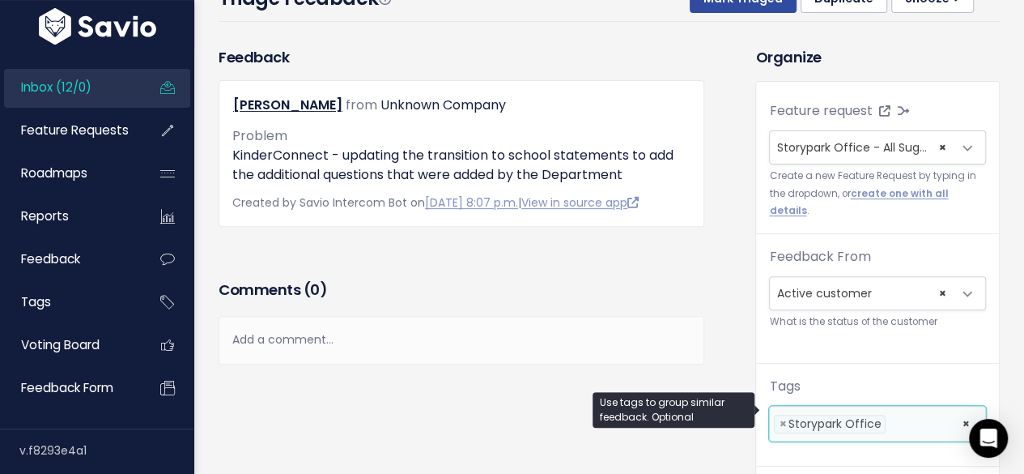
scroll to position [0, 0]
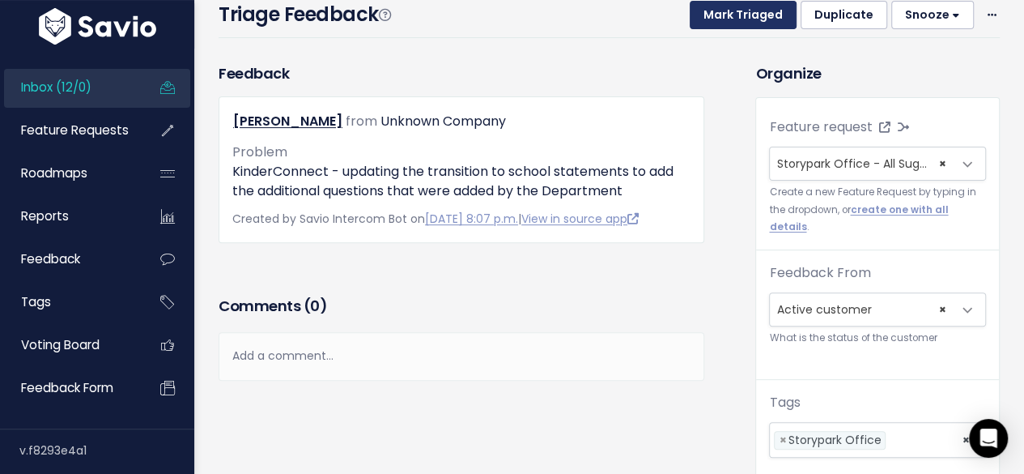
click at [729, 17] on button "Mark Triaged" at bounding box center [743, 15] width 107 height 29
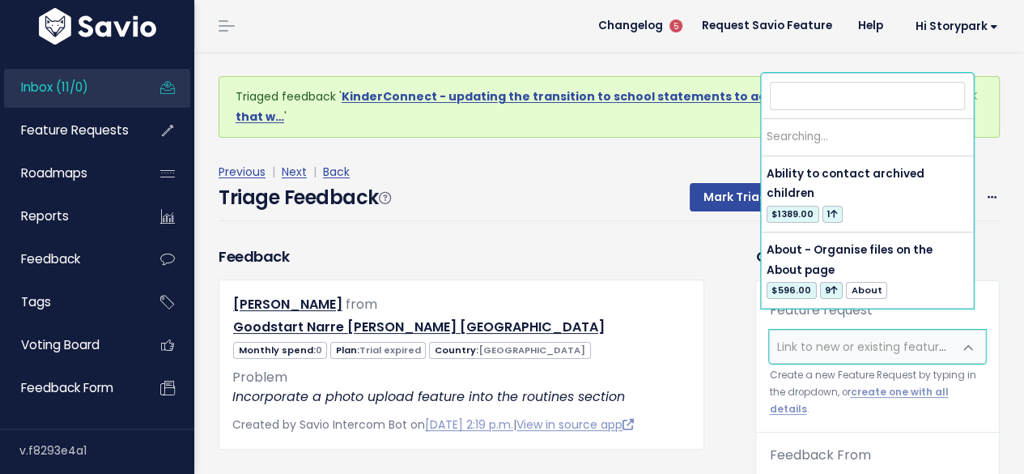
click at [776, 338] on span "Link to new or existing feature request..." at bounding box center [887, 346] width 223 height 16
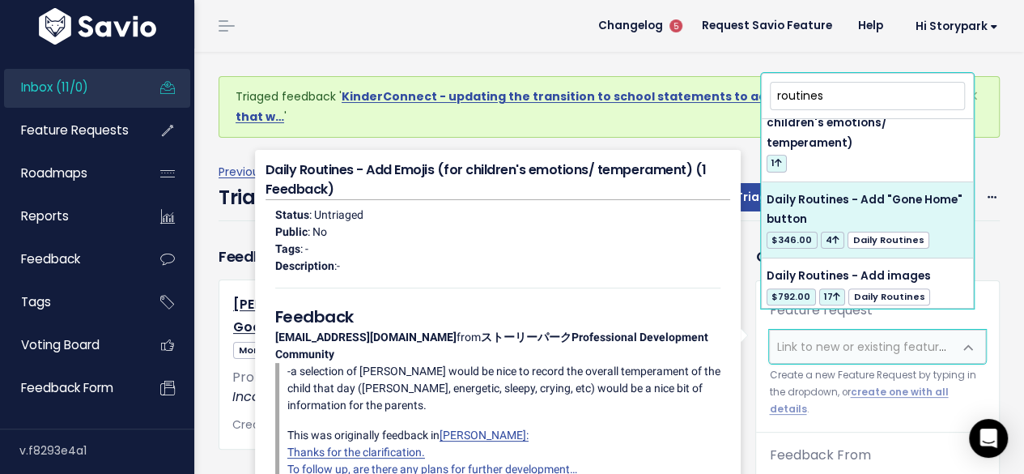
scroll to position [324, 0]
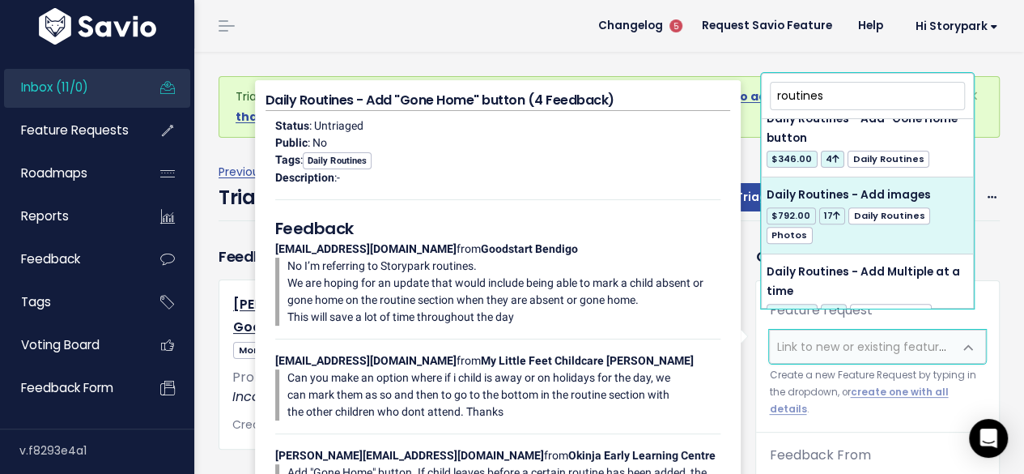
type input "routines"
select select "4862"
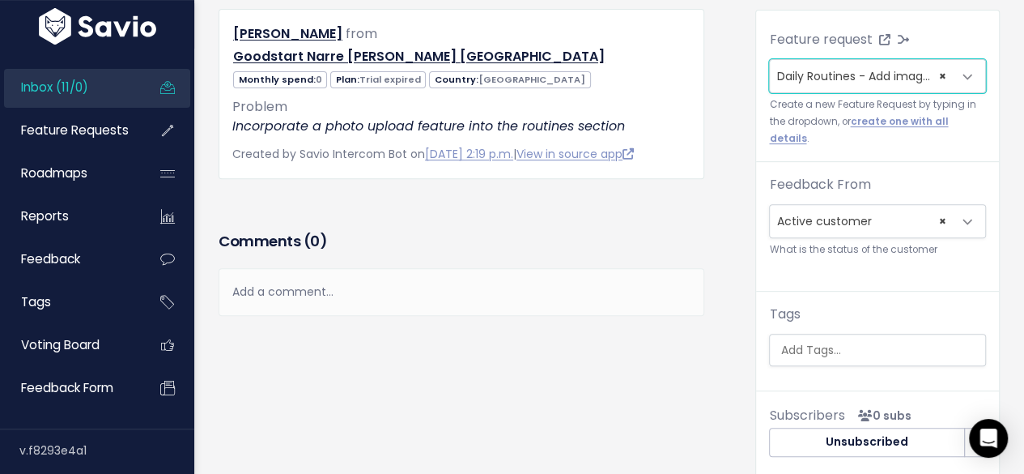
scroll to position [243, 0]
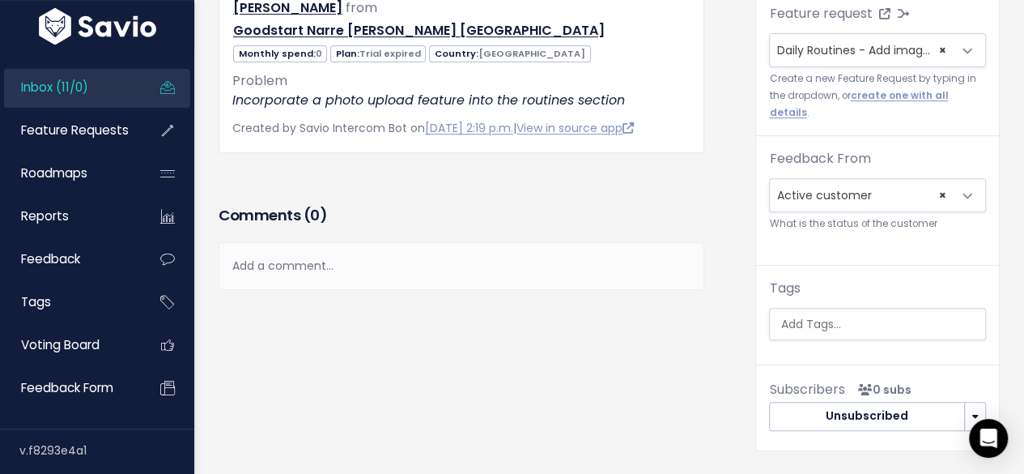
click at [791, 316] on input "search" at bounding box center [880, 324] width 212 height 17
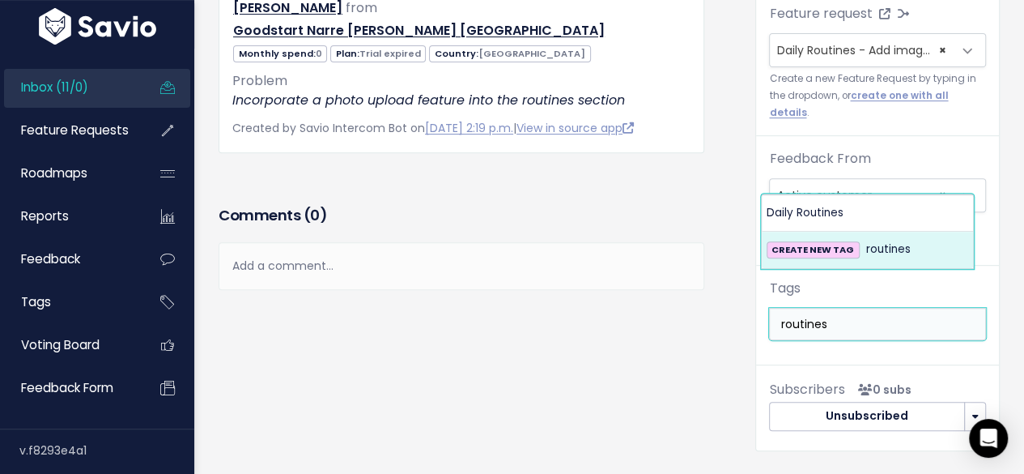
type input "routines"
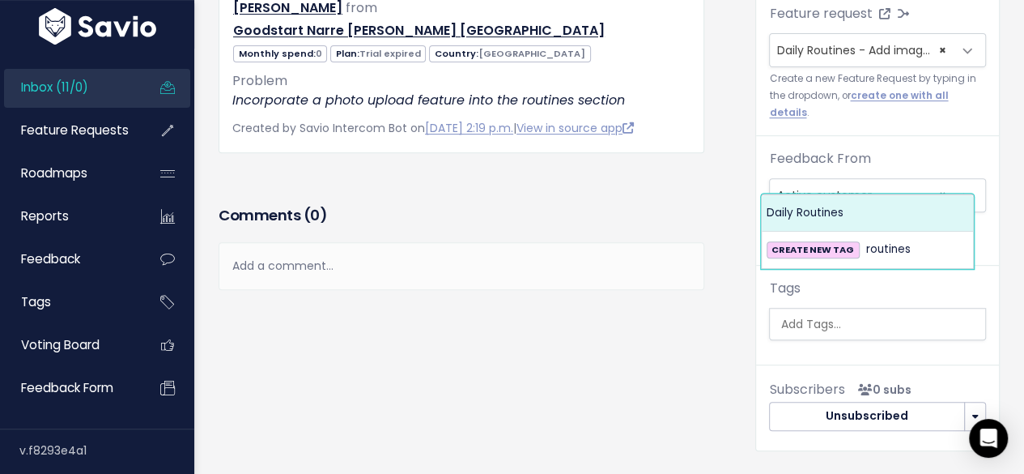
select select "1786"
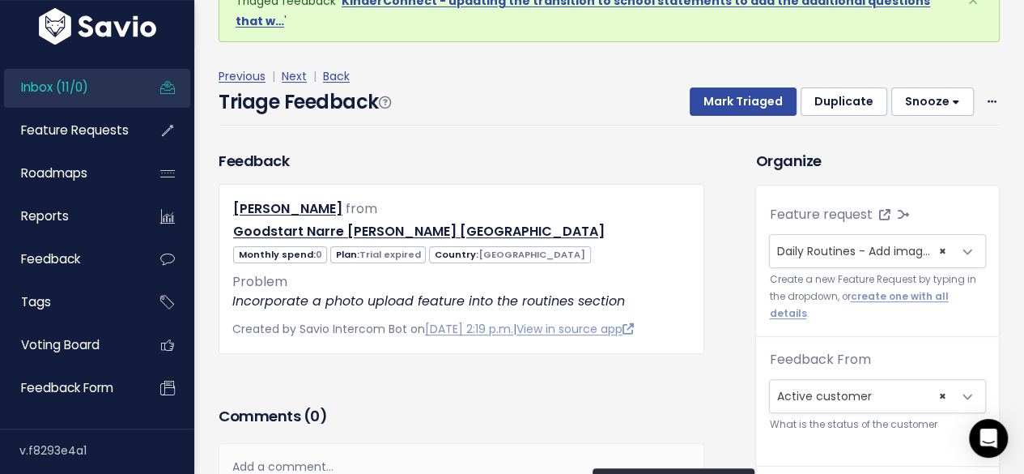
scroll to position [0, 0]
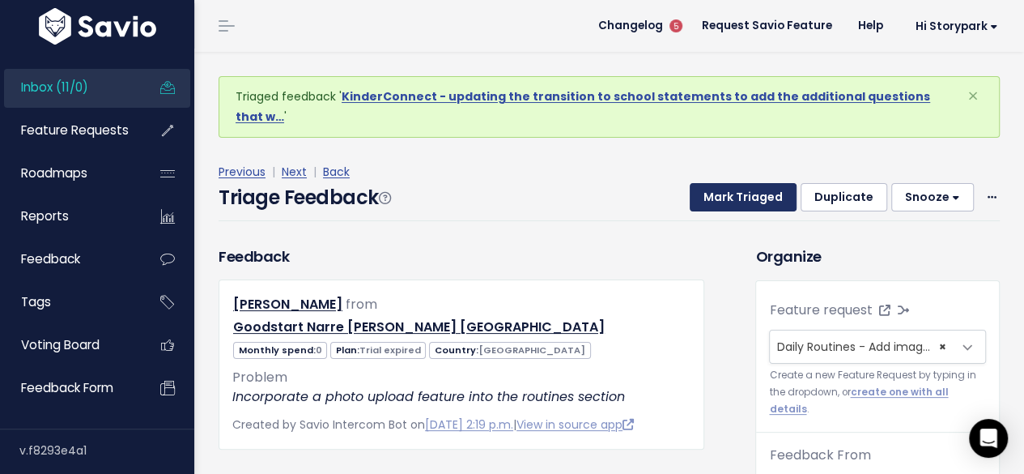
click at [716, 183] on button "Mark Triaged" at bounding box center [743, 197] width 107 height 29
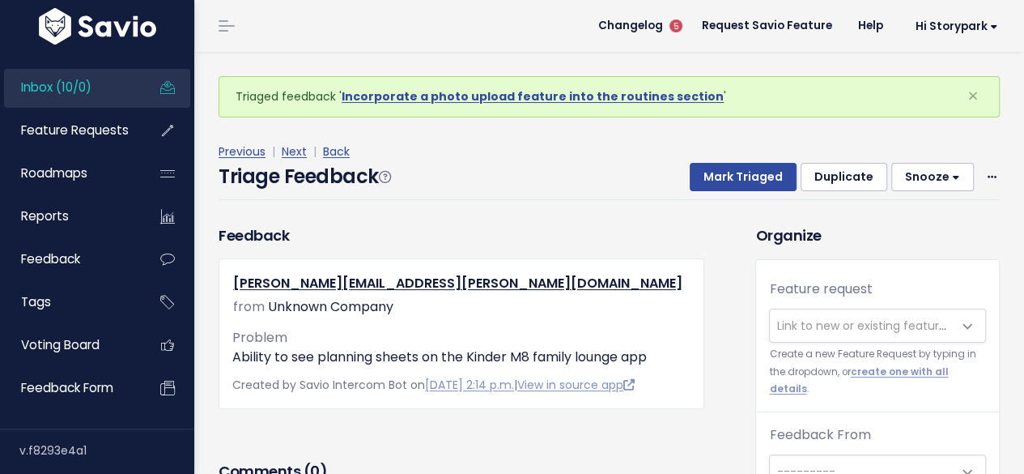
click at [800, 337] on span "Link to new or existing feature request..." at bounding box center [861, 325] width 183 height 32
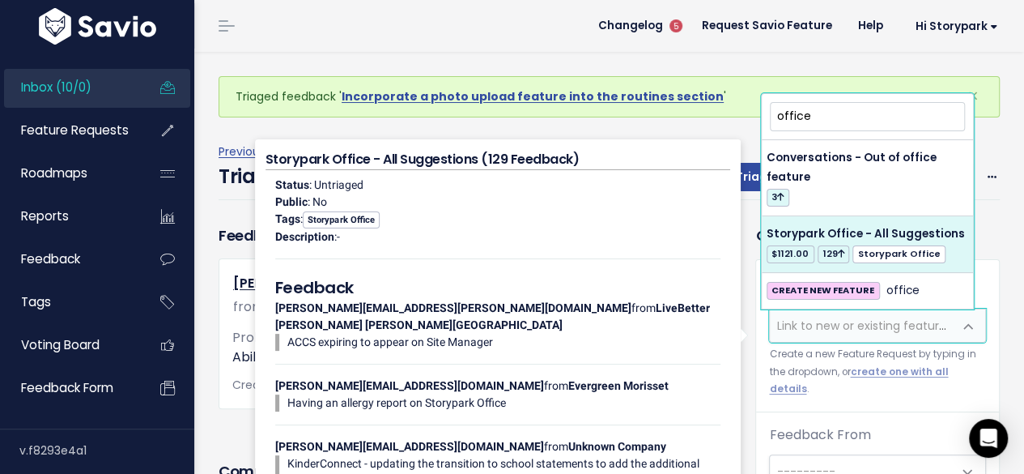
type input "office"
select select "60557"
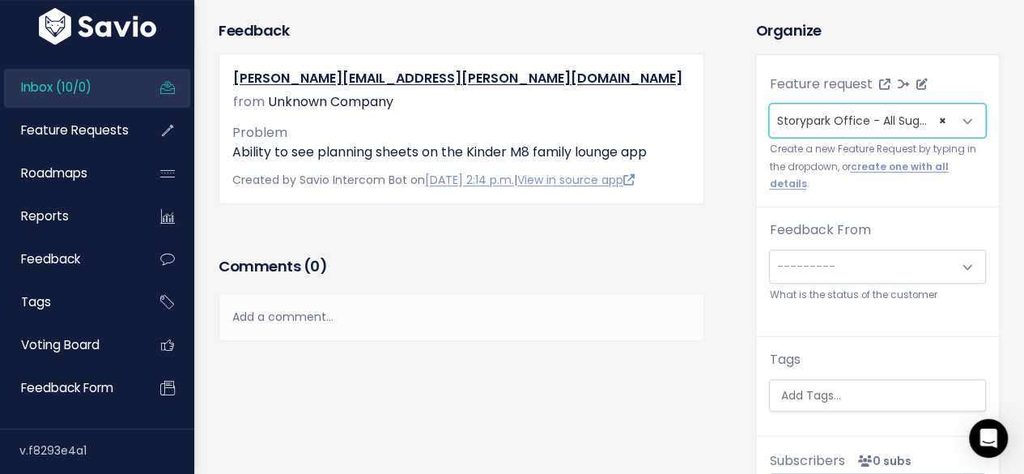
scroll to position [162, 0]
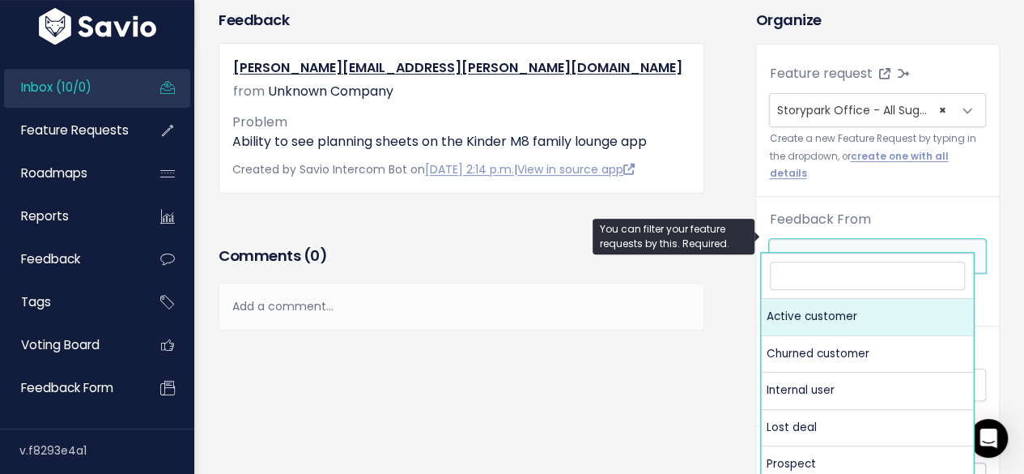
click at [820, 248] on span "---------" at bounding box center [805, 256] width 58 height 16
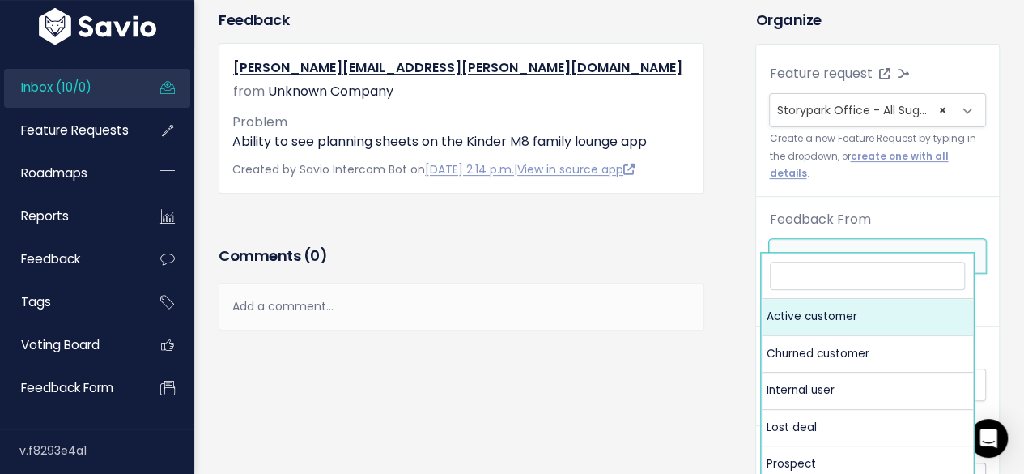
select select "ACTIVE"
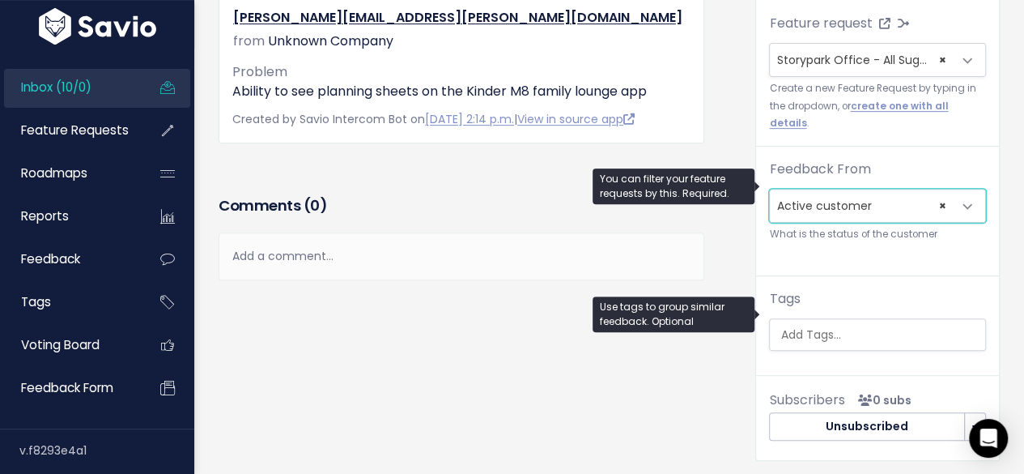
scroll to position [243, 0]
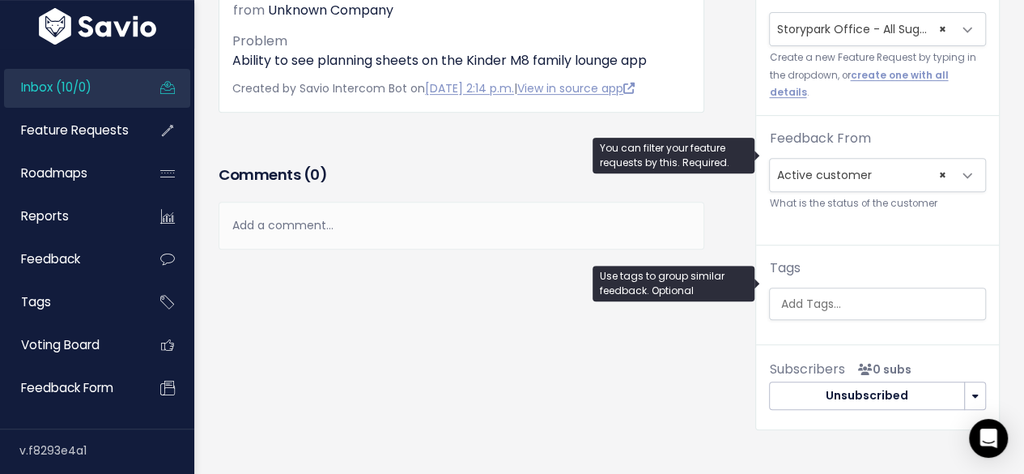
click at [817, 295] on input "search" at bounding box center [880, 303] width 212 height 17
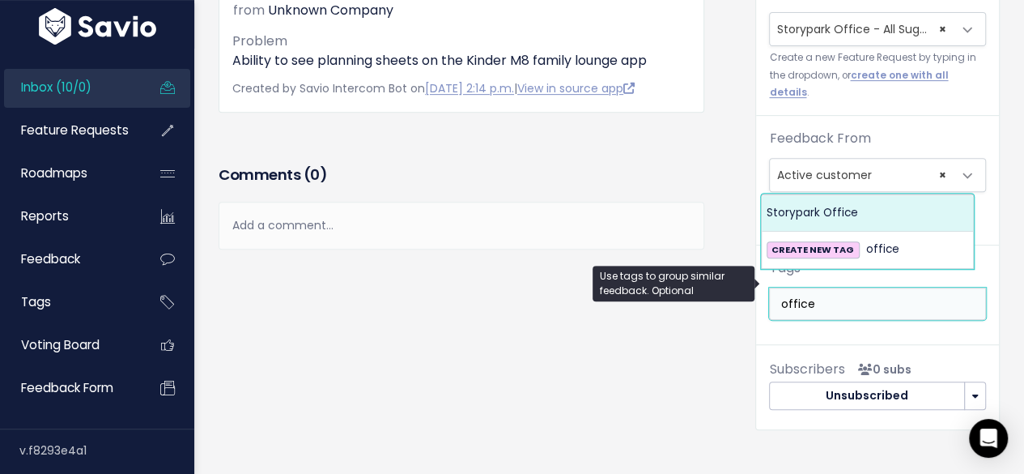
type input "office"
select select "13542"
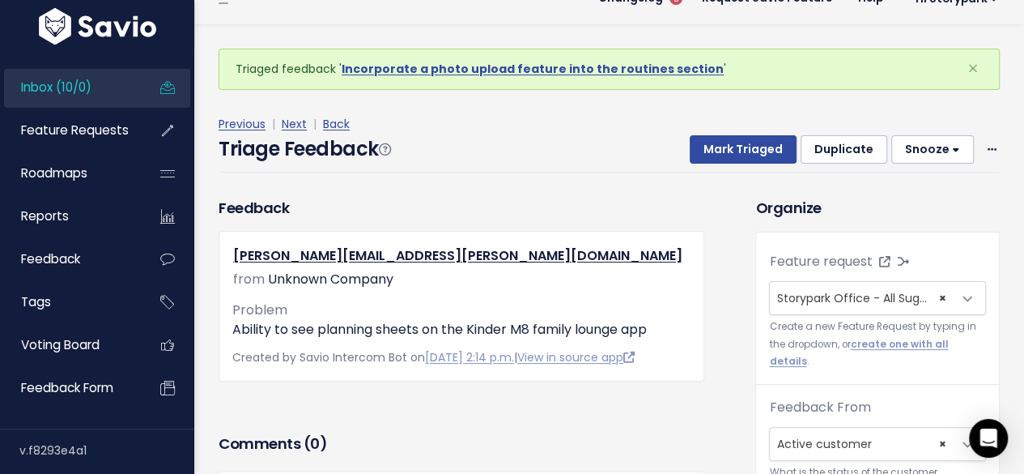
scroll to position [0, 0]
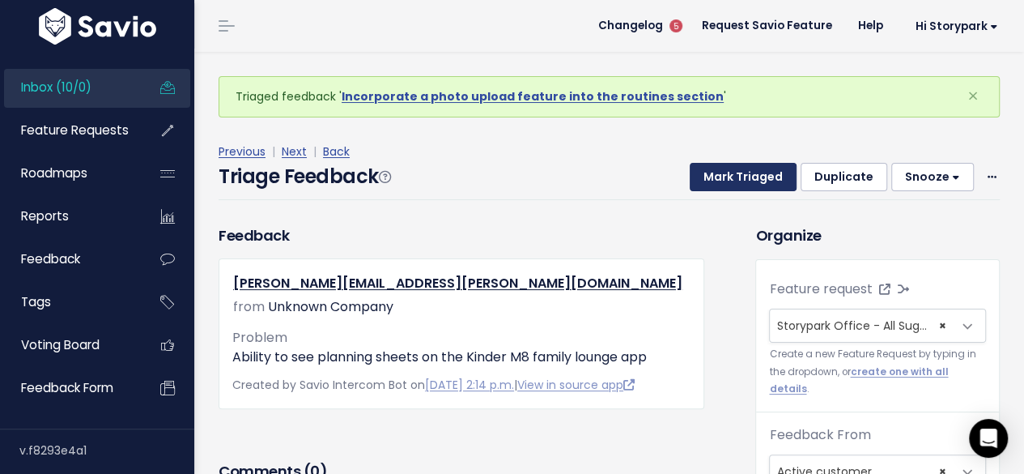
click at [727, 171] on button "Mark Triaged" at bounding box center [743, 177] width 107 height 29
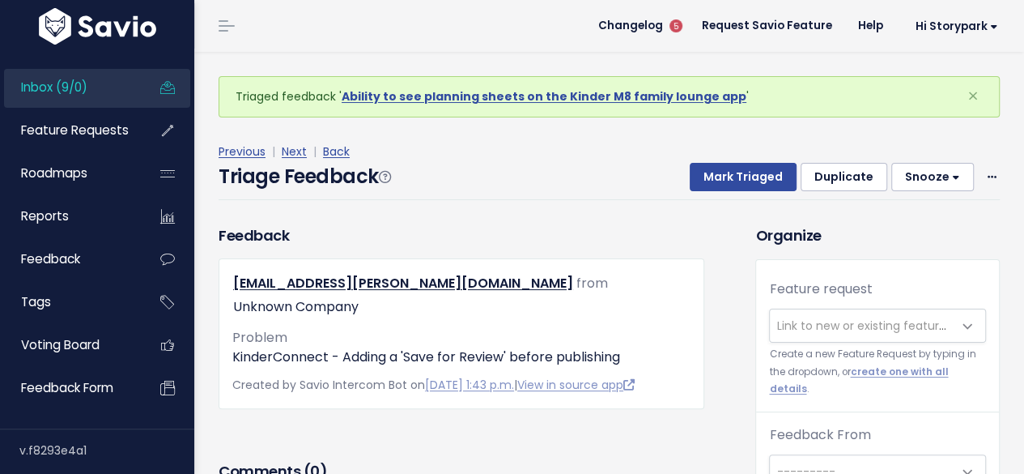
click at [801, 324] on span "Link to new or existing feature request..." at bounding box center [887, 325] width 223 height 16
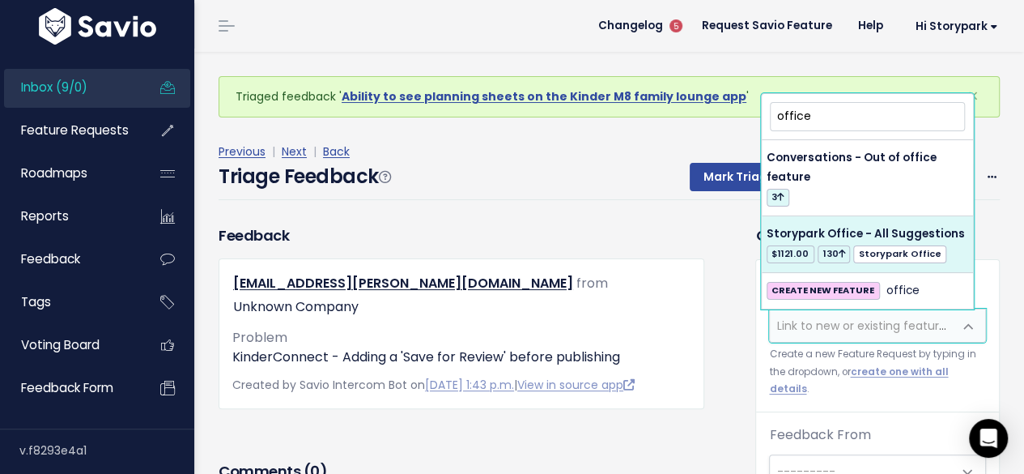
type input "office"
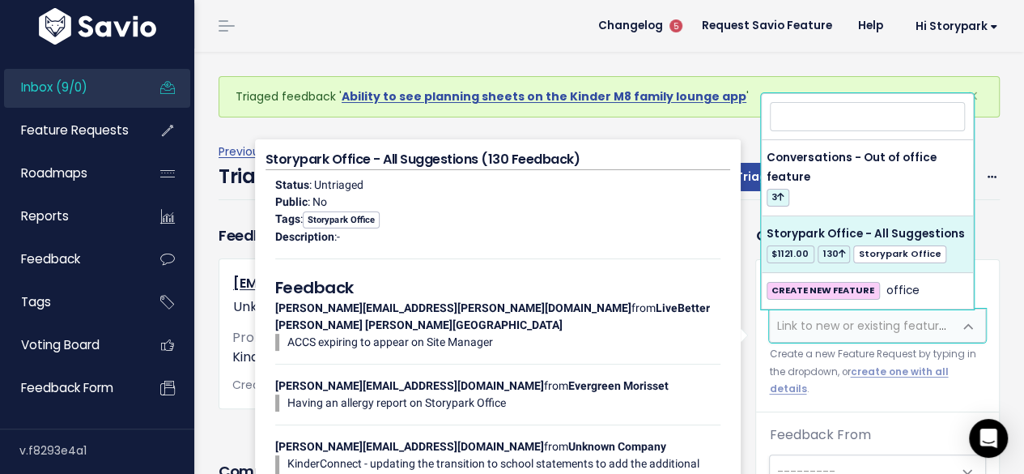
select select "60557"
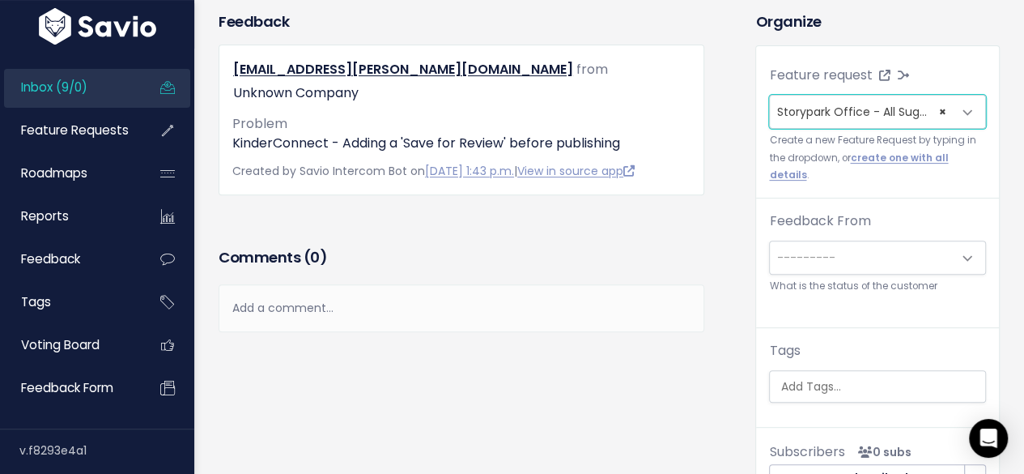
scroll to position [162, 0]
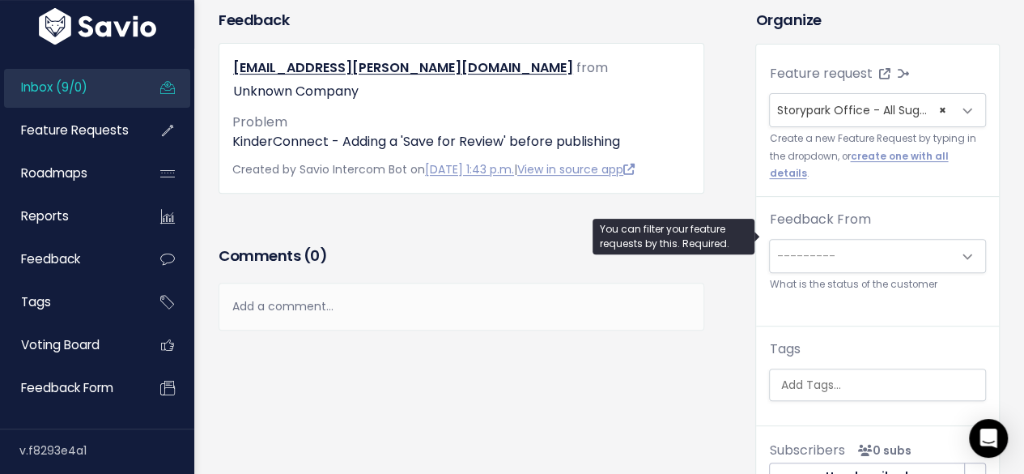
click at [823, 248] on span "---------" at bounding box center [805, 256] width 58 height 16
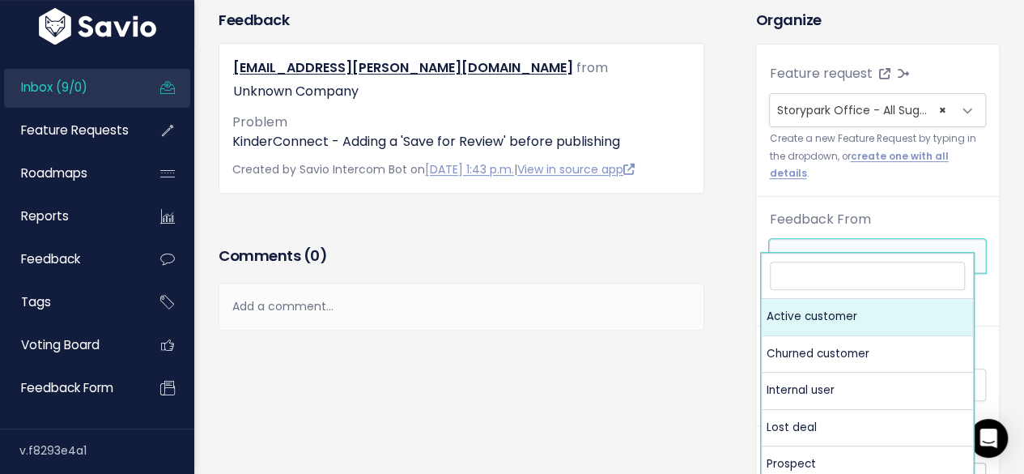
select select "ACTIVE"
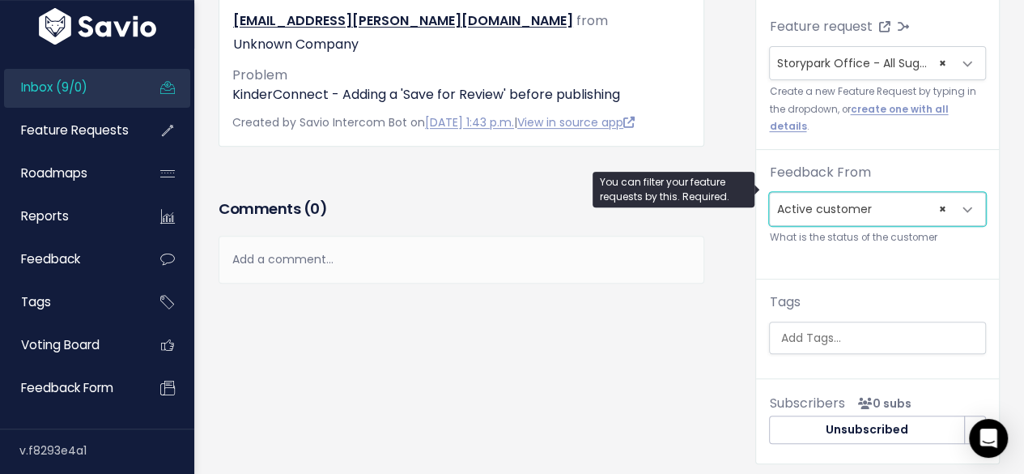
scroll to position [243, 0]
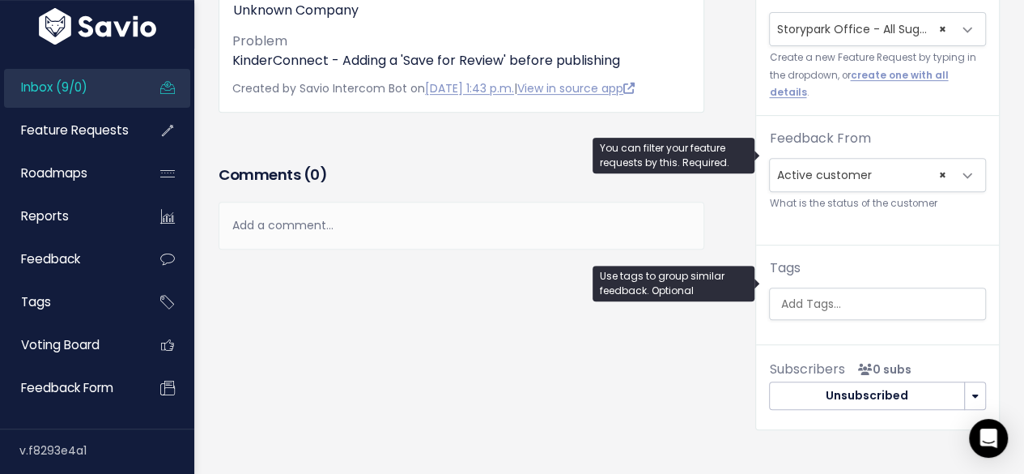
click at [801, 295] on input "search" at bounding box center [880, 303] width 212 height 17
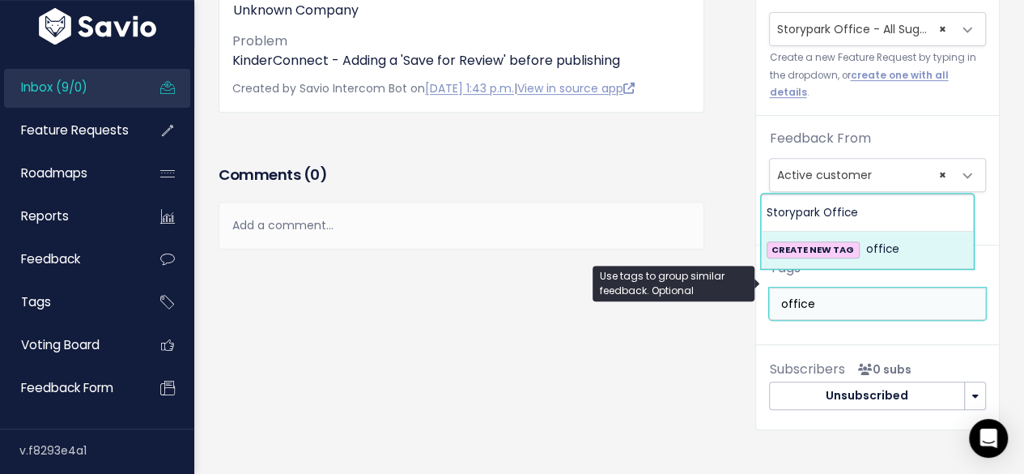
type input "office"
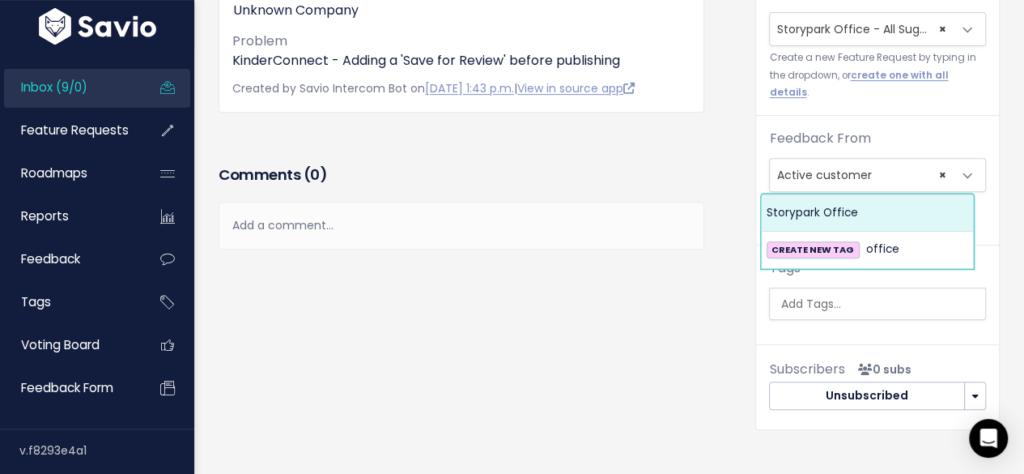
select select "13542"
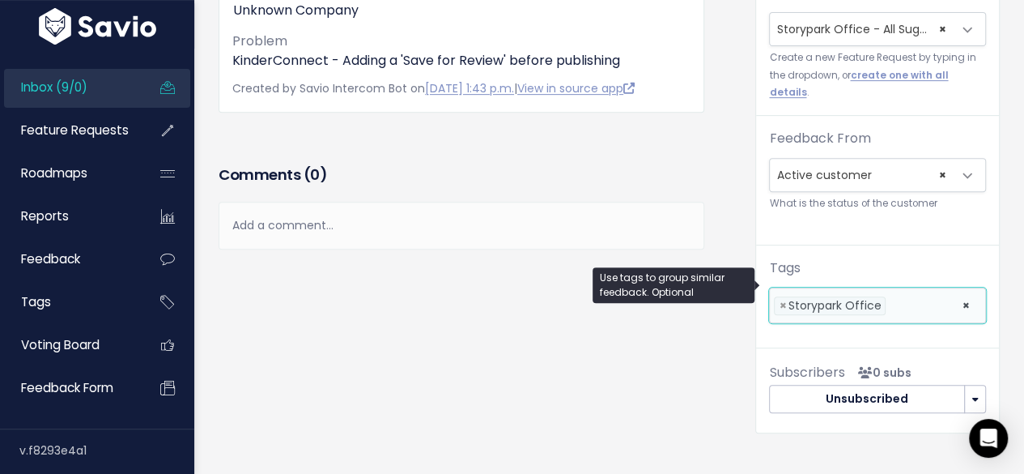
click at [640, 326] on div "Feedback yinna.huang@angsanaelc.com from Unknown Company" at bounding box center [474, 192] width 537 height 529
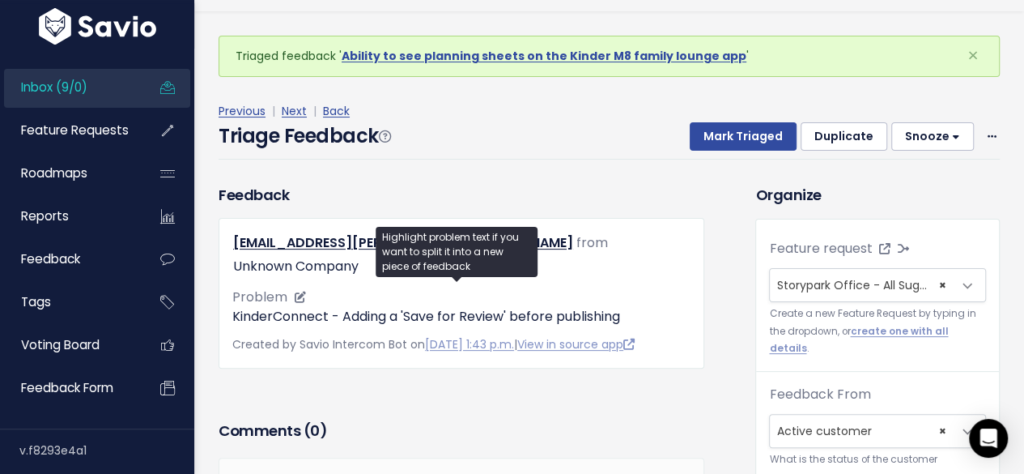
scroll to position [0, 0]
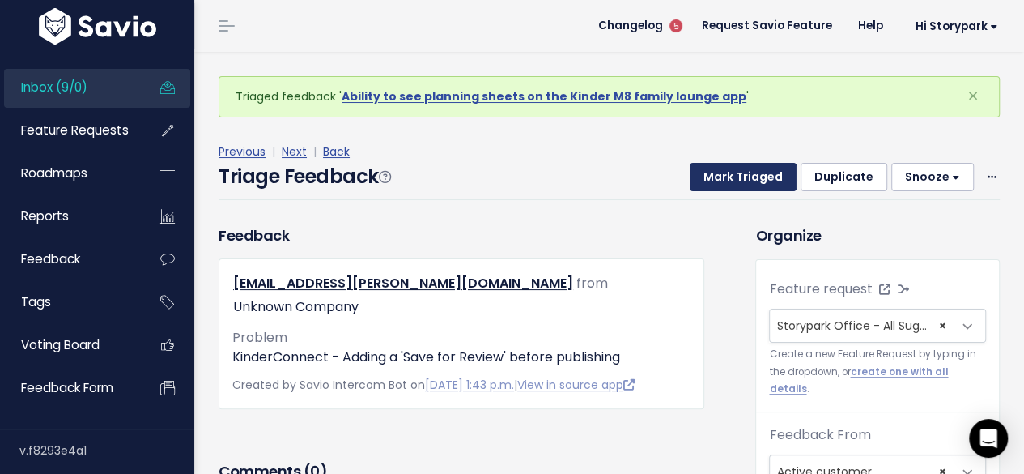
click at [742, 177] on button "Mark Triaged" at bounding box center [743, 177] width 107 height 29
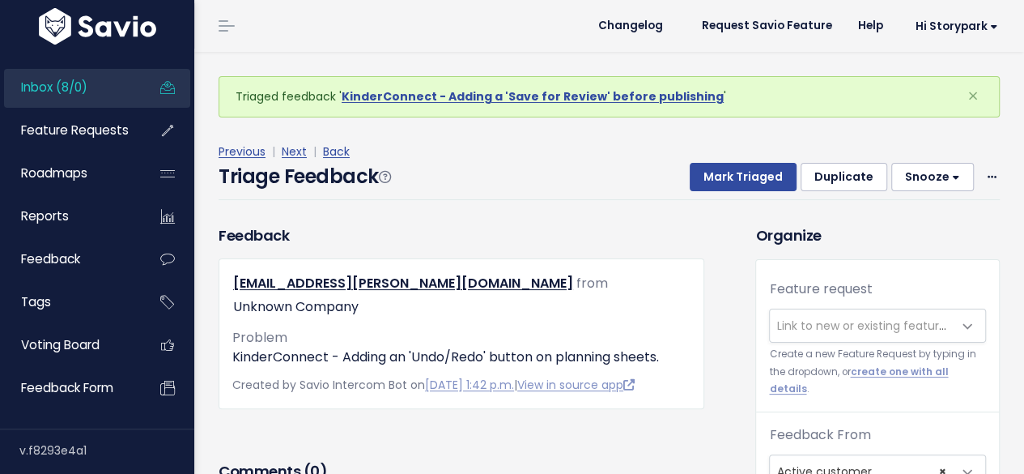
click at [801, 318] on span "Link to new or existing feature request..." at bounding box center [887, 325] width 223 height 16
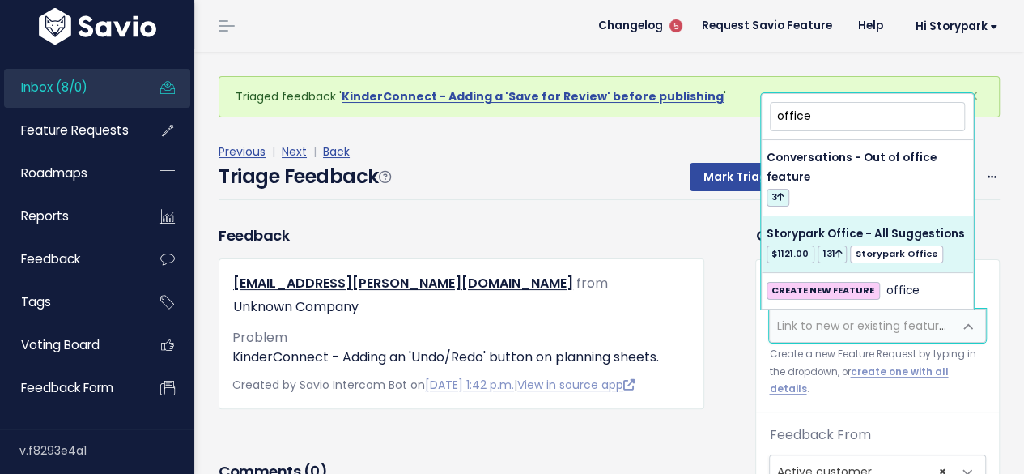
type input "office"
select select "60557"
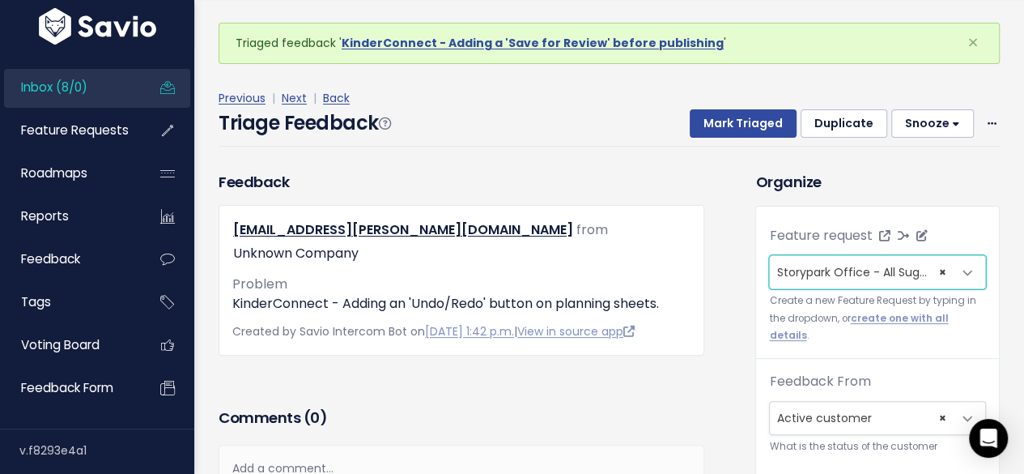
scroll to position [162, 0]
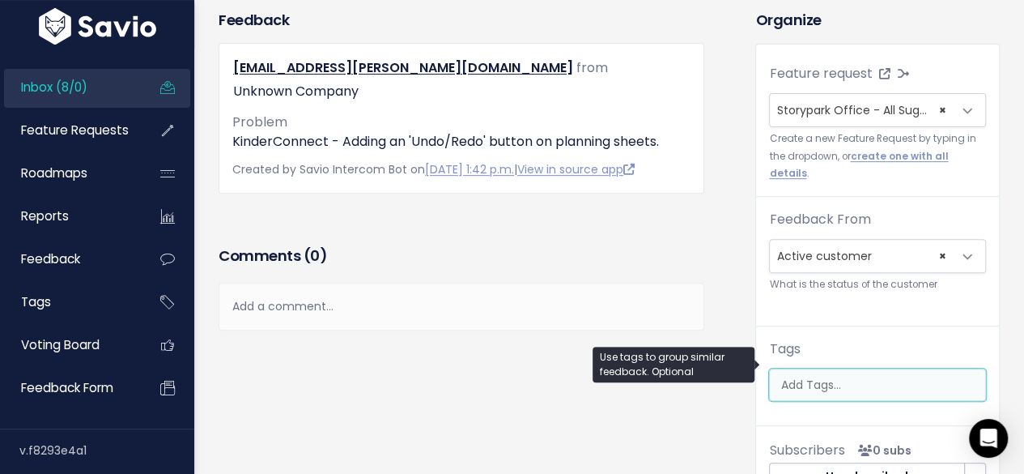
click at [811, 376] on input "search" at bounding box center [880, 384] width 212 height 17
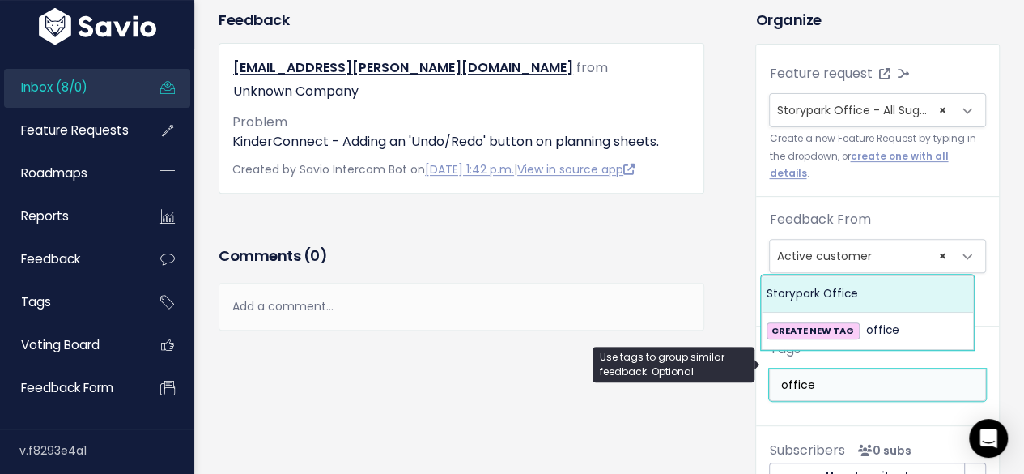
type input "office"
select select "13542"
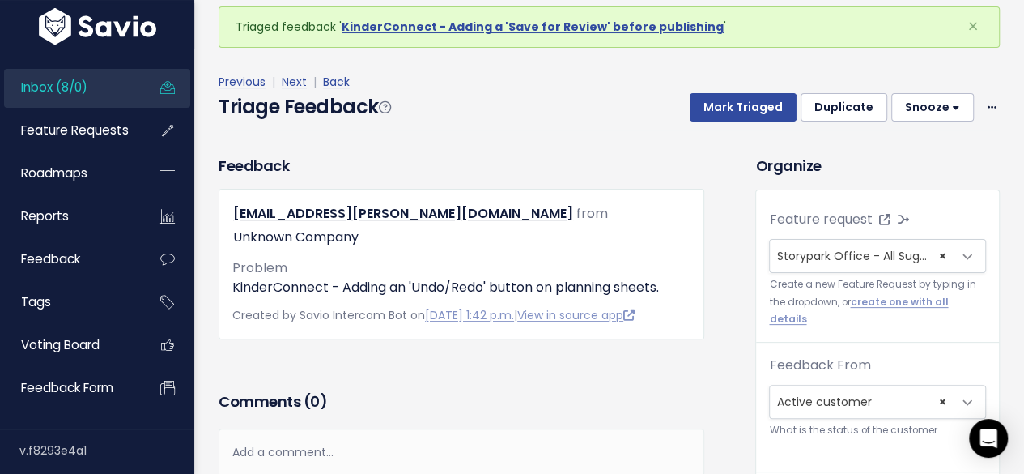
scroll to position [0, 0]
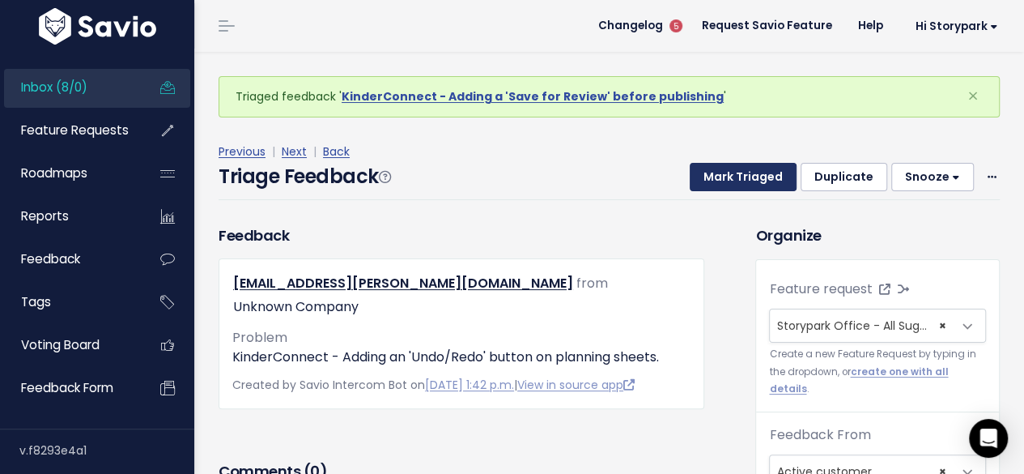
click at [733, 181] on button "Mark Triaged" at bounding box center [743, 177] width 107 height 29
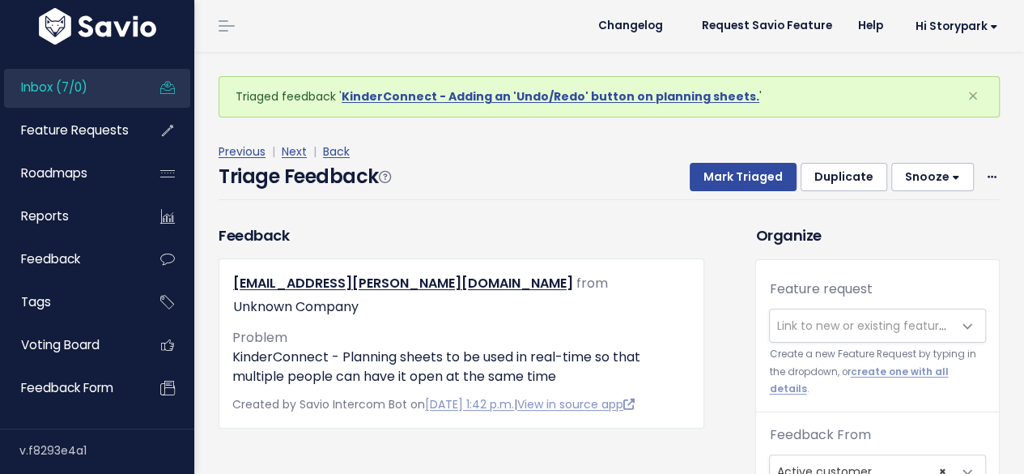
click at [801, 331] on span "Link to new or existing feature request..." at bounding box center [887, 325] width 223 height 16
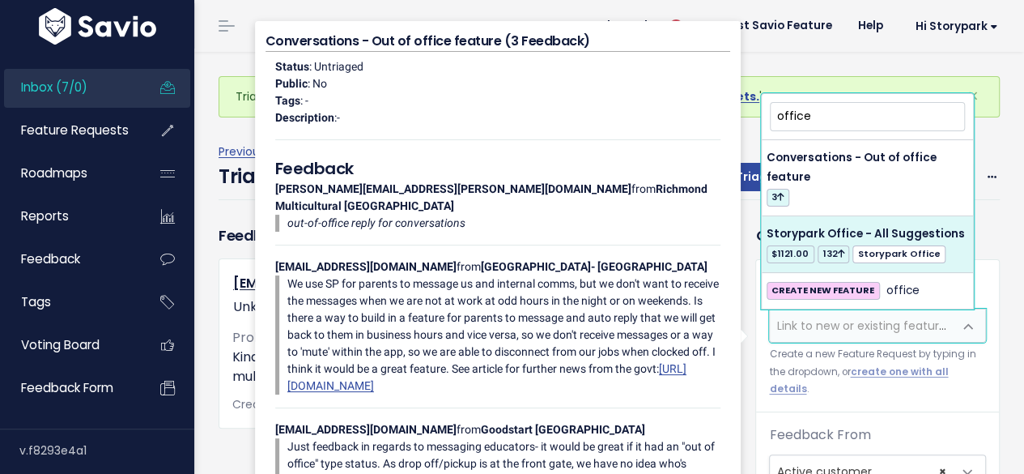
type input "office"
select select "60557"
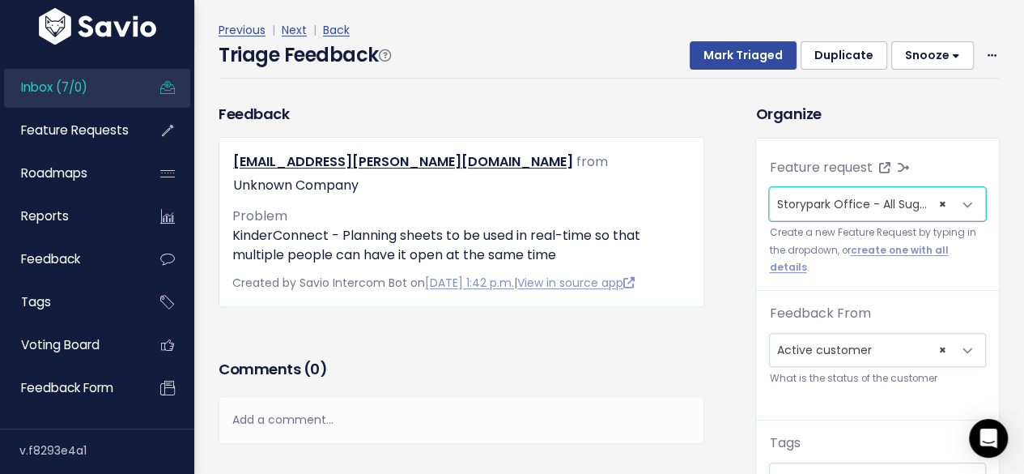
scroll to position [162, 0]
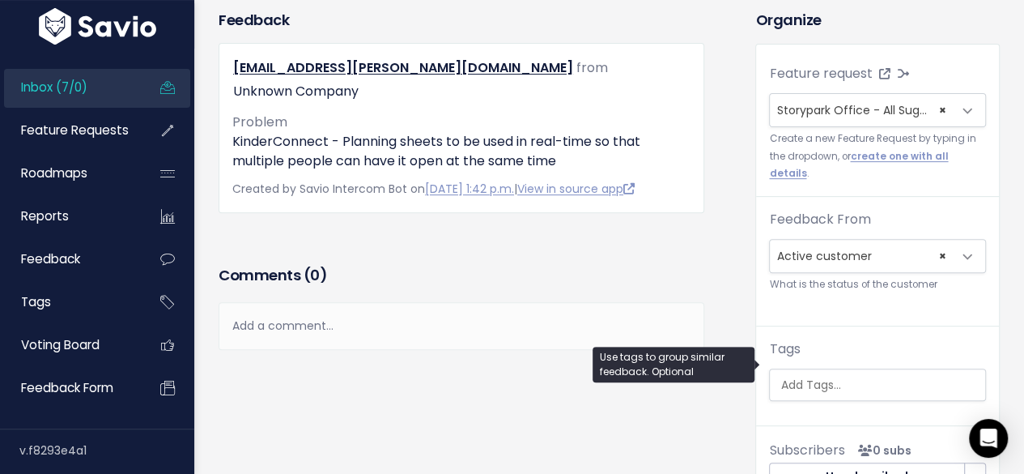
click at [797, 376] on input "search" at bounding box center [880, 384] width 212 height 17
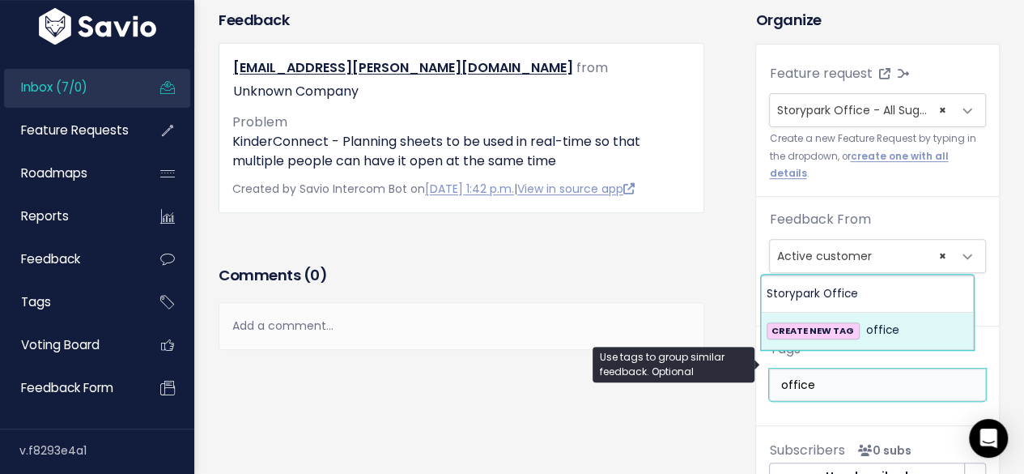
type input "office"
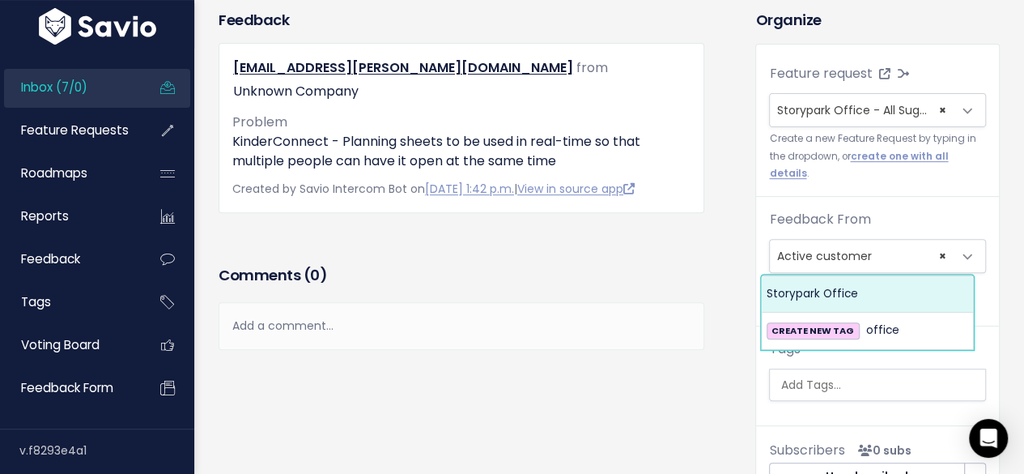
select select "13542"
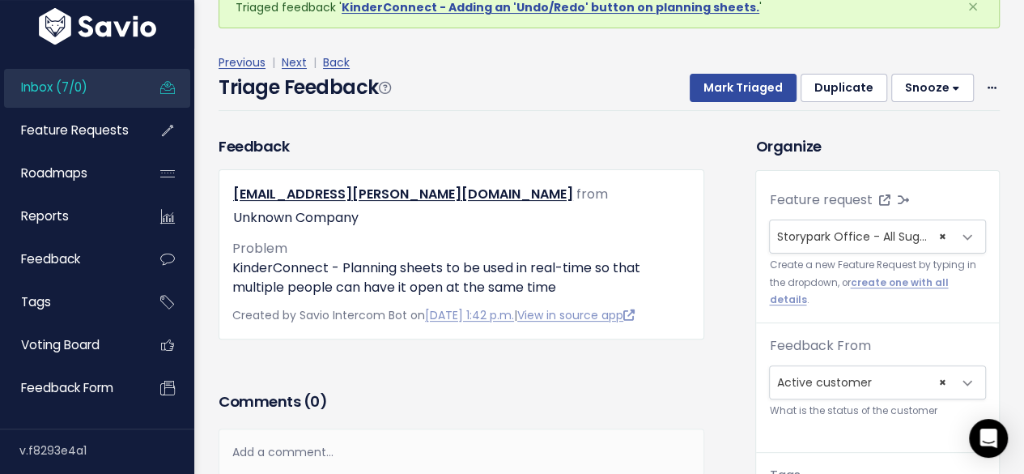
scroll to position [0, 0]
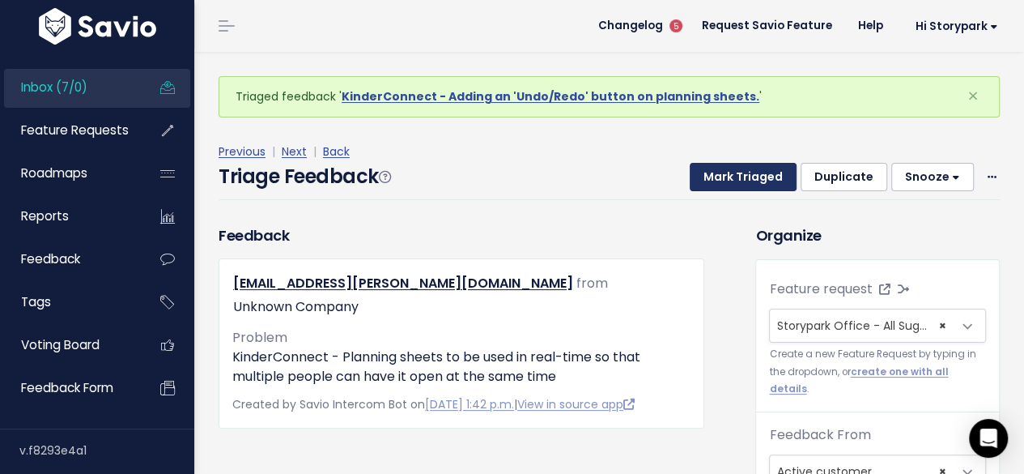
click at [748, 174] on button "Mark Triaged" at bounding box center [743, 177] width 107 height 29
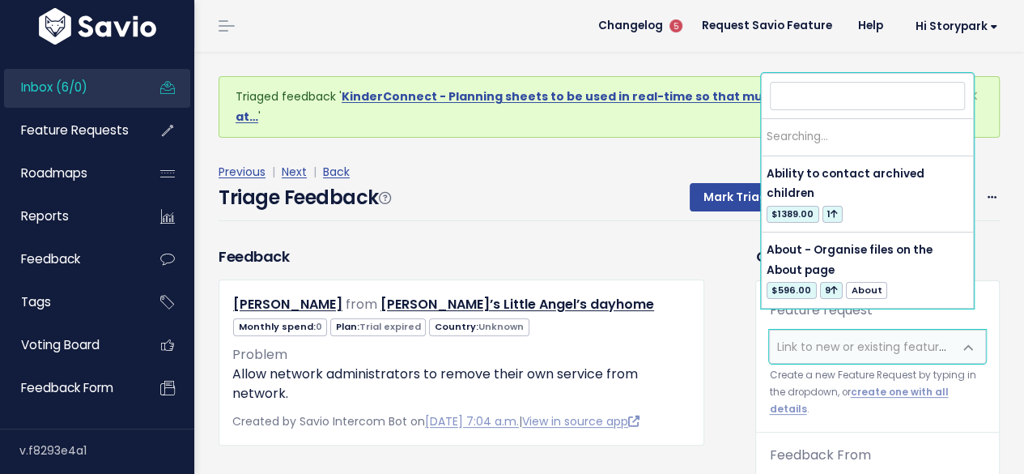
click at [797, 337] on span "Link to new or existing feature request..." at bounding box center [861, 346] width 183 height 32
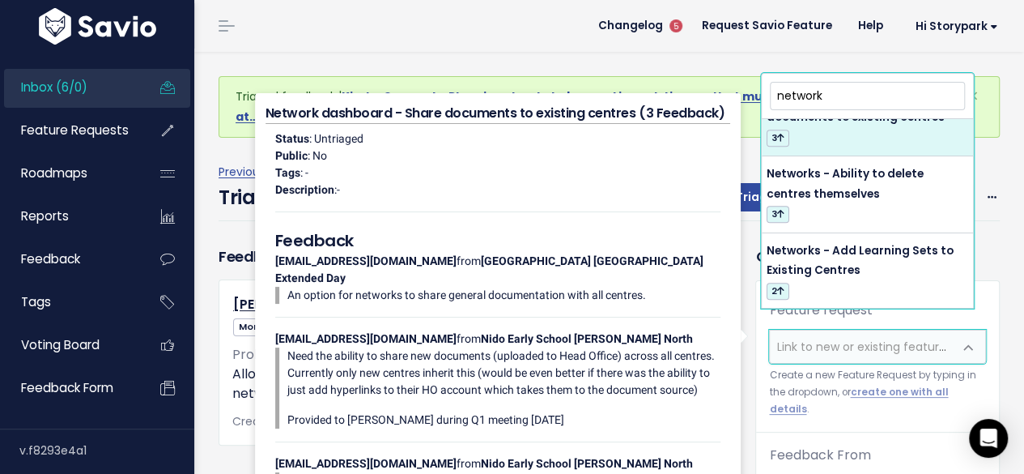
scroll to position [405, 0]
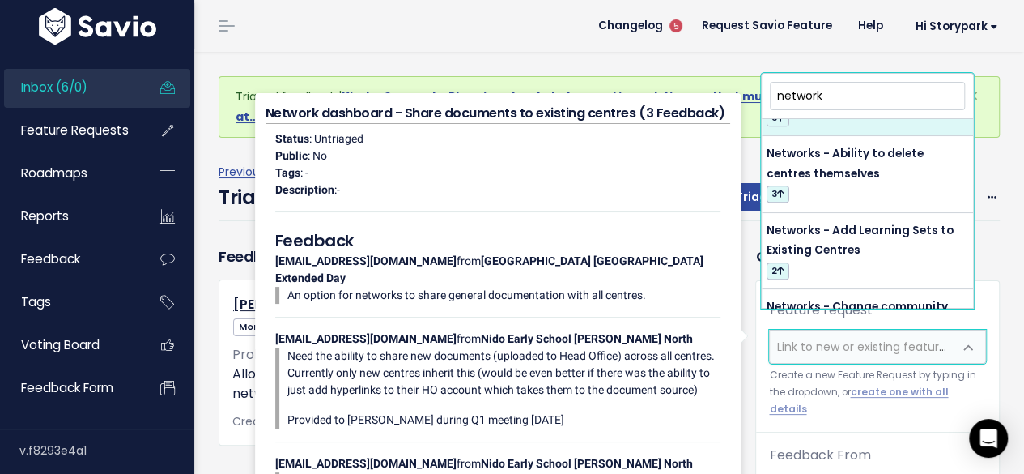
type input "network"
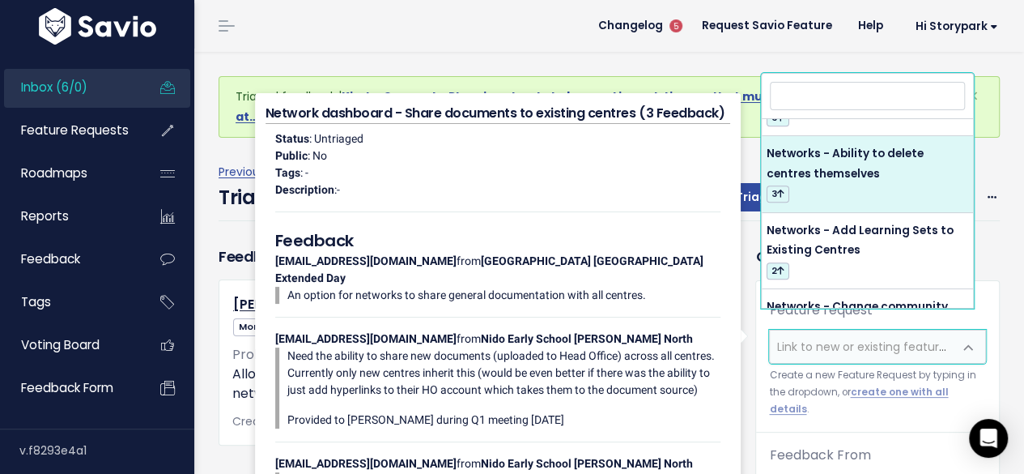
select select "17945"
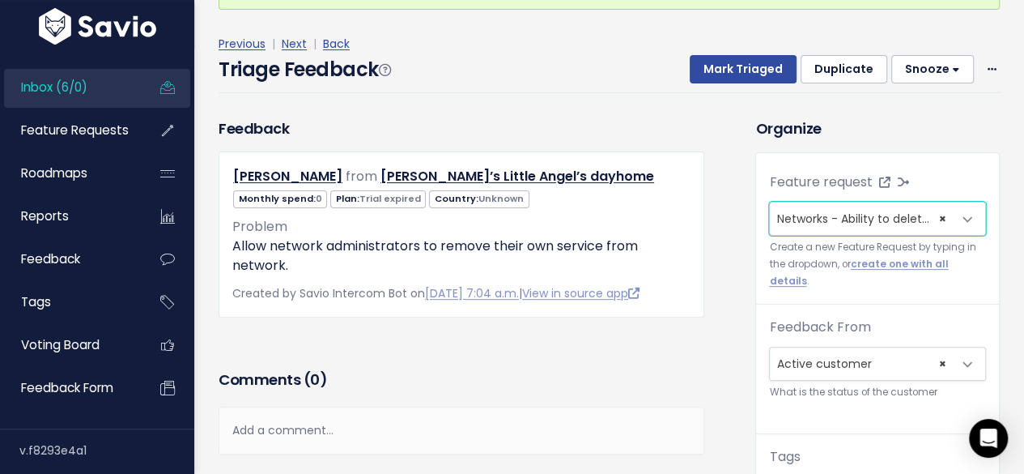
scroll to position [162, 0]
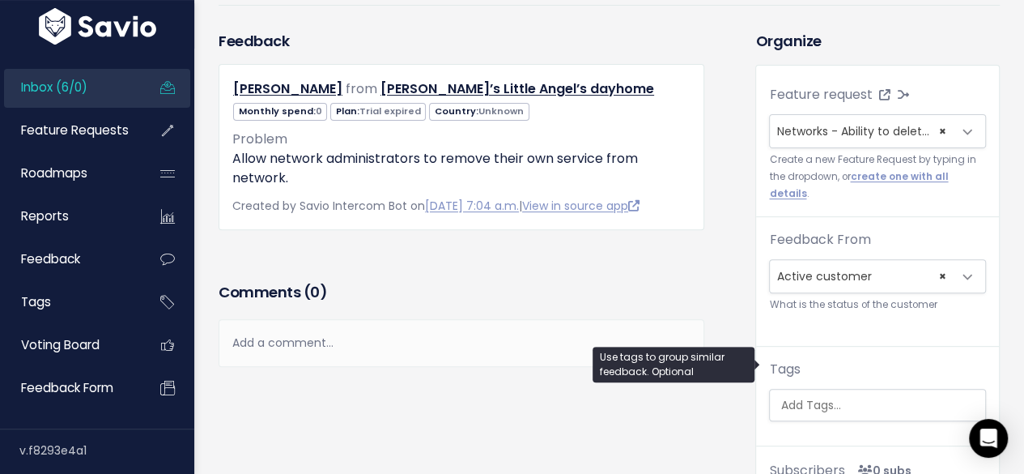
click at [787, 397] on input "search" at bounding box center [880, 405] width 212 height 17
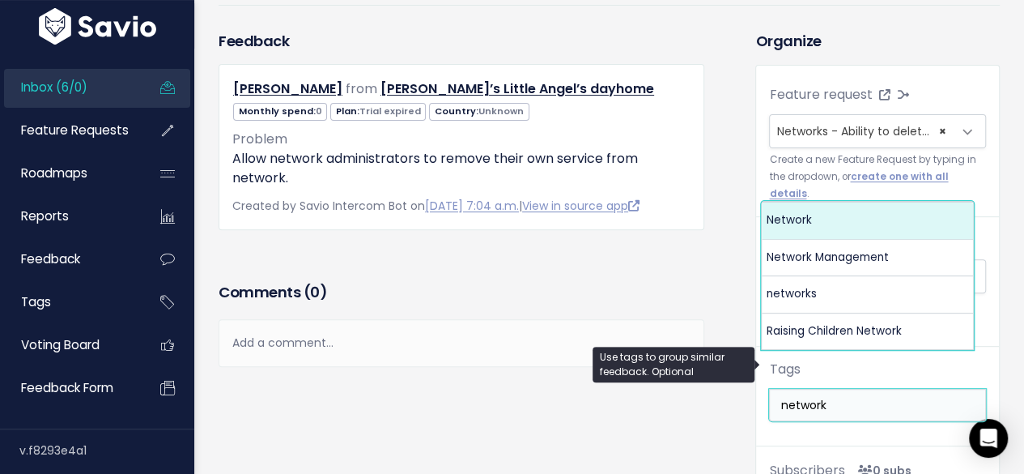
type input "network"
select select "1833"
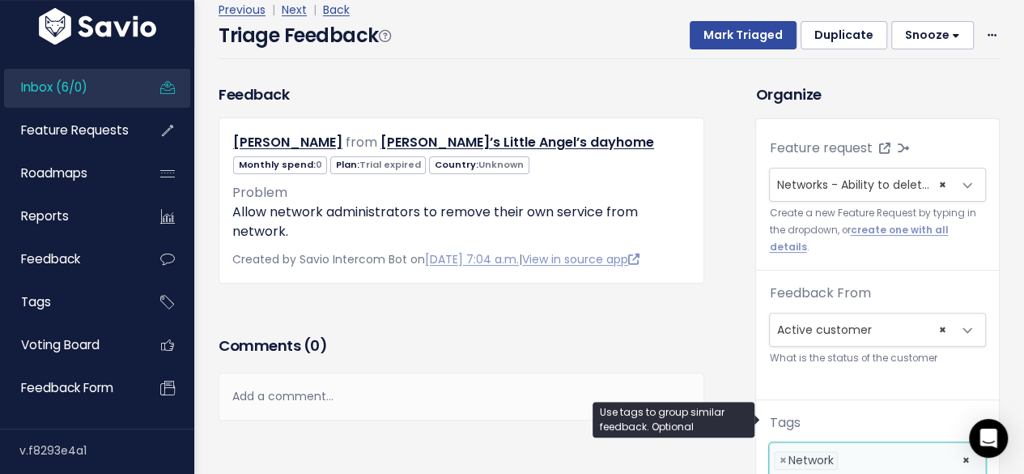
scroll to position [0, 0]
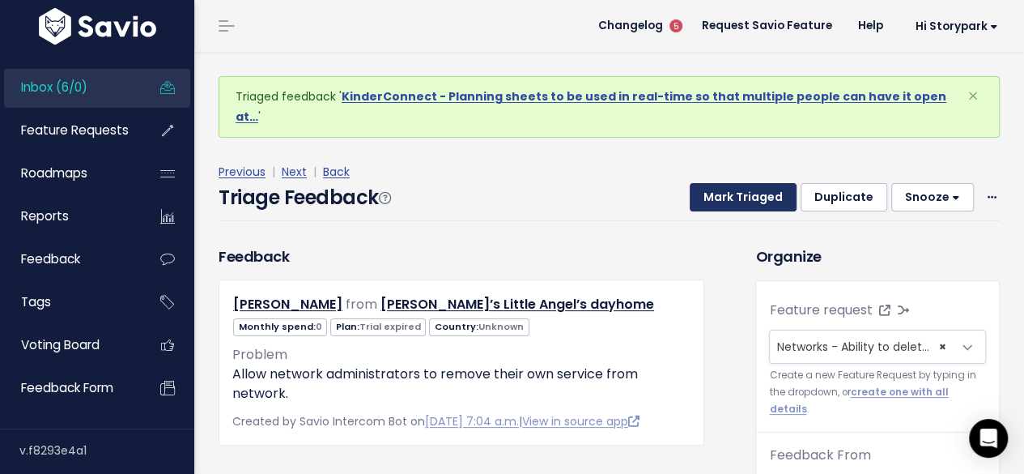
click at [708, 183] on button "Mark Triaged" at bounding box center [743, 197] width 107 height 29
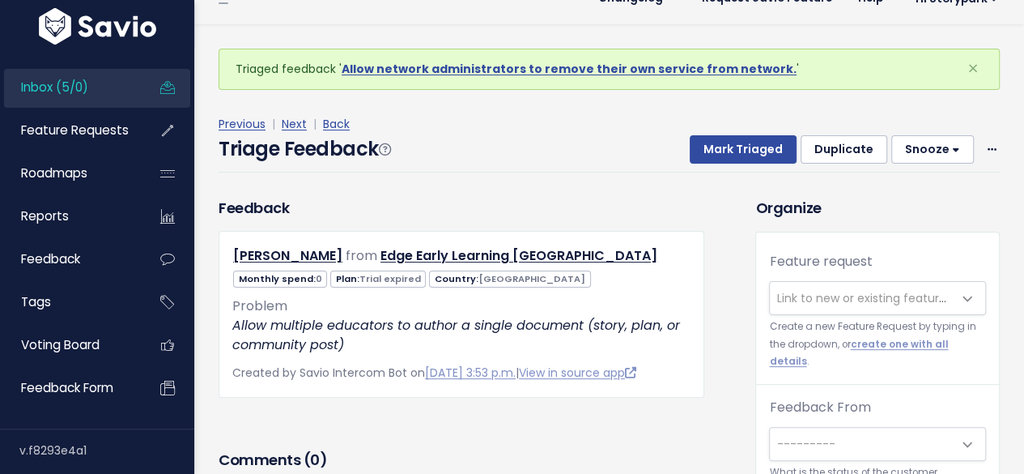
scroll to position [53, 0]
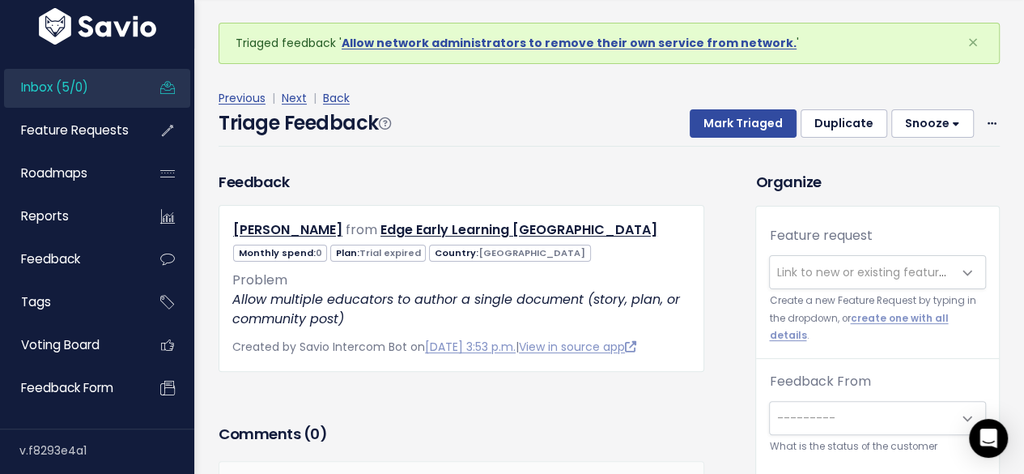
click at [852, 267] on span "Link to new or existing feature request..." at bounding box center [887, 272] width 223 height 16
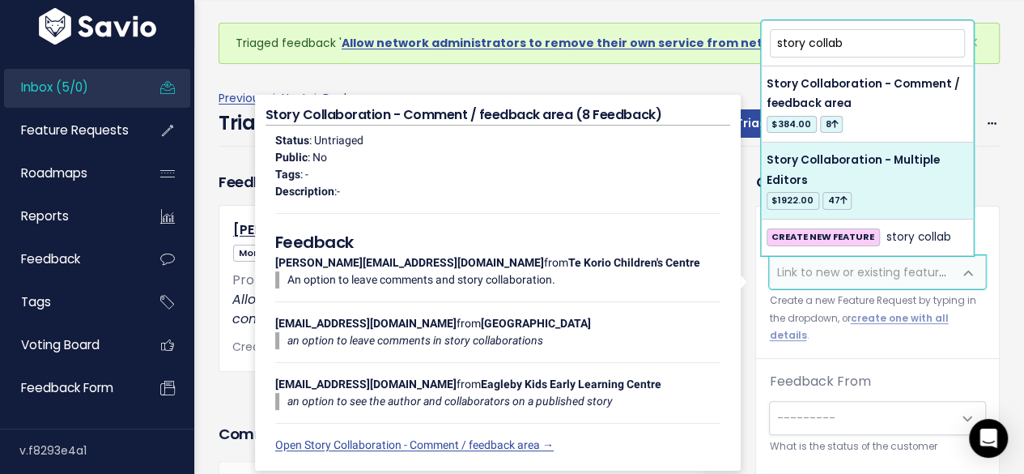
type input "story collab"
select select "38450"
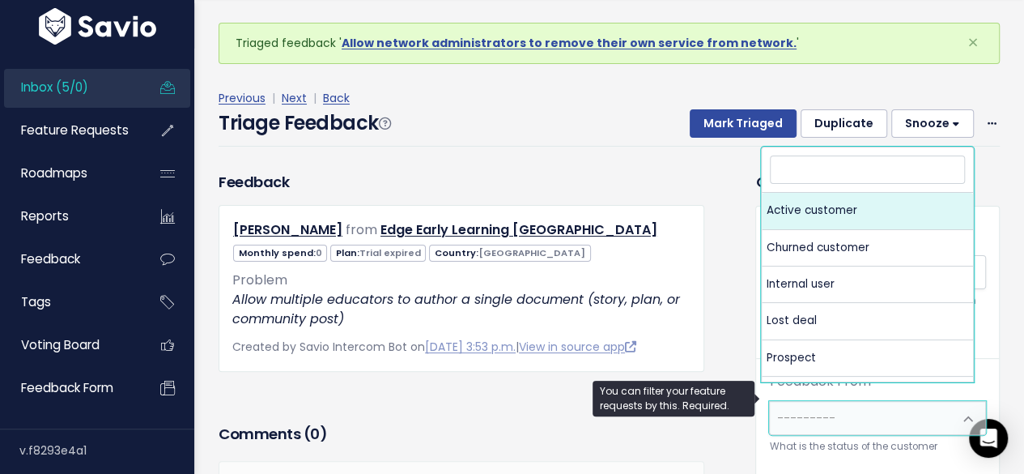
click at [810, 410] on span "---------" at bounding box center [805, 418] width 58 height 16
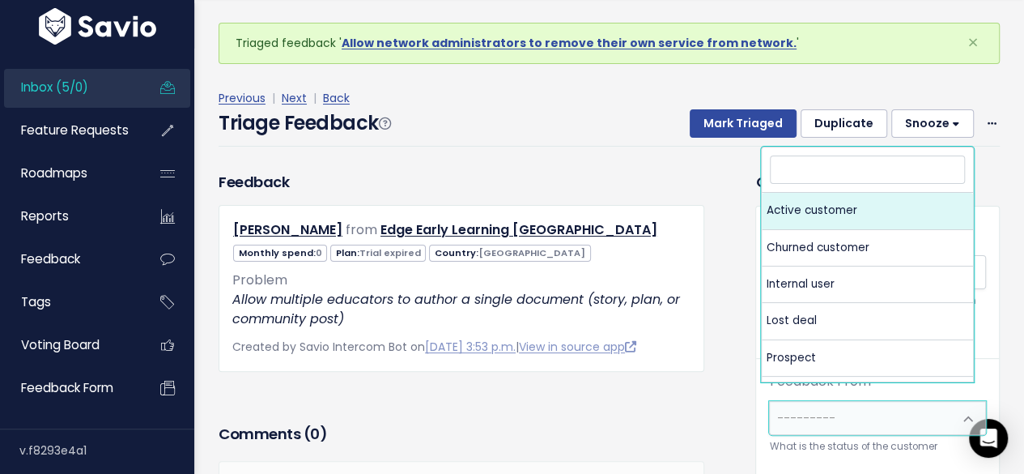
select select "ACTIVE"
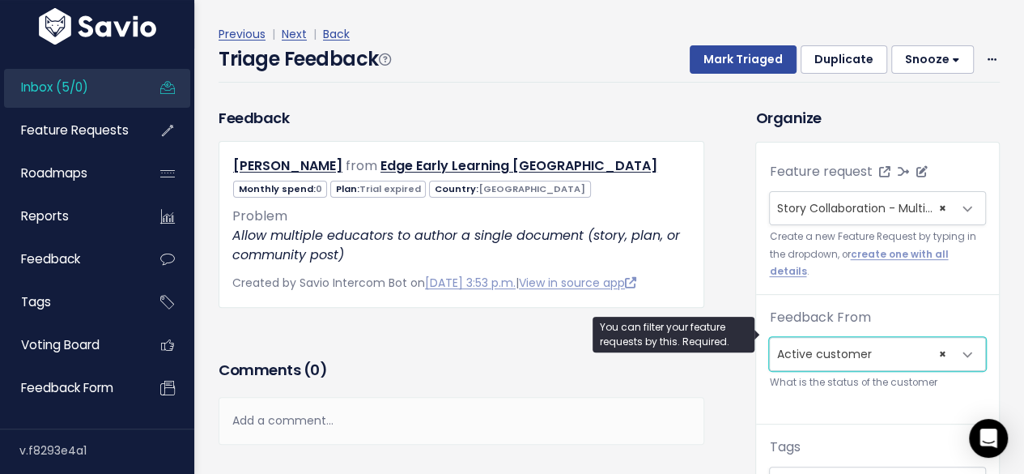
scroll to position [243, 0]
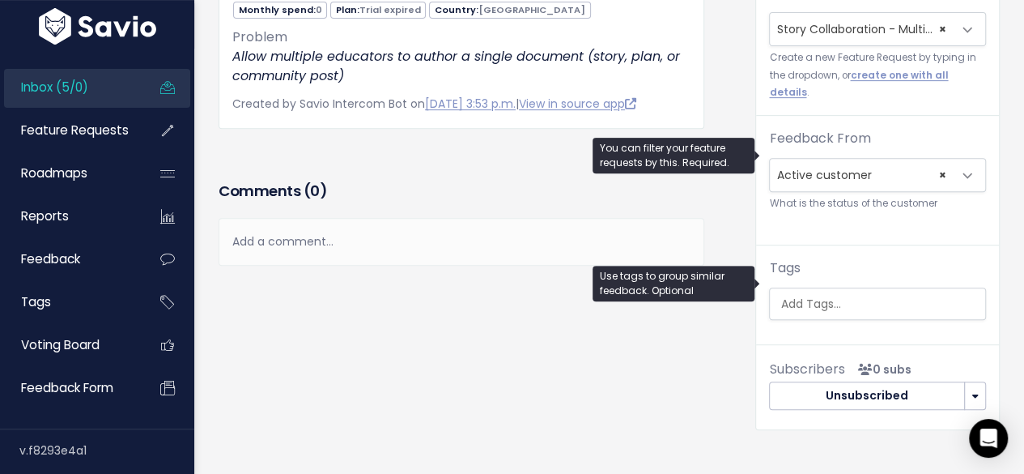
click at [814, 295] on input "search" at bounding box center [880, 303] width 212 height 17
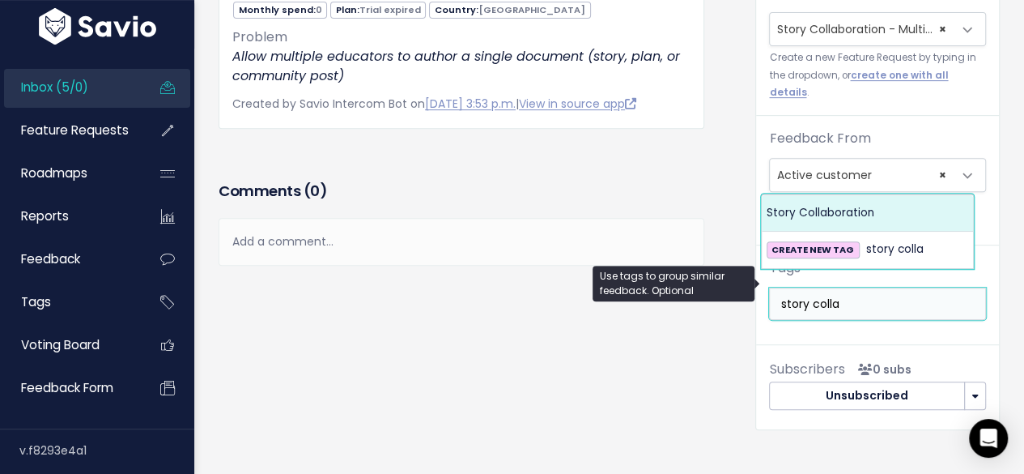
type input "story colla"
select select "10961"
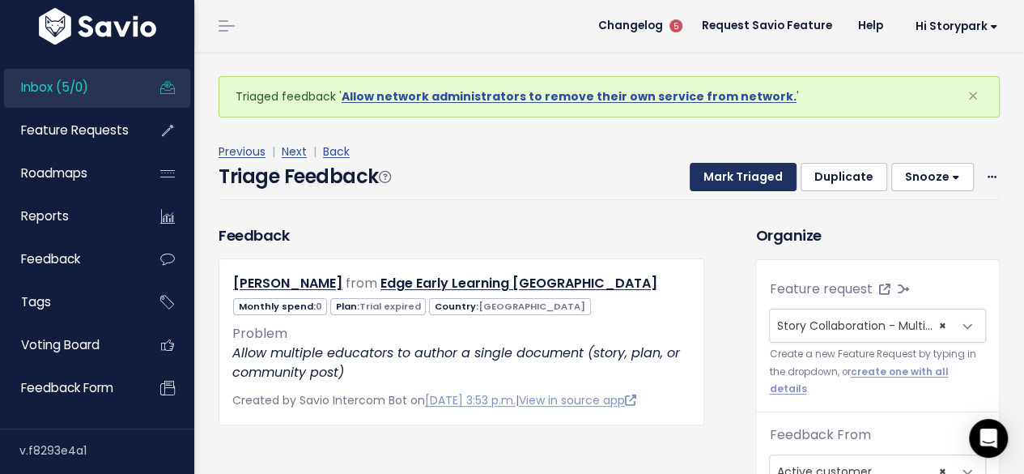
click at [748, 182] on button "Mark Triaged" at bounding box center [743, 177] width 107 height 29
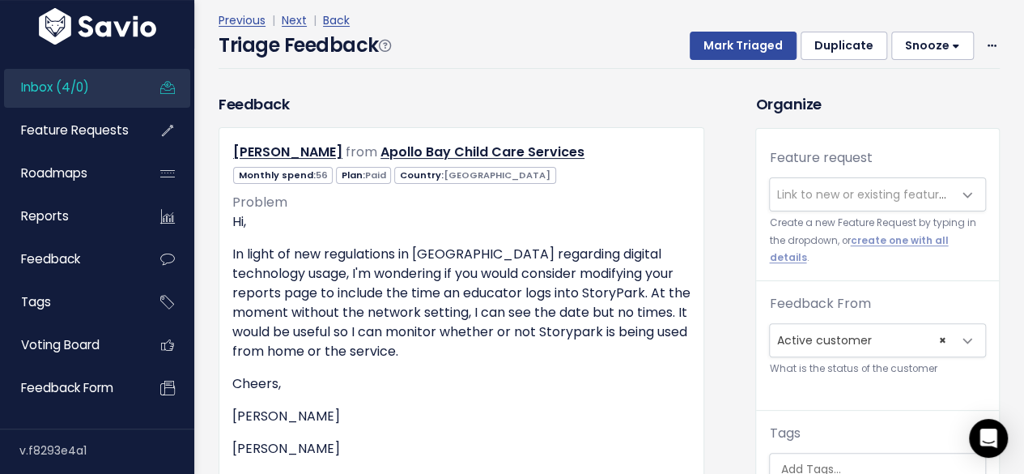
scroll to position [162, 0]
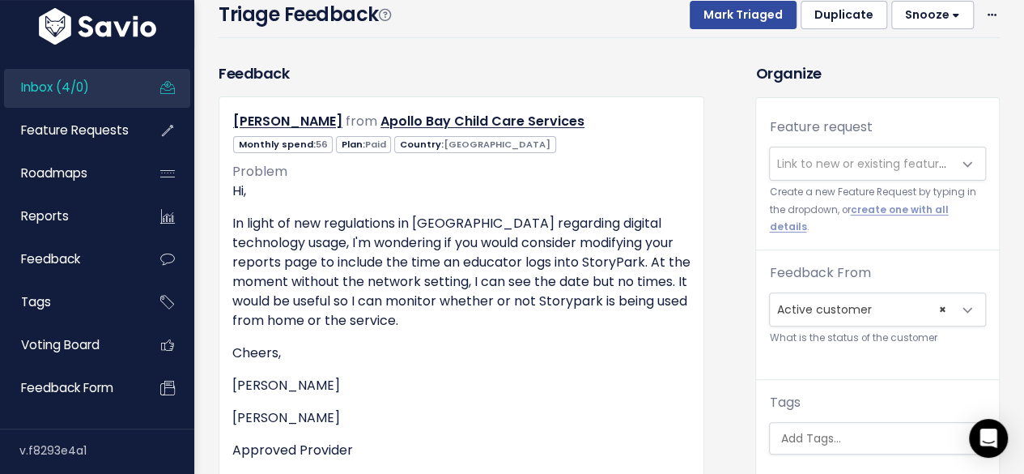
click at [851, 164] on span "Link to new or existing feature request..." at bounding box center [887, 163] width 223 height 16
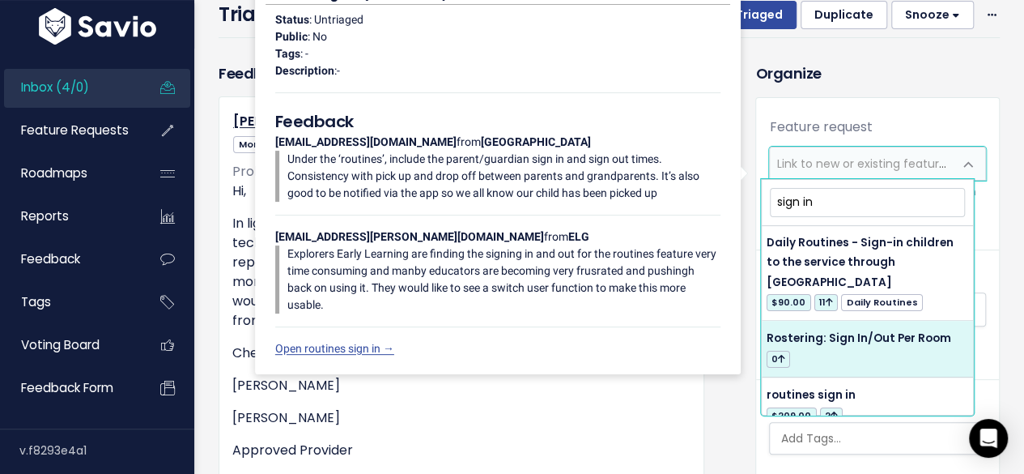
scroll to position [0, 0]
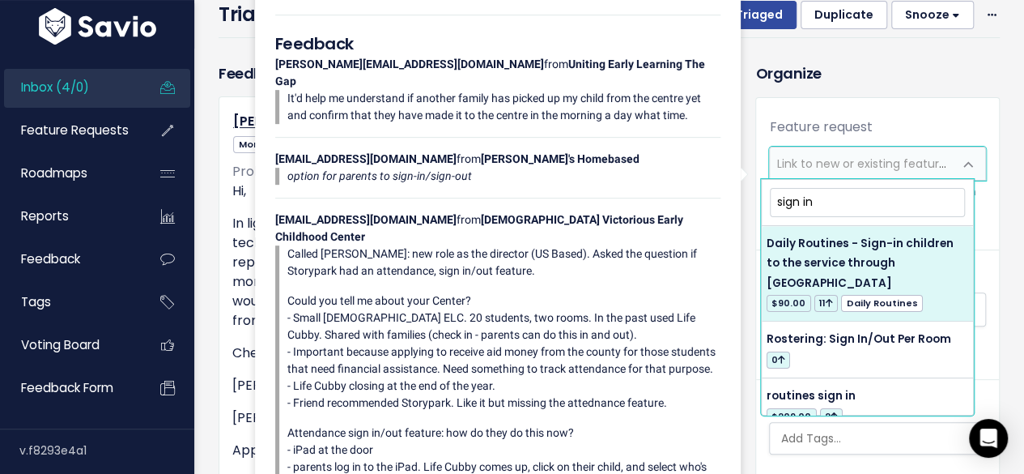
drag, startPoint x: 831, startPoint y: 200, endPoint x: 777, endPoint y: 206, distance: 53.7
click at [777, 206] on input "sign in" at bounding box center [867, 202] width 195 height 28
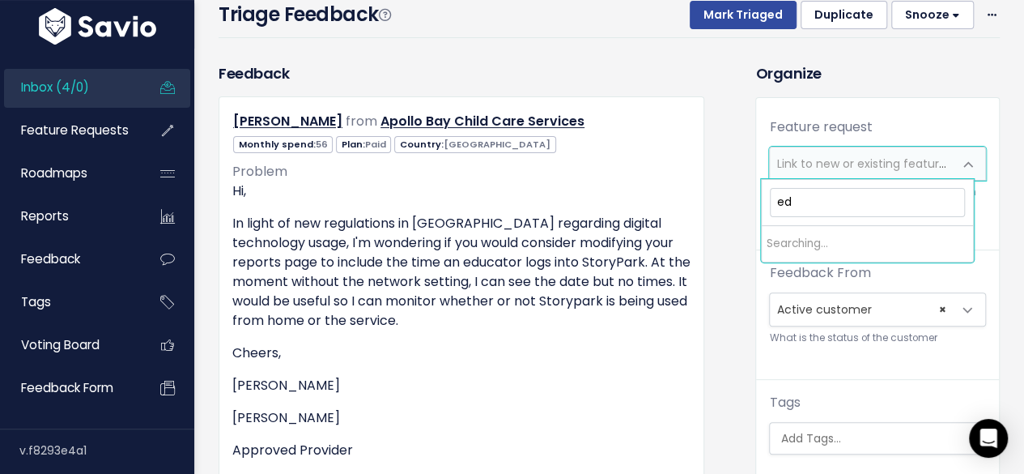
type input "e"
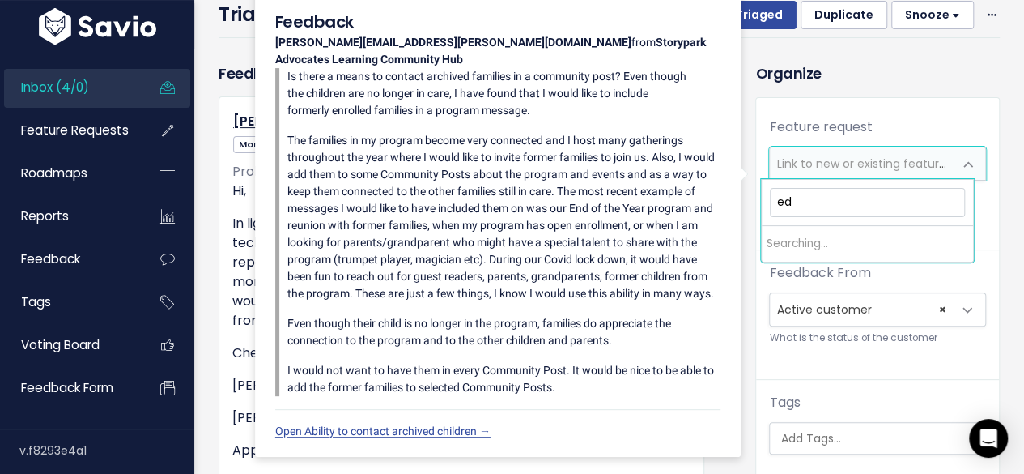
type input "e"
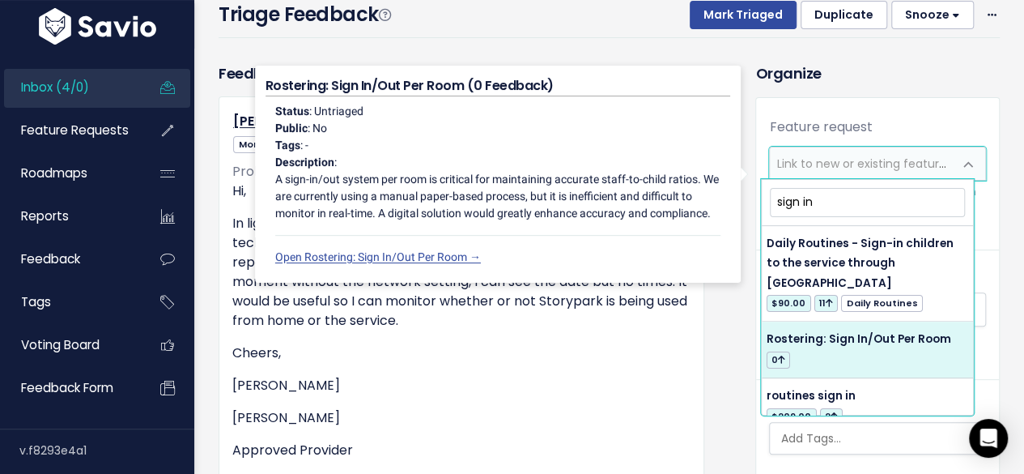
type input "sign in"
select select "61063"
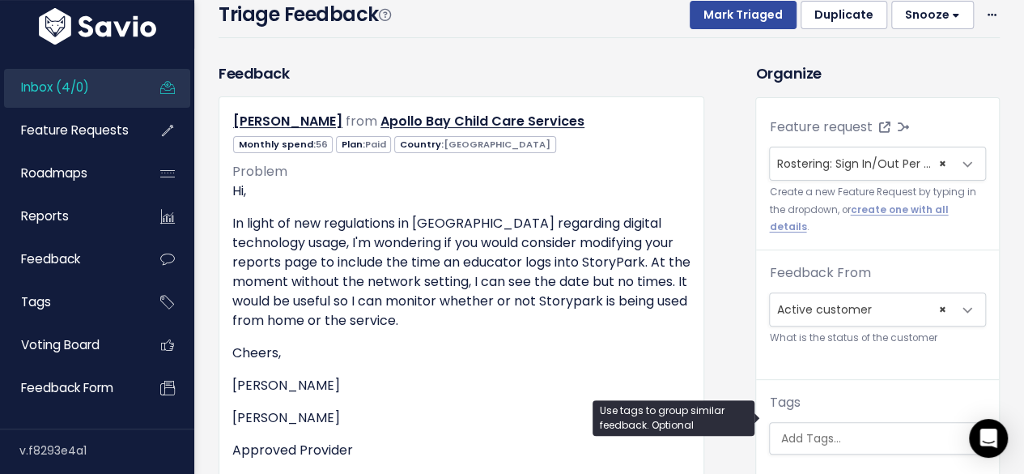
click at [834, 427] on ul at bounding box center [877, 438] width 215 height 31
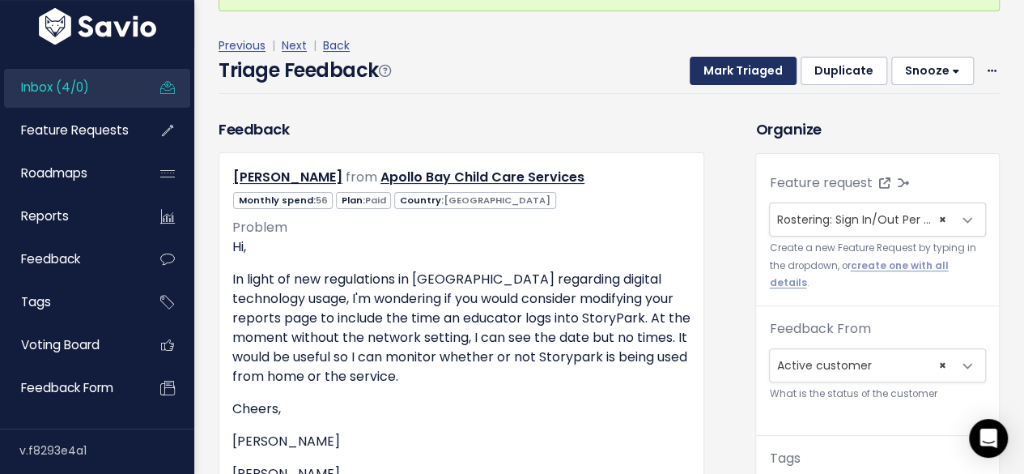
scroll to position [81, 0]
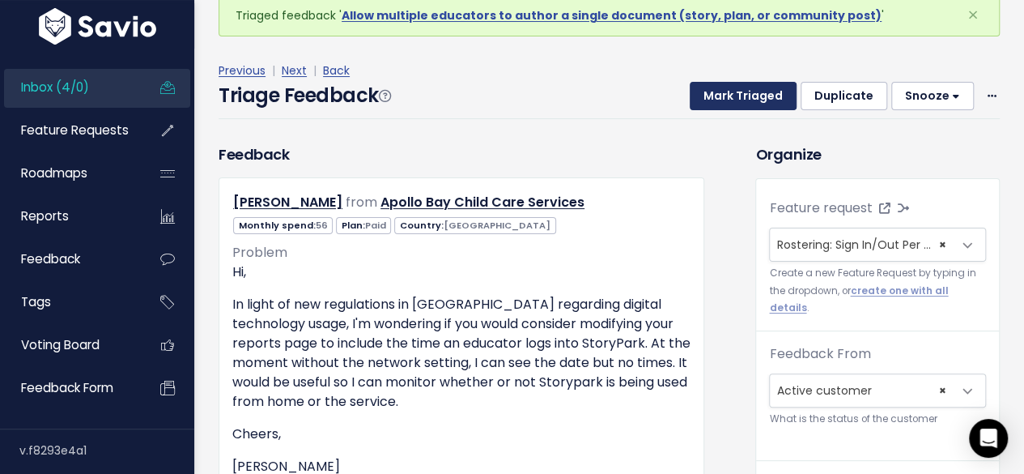
click at [725, 91] on button "Mark Triaged" at bounding box center [743, 96] width 107 height 29
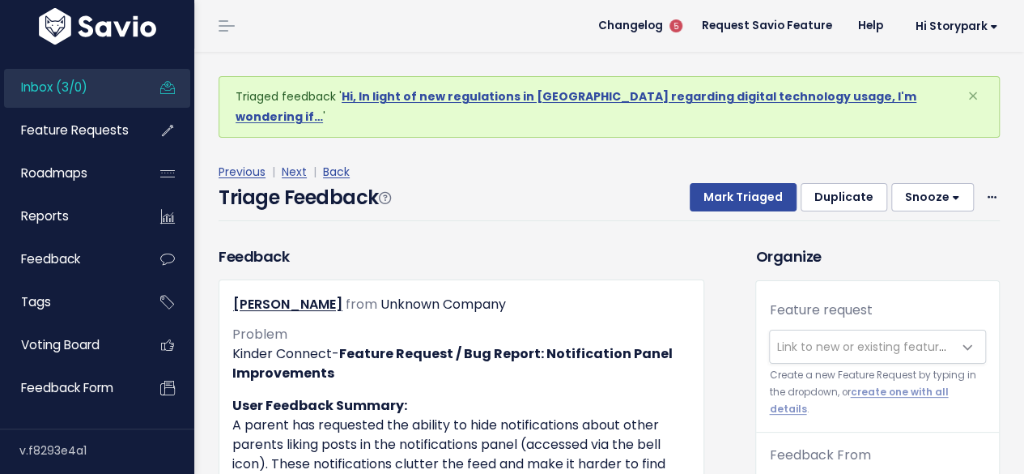
click at [834, 338] on span "Link to new or existing feature request..." at bounding box center [887, 346] width 223 height 16
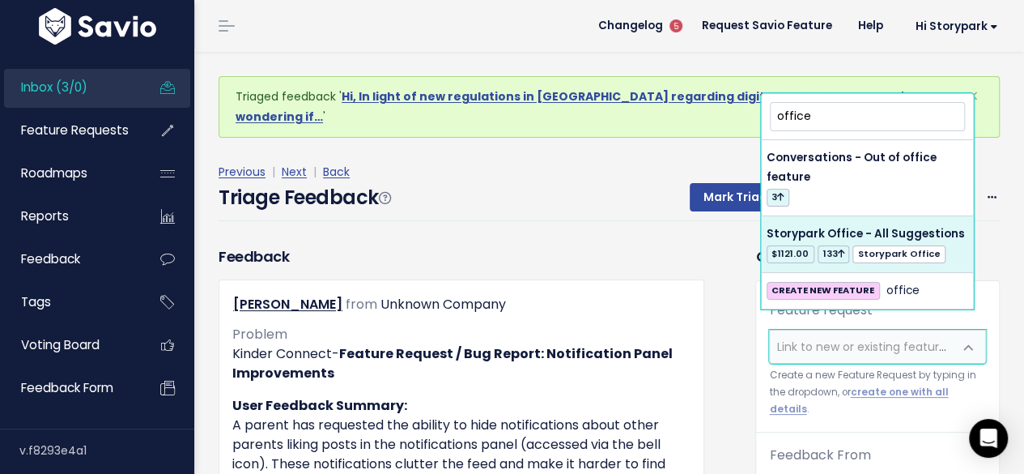
type input "office"
select select "60557"
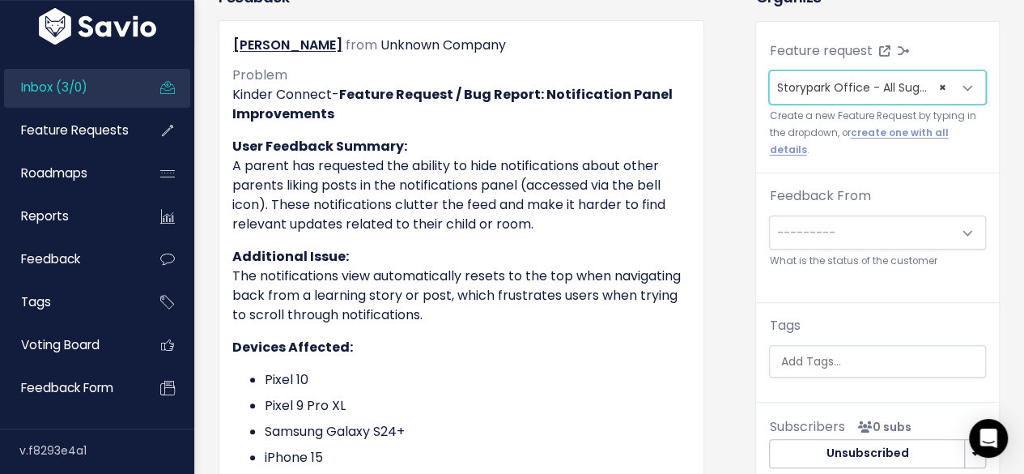
scroll to position [324, 0]
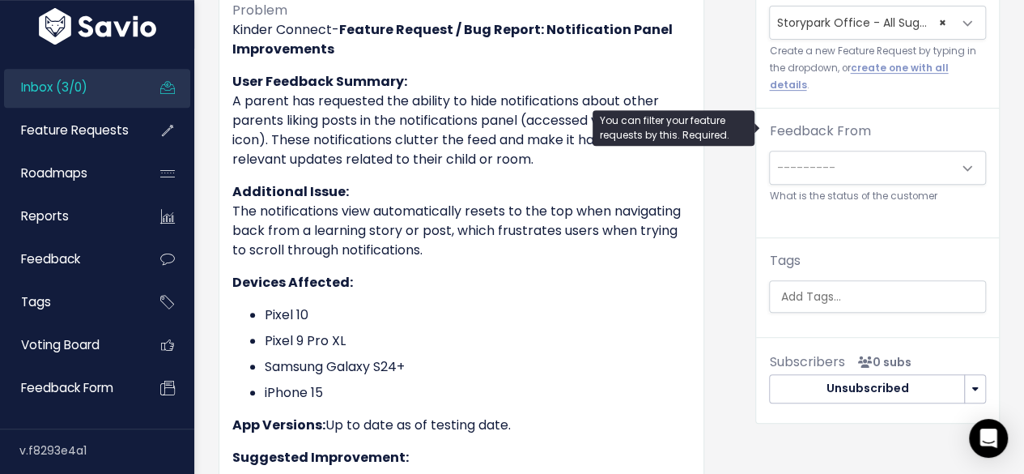
click at [815, 151] on span "---------" at bounding box center [861, 167] width 183 height 32
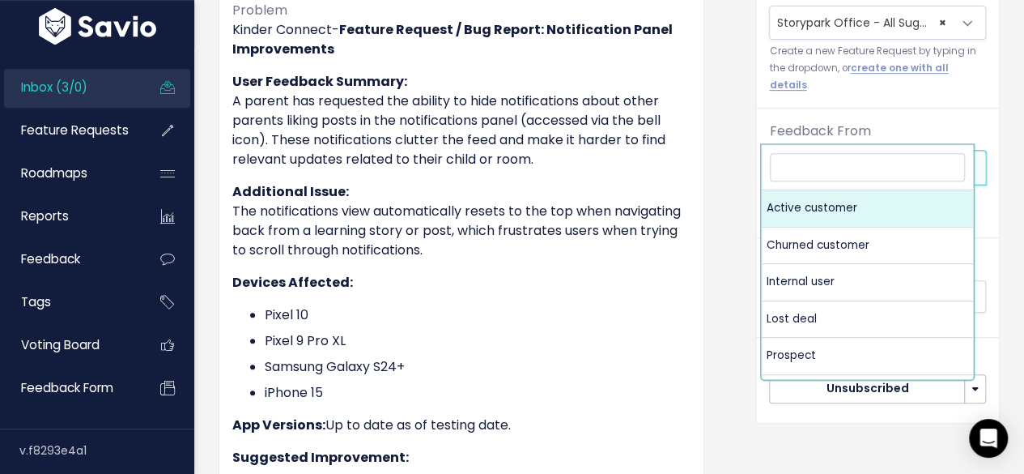
select select "ACTIVE"
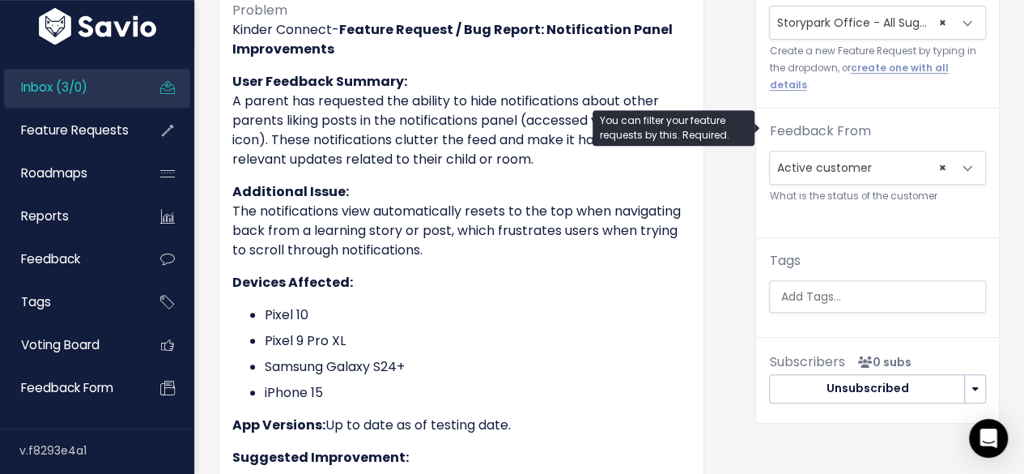
click at [813, 288] on input "search" at bounding box center [880, 296] width 212 height 17
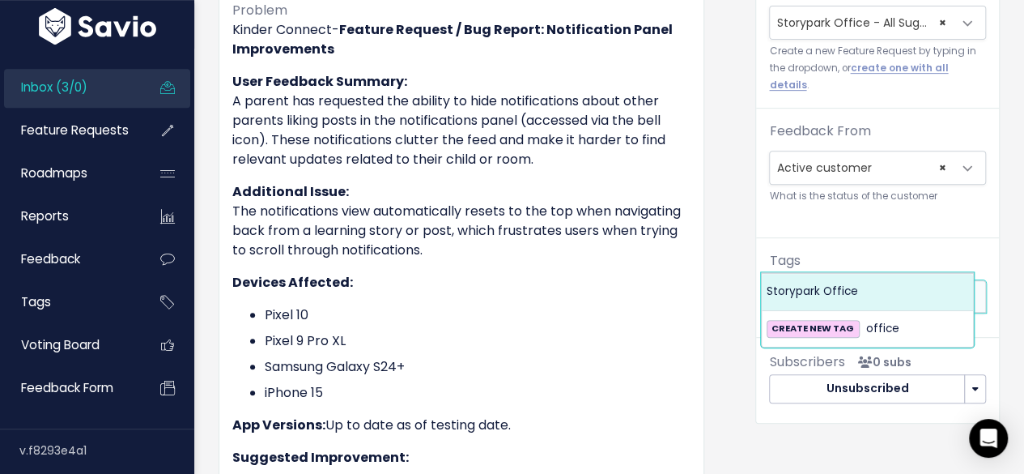
type input "office"
select select "13542"
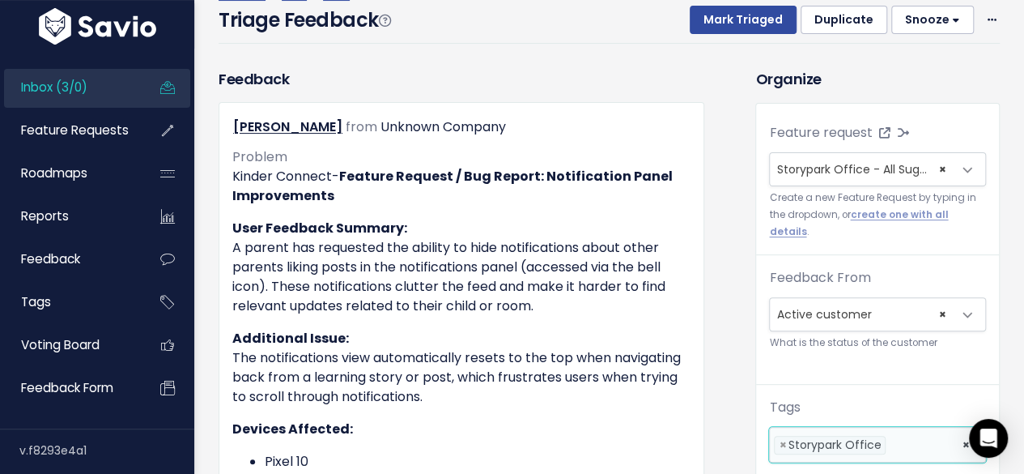
scroll to position [0, 0]
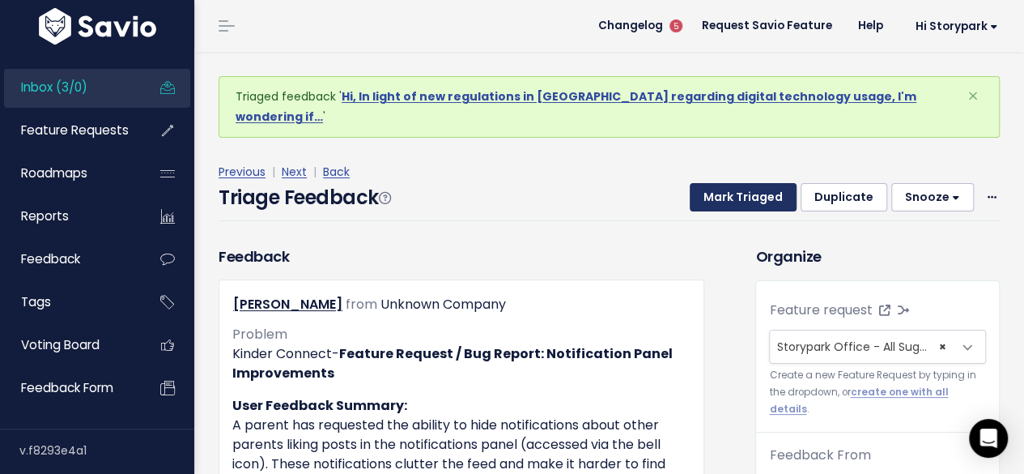
click at [737, 183] on button "Mark Triaged" at bounding box center [743, 197] width 107 height 29
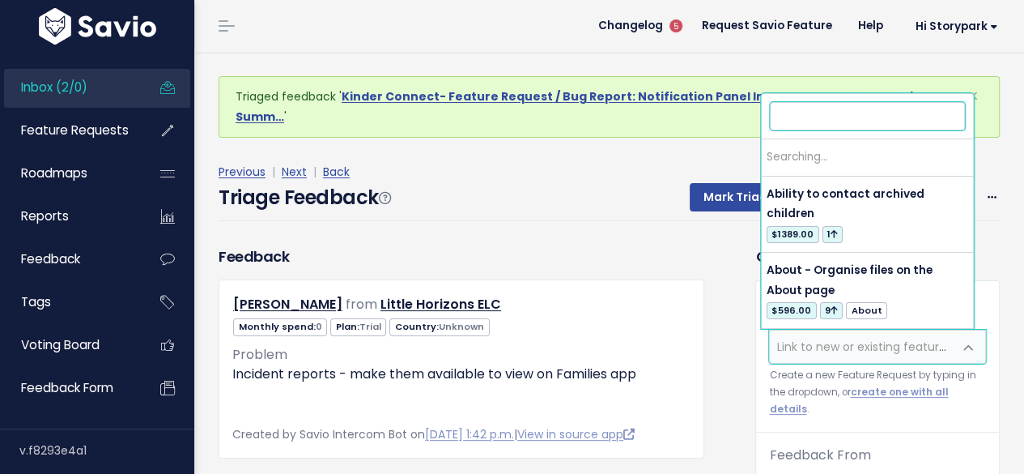
click at [789, 349] on span "Link to new or existing feature request..." at bounding box center [887, 346] width 223 height 16
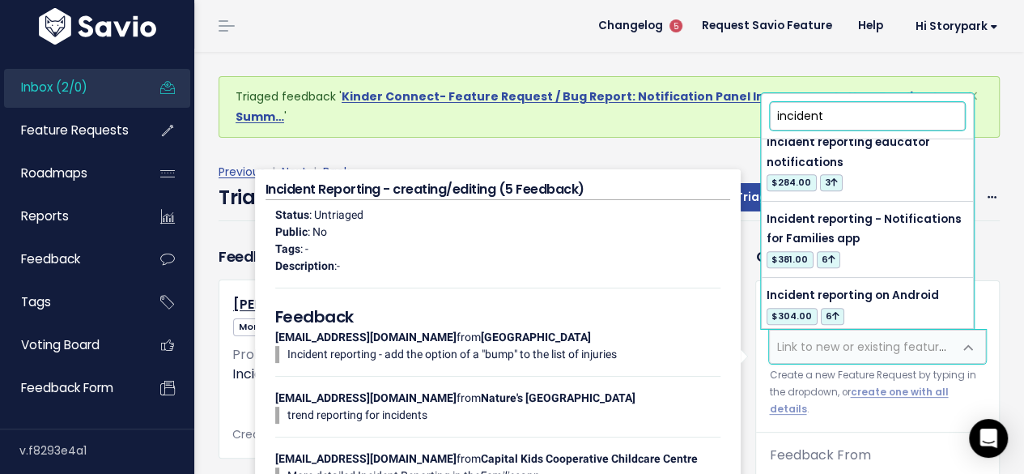
scroll to position [648, 0]
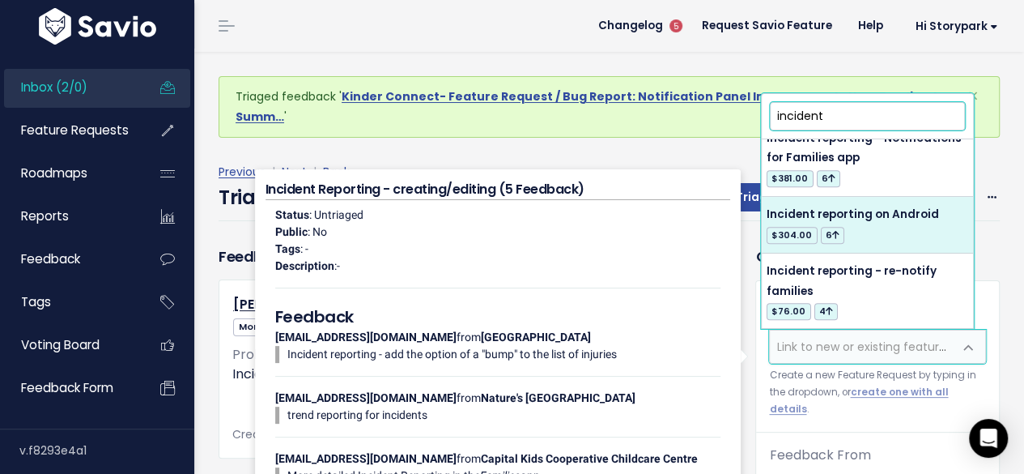
type input "incident"
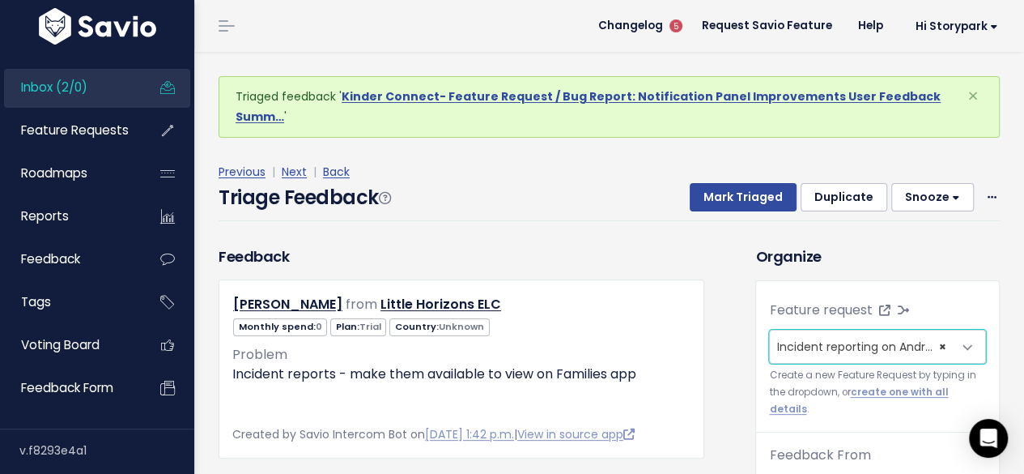
select select "51456"
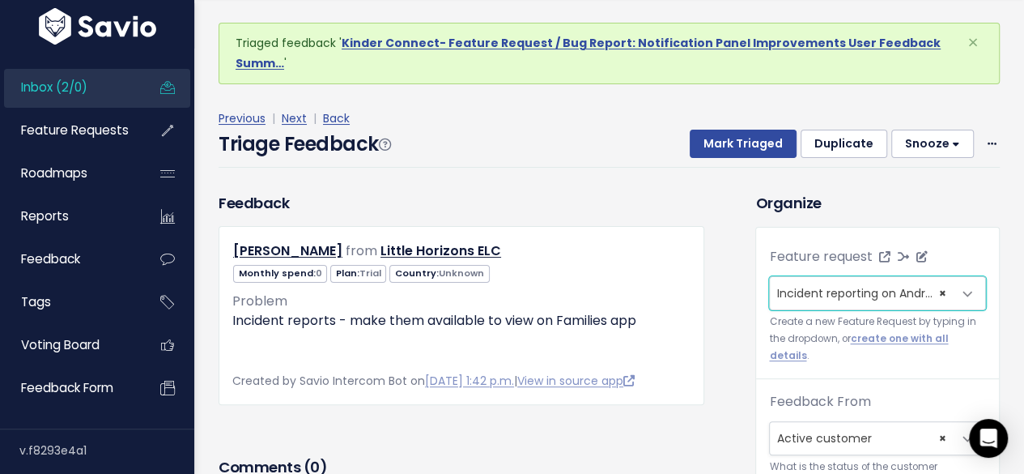
scroll to position [162, 0]
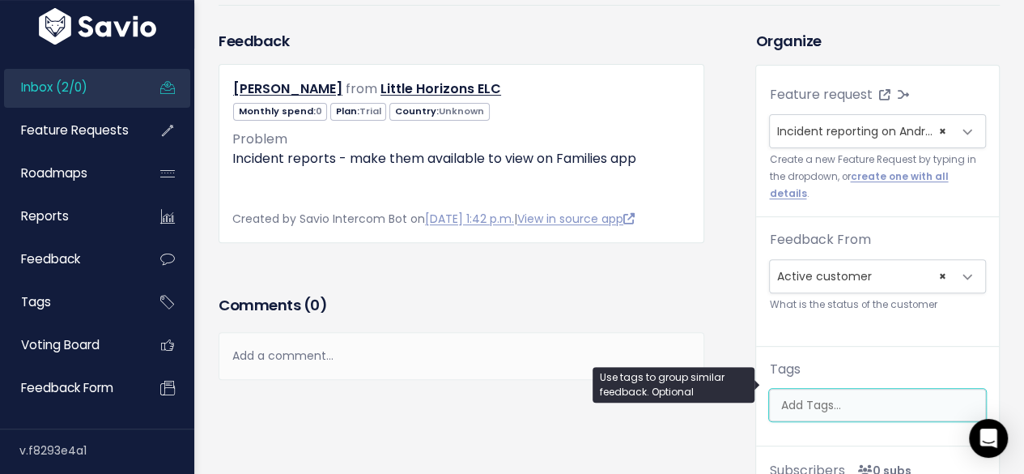
click at [786, 397] on input "search" at bounding box center [880, 405] width 212 height 17
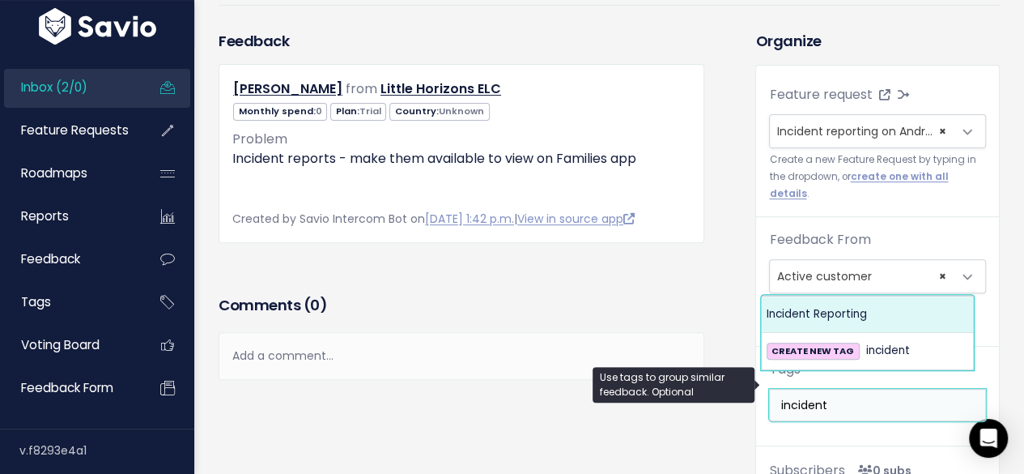
type input "incident"
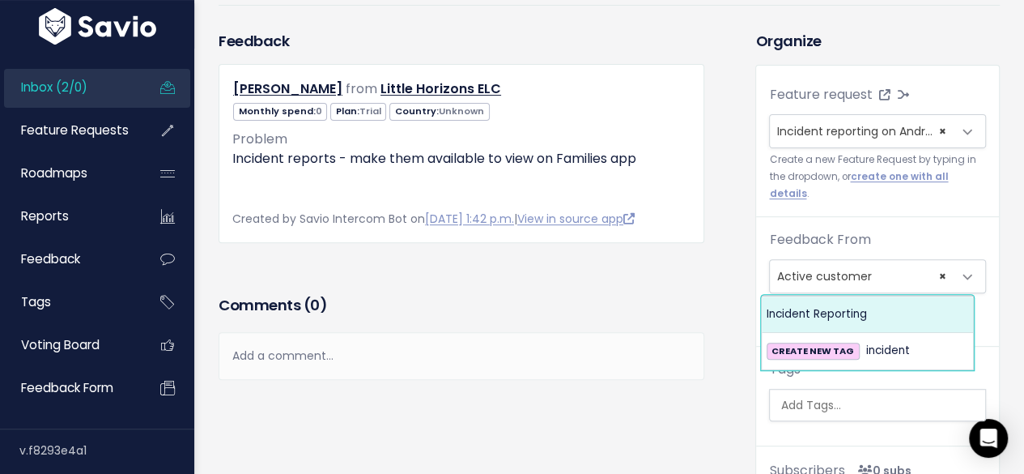
select select "12495"
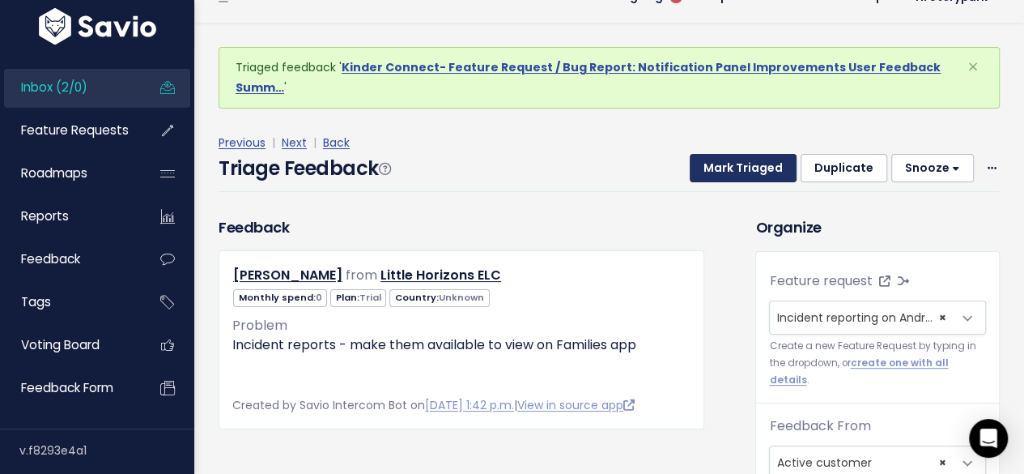
scroll to position [0, 0]
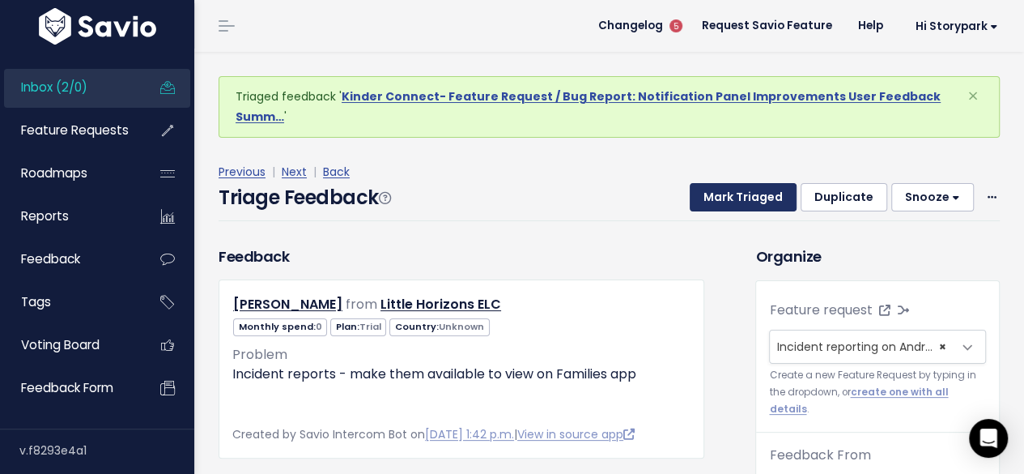
click at [753, 193] on button "Mark Triaged" at bounding box center [743, 197] width 107 height 29
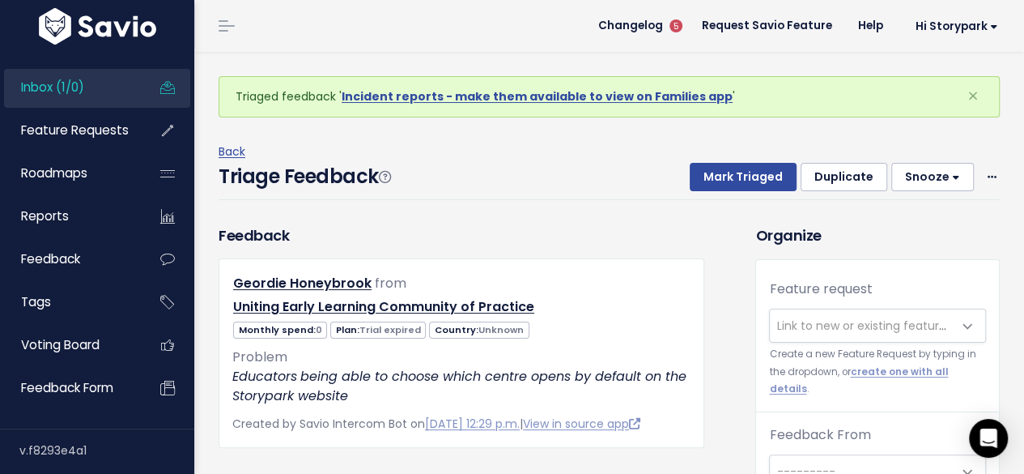
click at [785, 321] on span "Link to new or existing feature request..." at bounding box center [887, 325] width 223 height 16
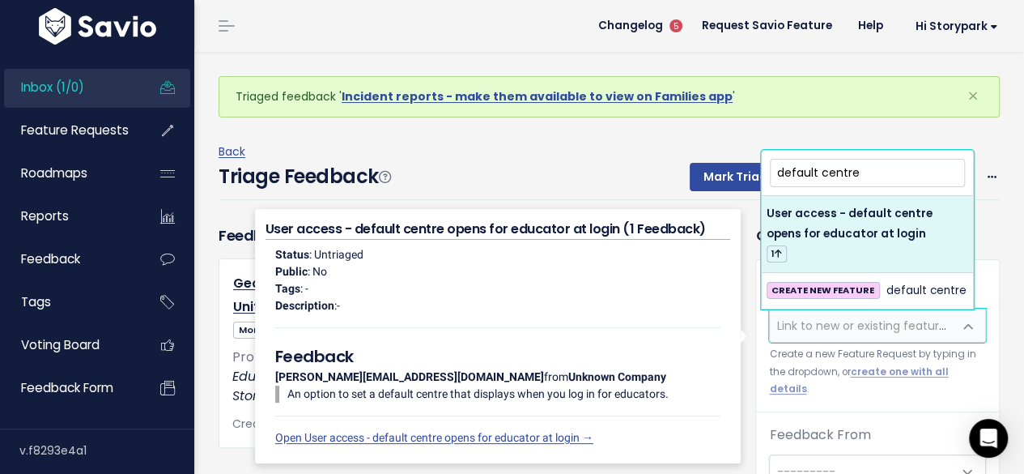
type input "default centre"
select select "51946"
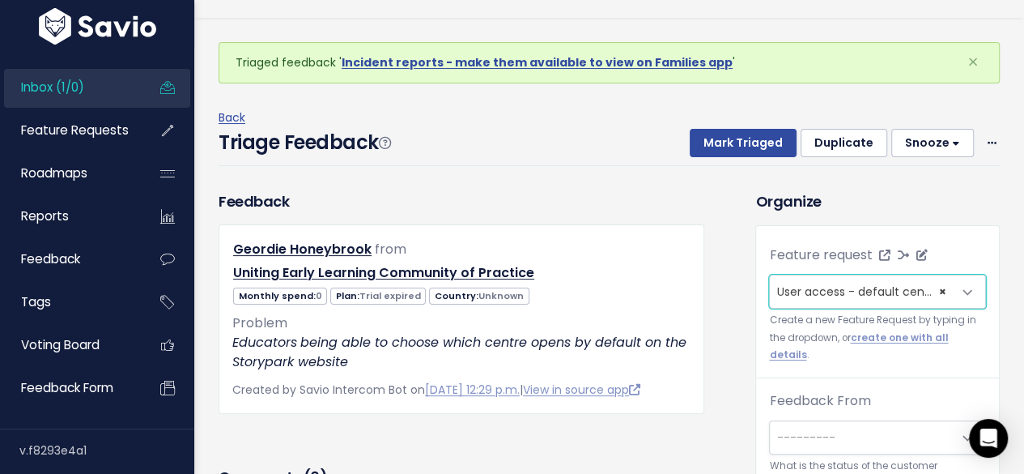
scroll to position [53, 0]
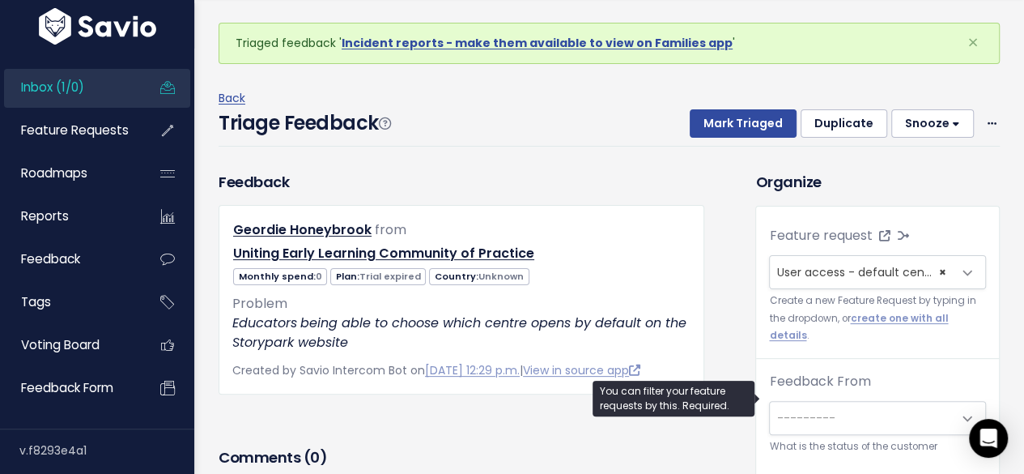
click at [802, 410] on span "---------" at bounding box center [805, 418] width 58 height 16
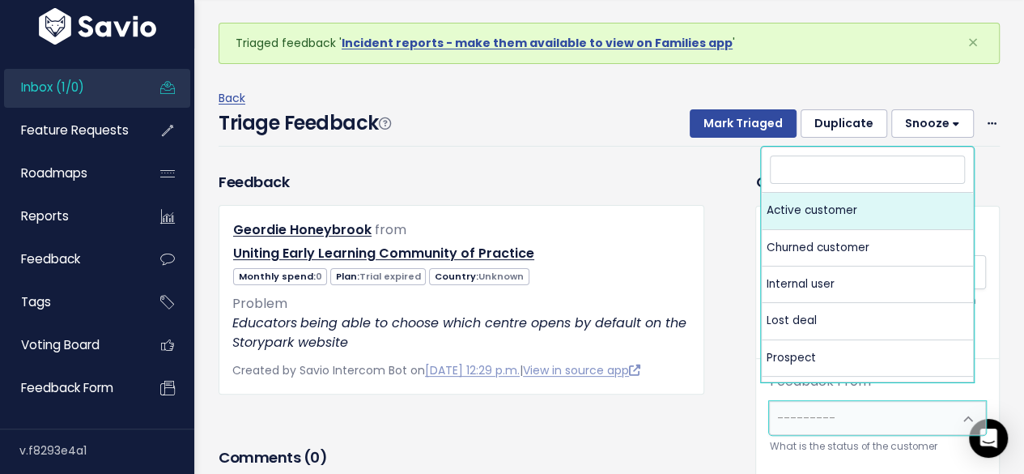
select select "ACTIVE"
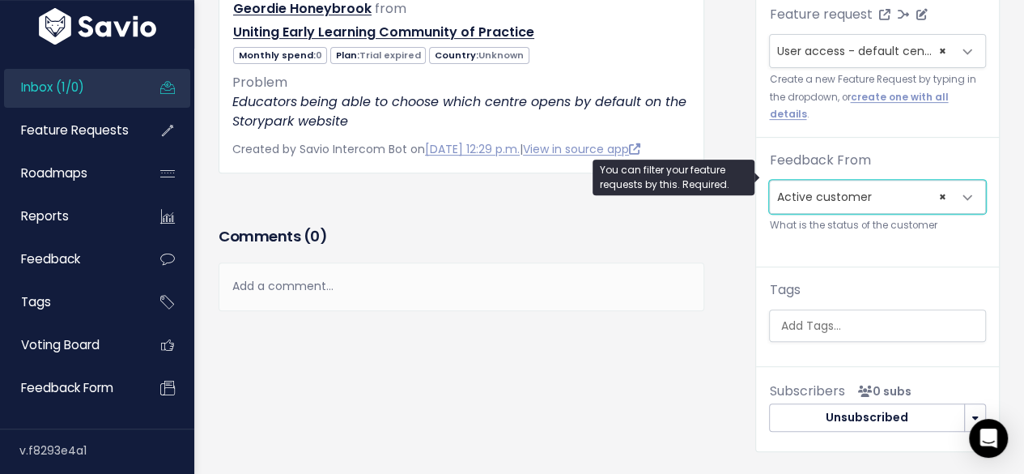
scroll to position [243, 0]
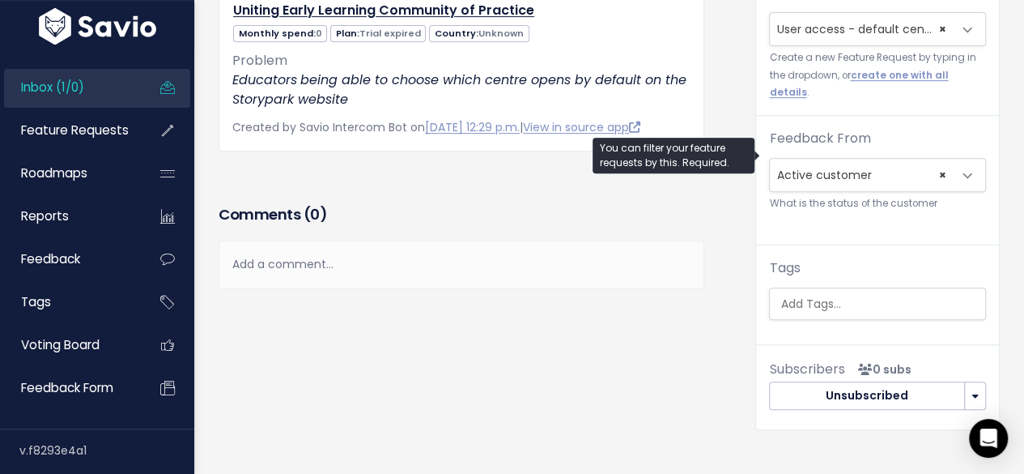
click at [643, 270] on div "Add a comment..." at bounding box center [462, 264] width 486 height 48
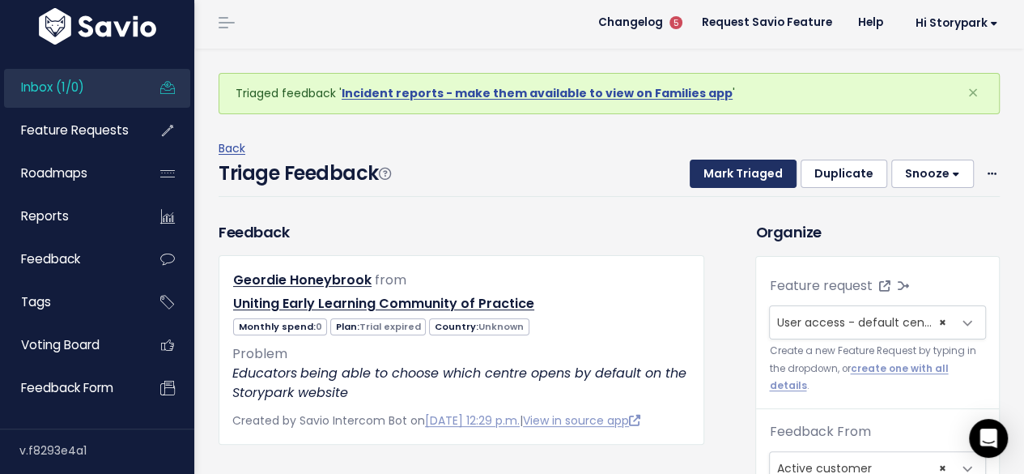
scroll to position [0, 0]
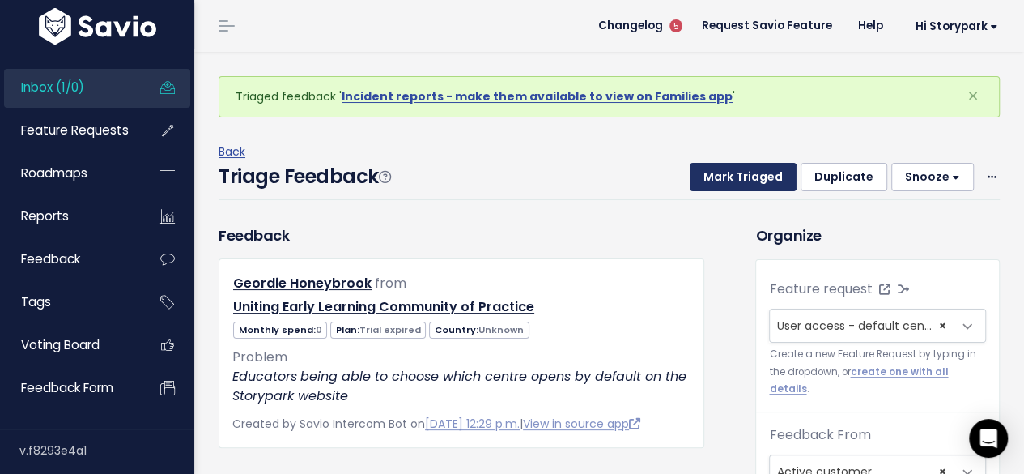
click at [759, 181] on button "Mark Triaged" at bounding box center [743, 177] width 107 height 29
